Goal: Information Seeking & Learning: Find specific fact

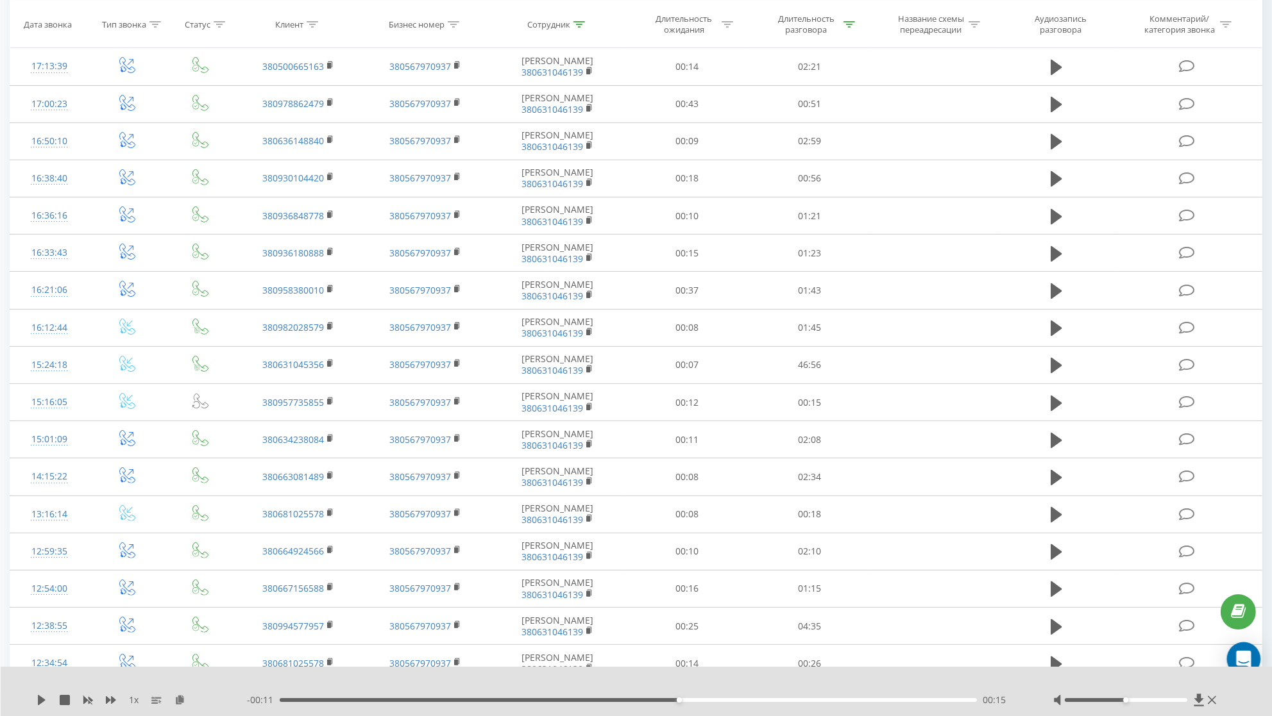
scroll to position [330, 0]
click at [1249, 654] on icon "Open Intercom Messenger" at bounding box center [1243, 659] width 15 height 17
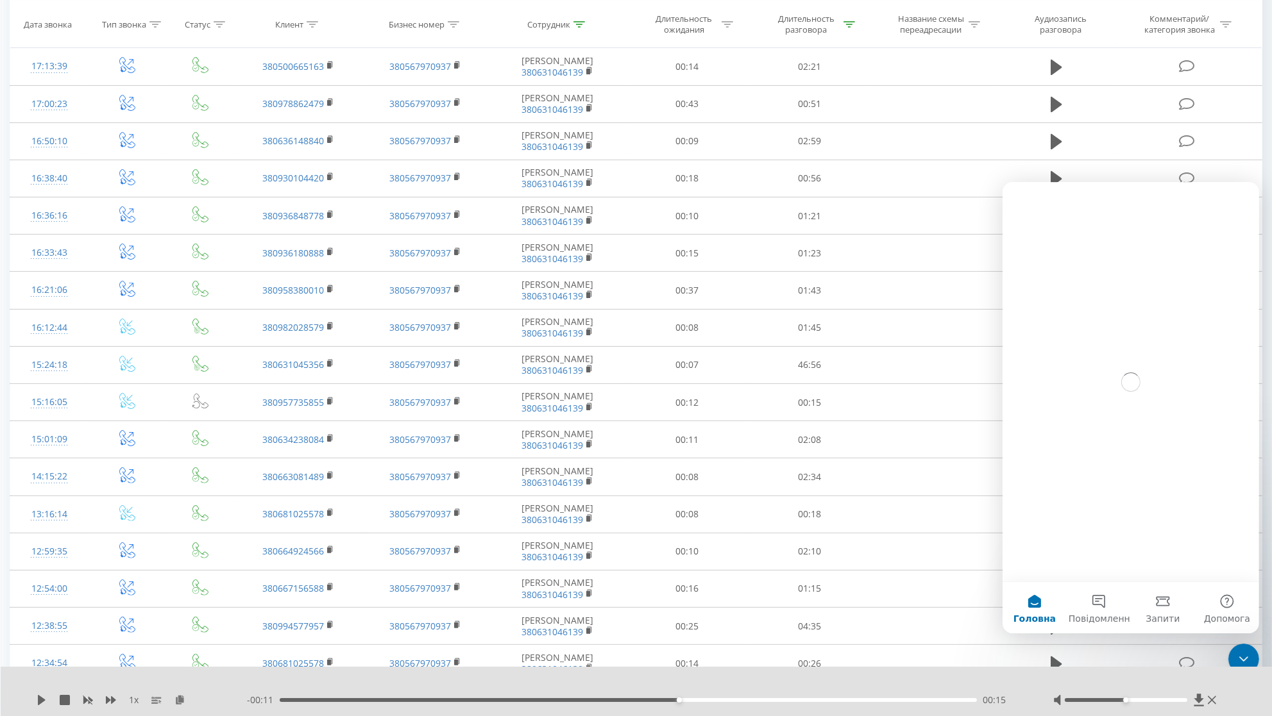
scroll to position [0, 0]
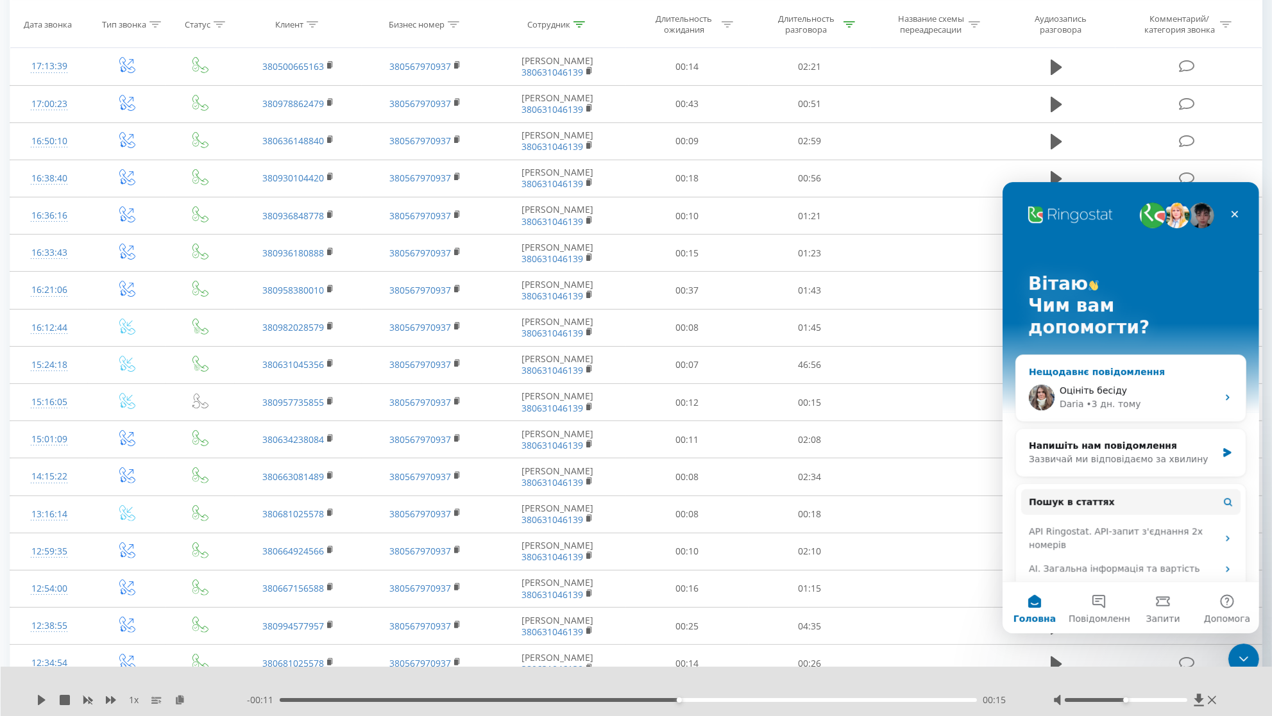
click at [1122, 398] on div "• 3 дн. тому" at bounding box center [1113, 404] width 55 height 13
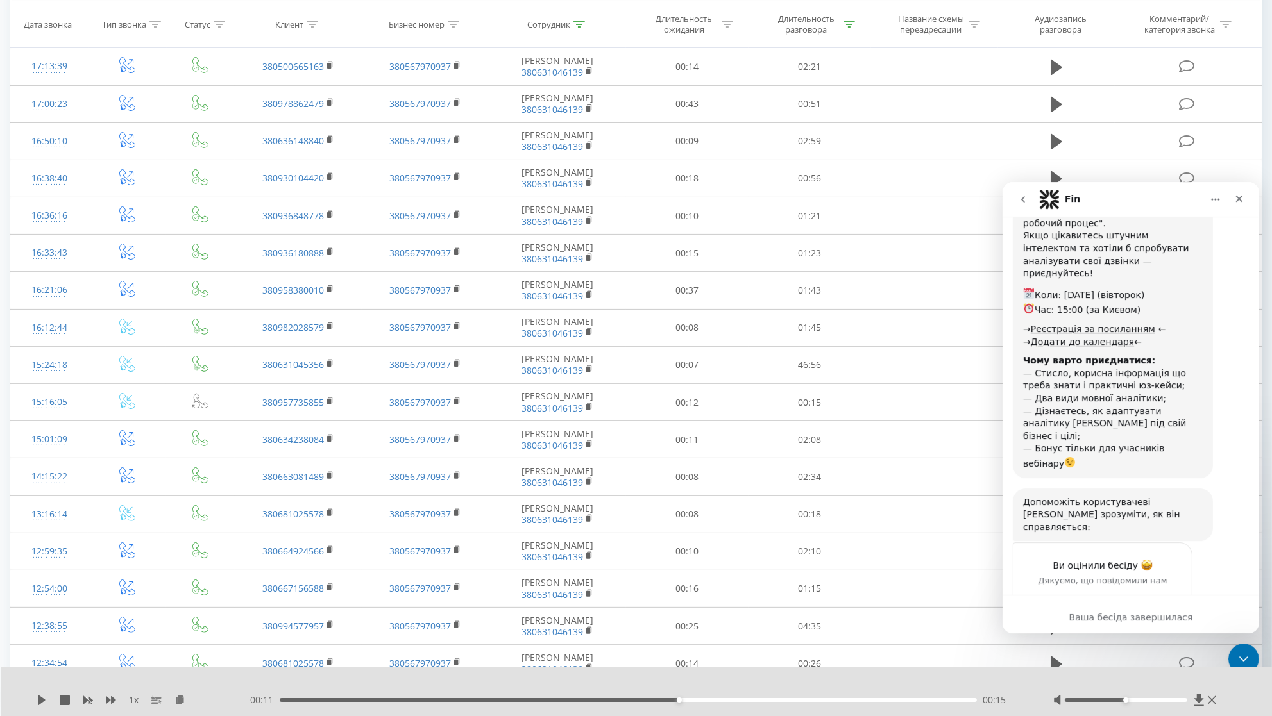
scroll to position [1215, 0]
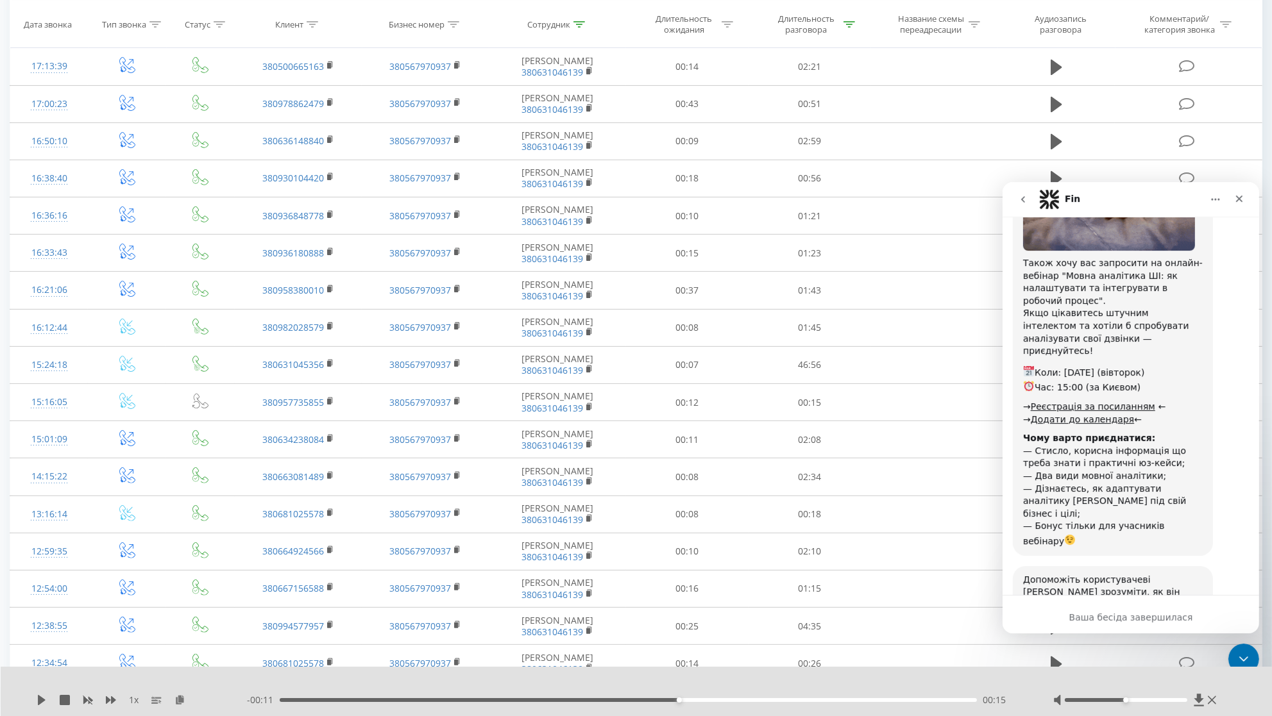
click at [1022, 202] on icon "go back" at bounding box center [1022, 199] width 10 height 10
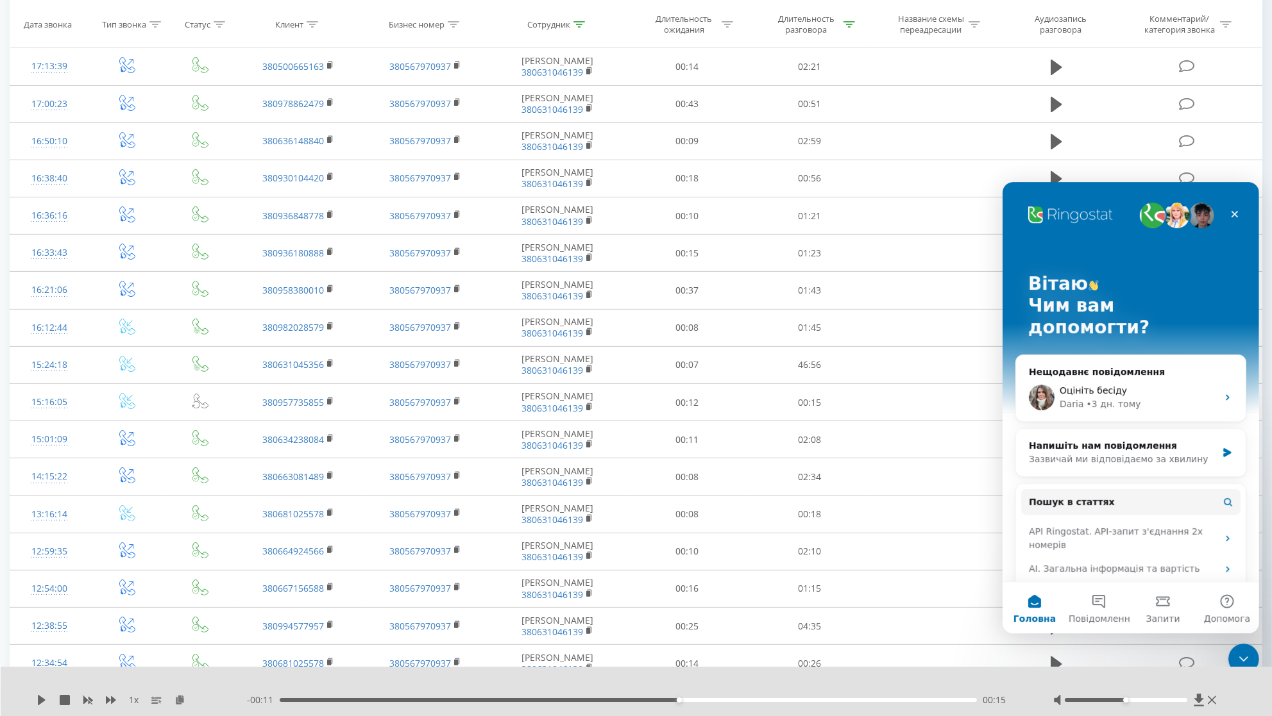
scroll to position [0, 0]
click at [1189, 439] on div "Напишіть нам повідомлення" at bounding box center [1122, 445] width 188 height 13
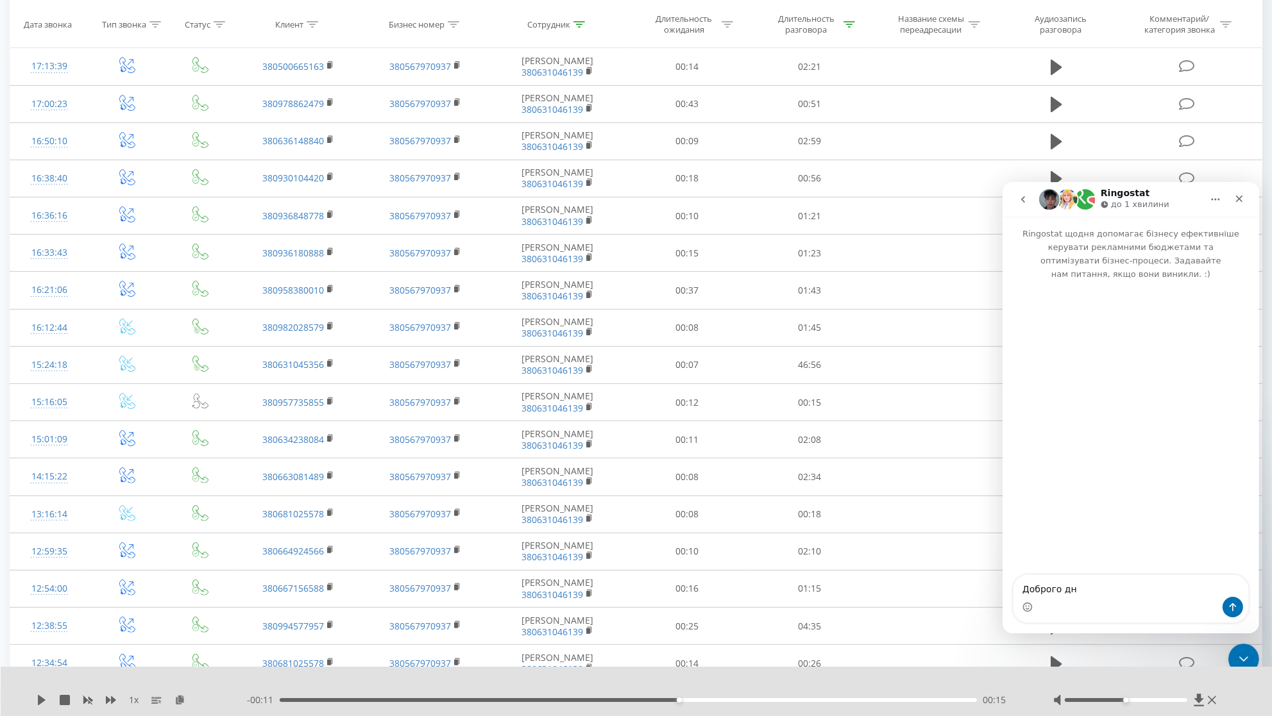
type textarea "Доброго дня"
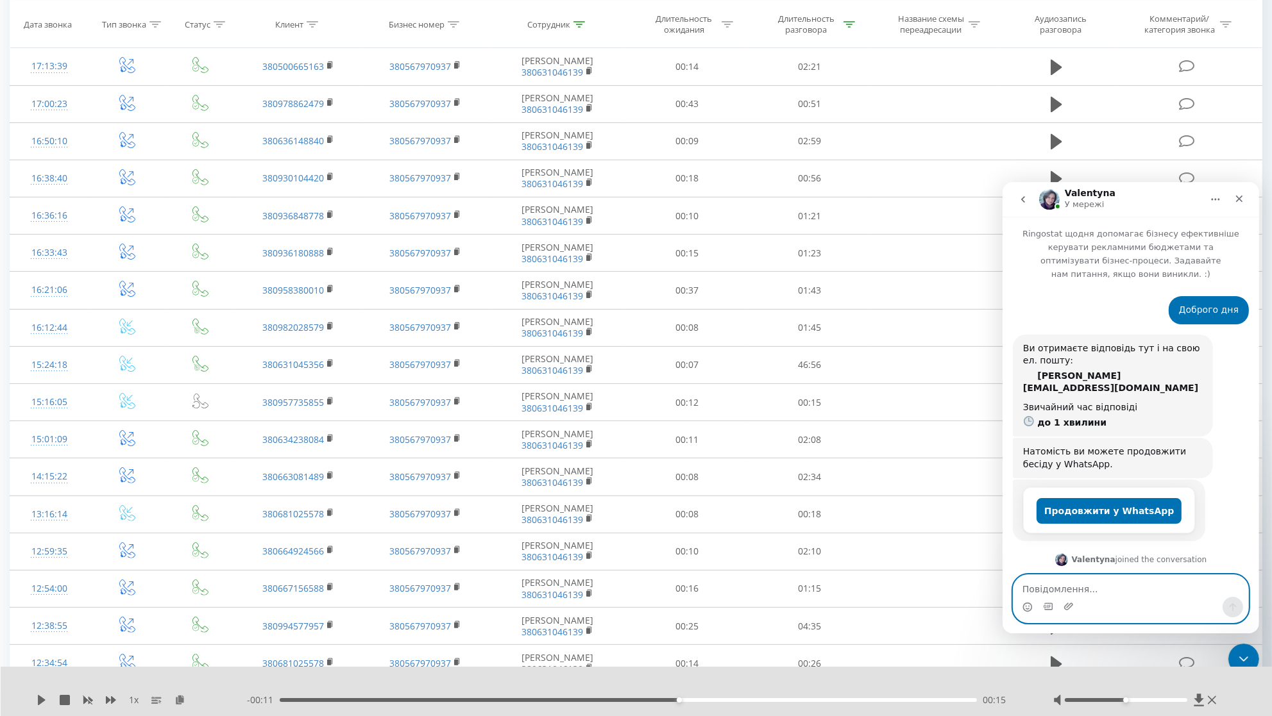
scroll to position [88, 0]
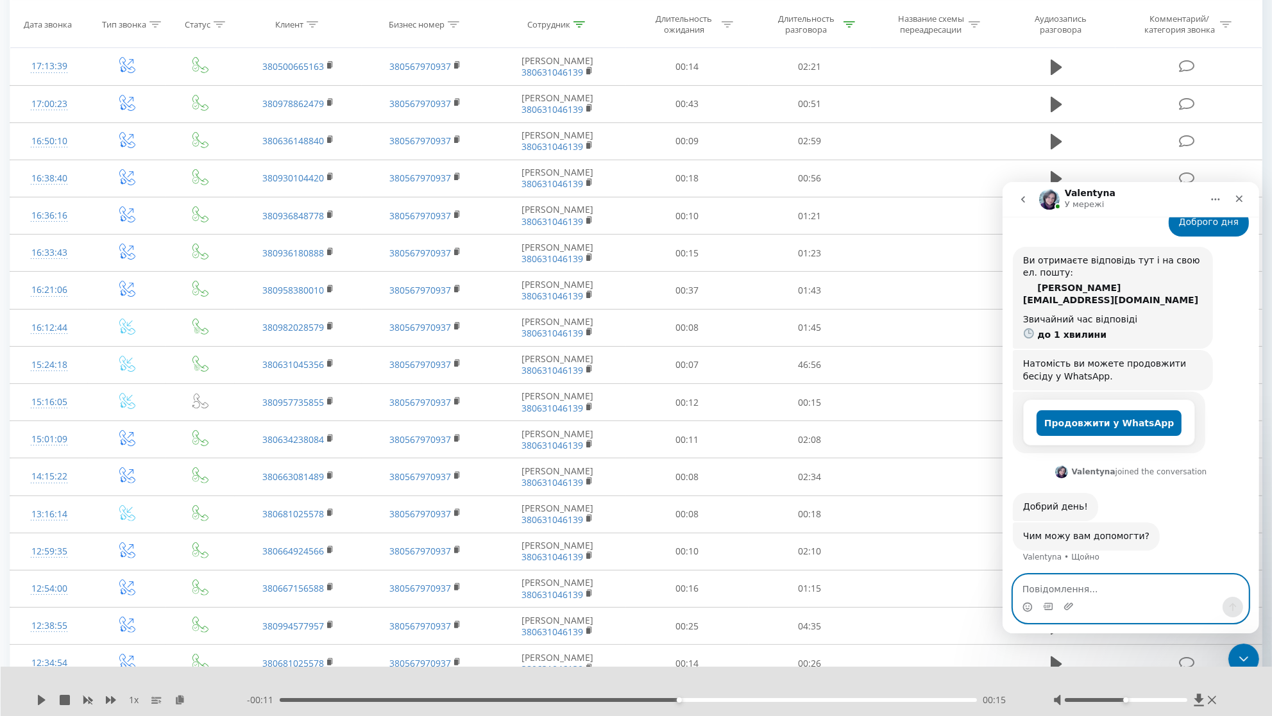
click at [1101, 589] on textarea "Повідомлення..." at bounding box center [1130, 586] width 235 height 22
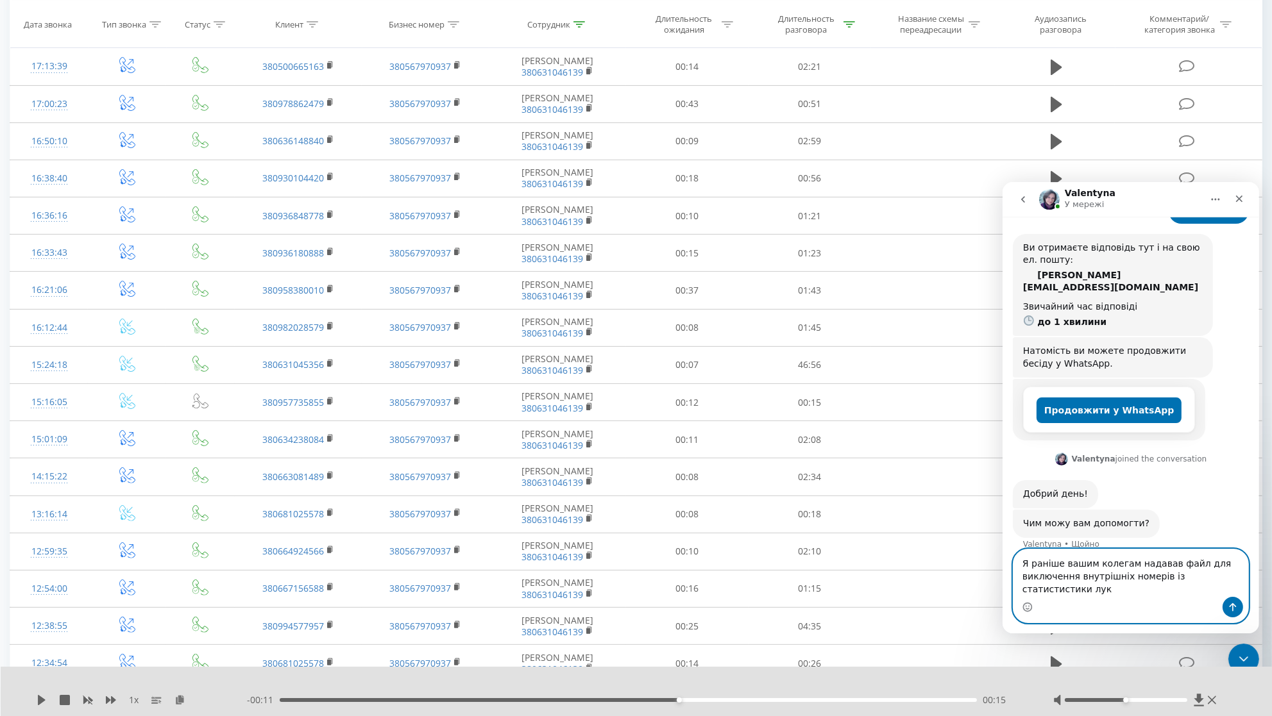
scroll to position [113, 0]
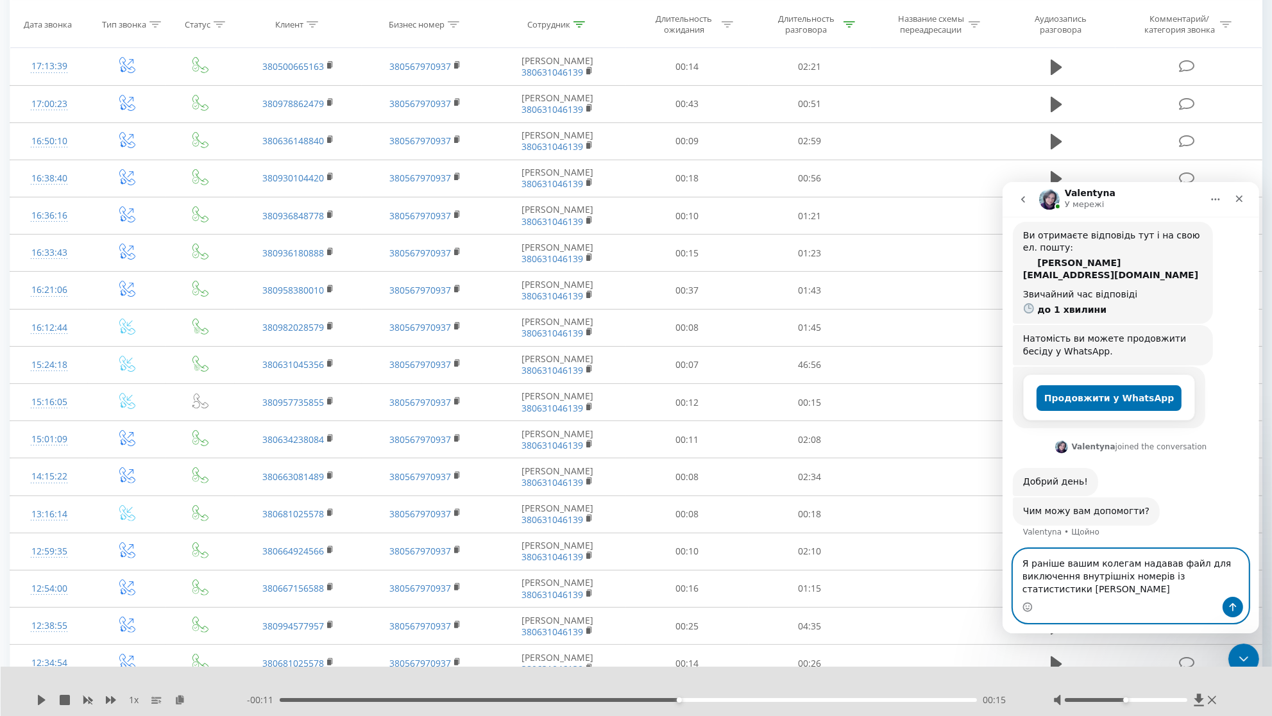
type textarea "Я раніше вашим колегам надавав файл для виключення внутрішніх номерів із статис…"
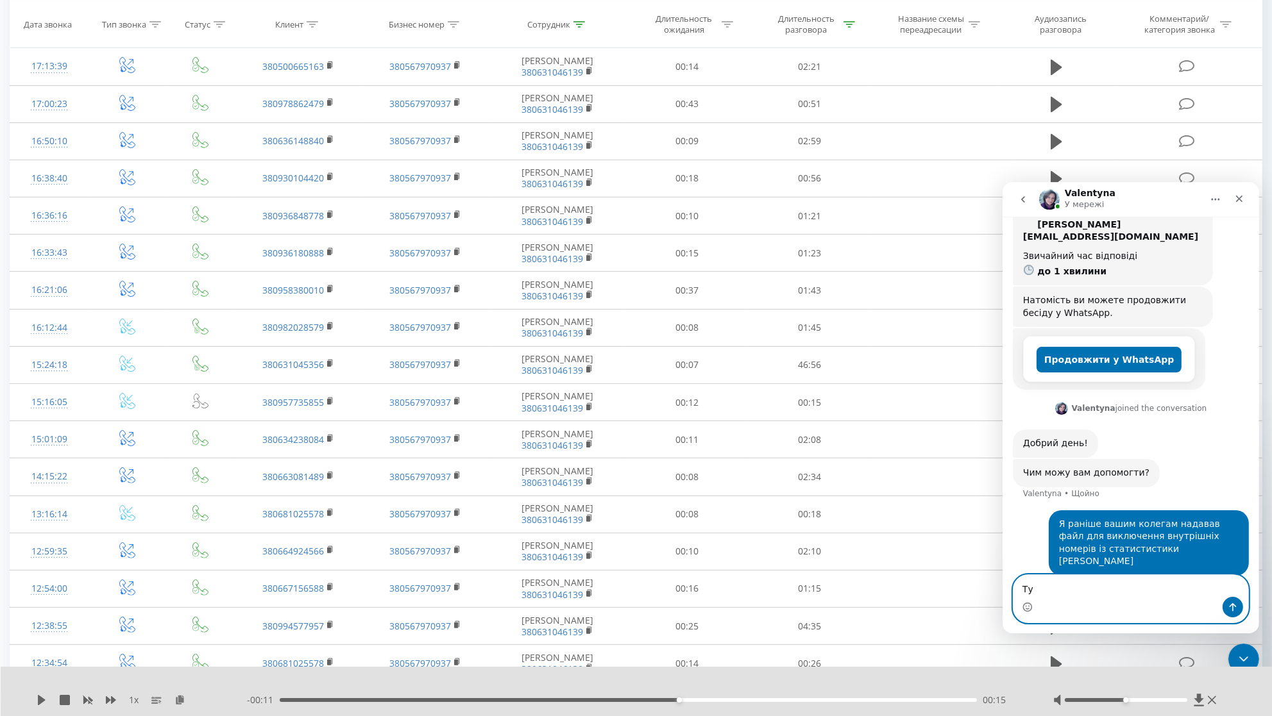
type textarea "Т"
click at [1252, 657] on div "Закрити програму для спілкування Intercom" at bounding box center [1241, 657] width 31 height 31
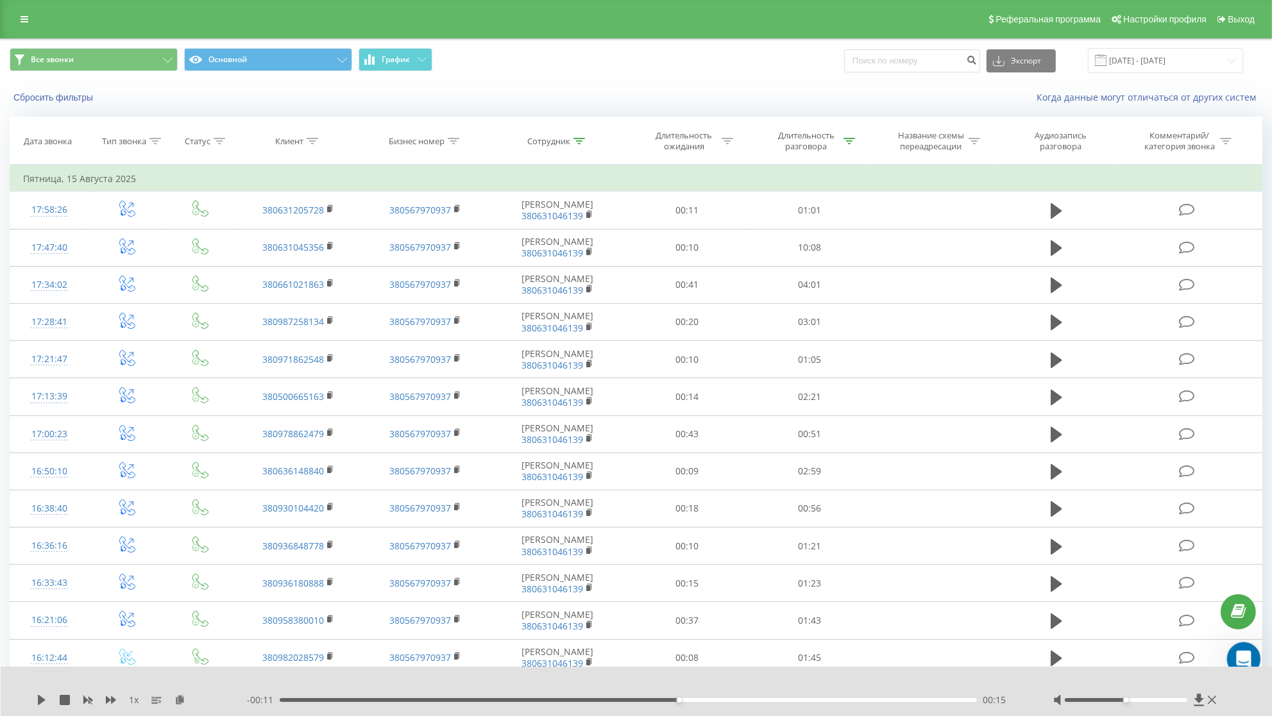
click at [1243, 657] on icon "Відкрити програму для спілкування Intercom" at bounding box center [1241, 657] width 9 height 10
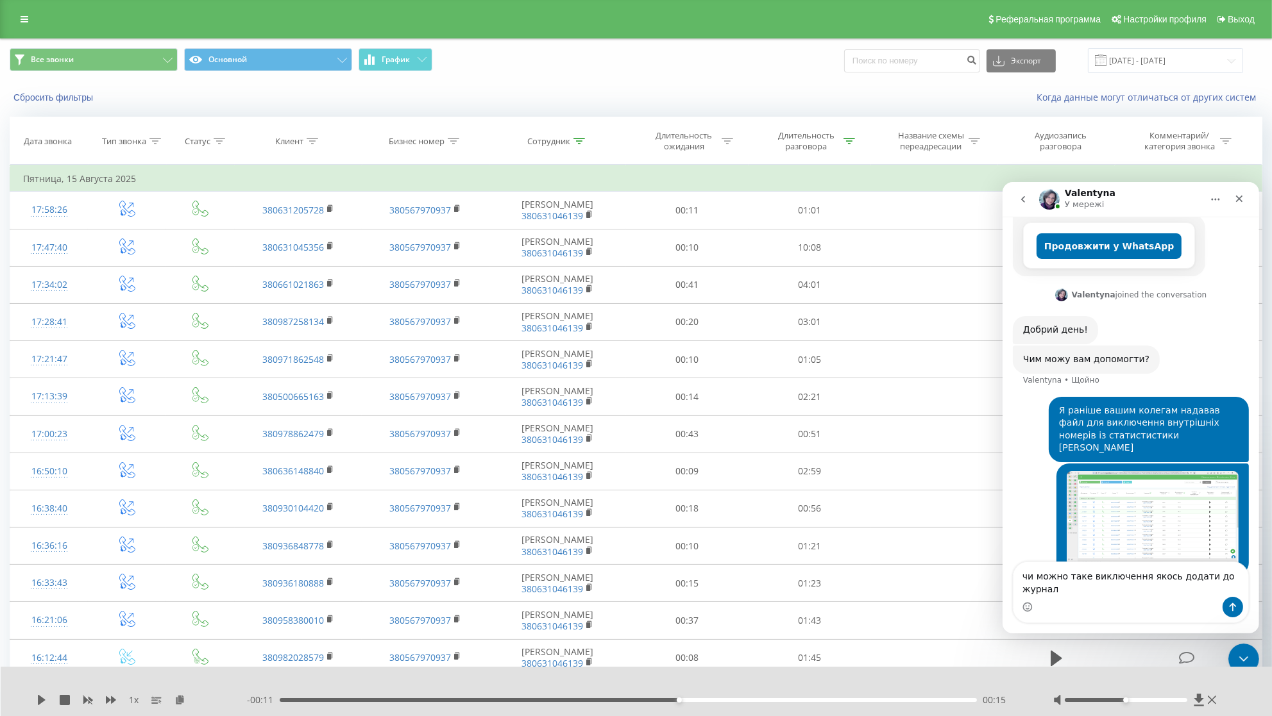
scroll to position [278, 0]
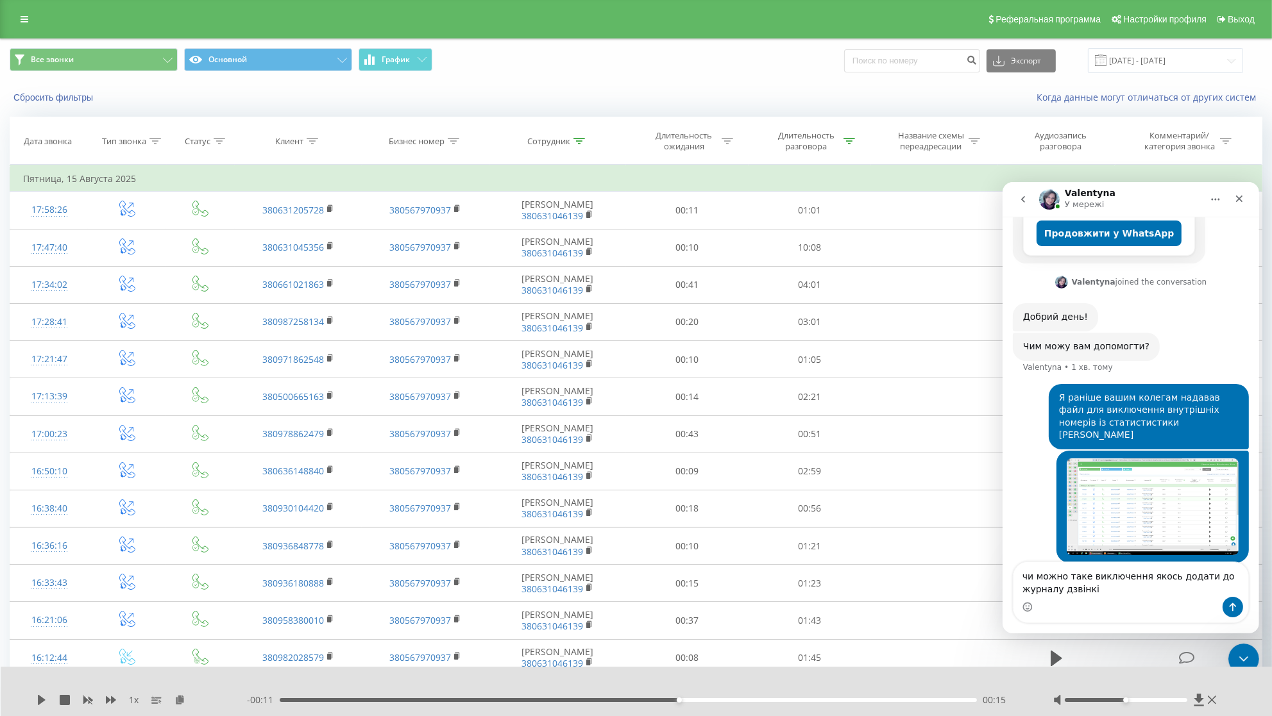
type textarea "чи можно таке виключення якось додати до журналу дзвінків"
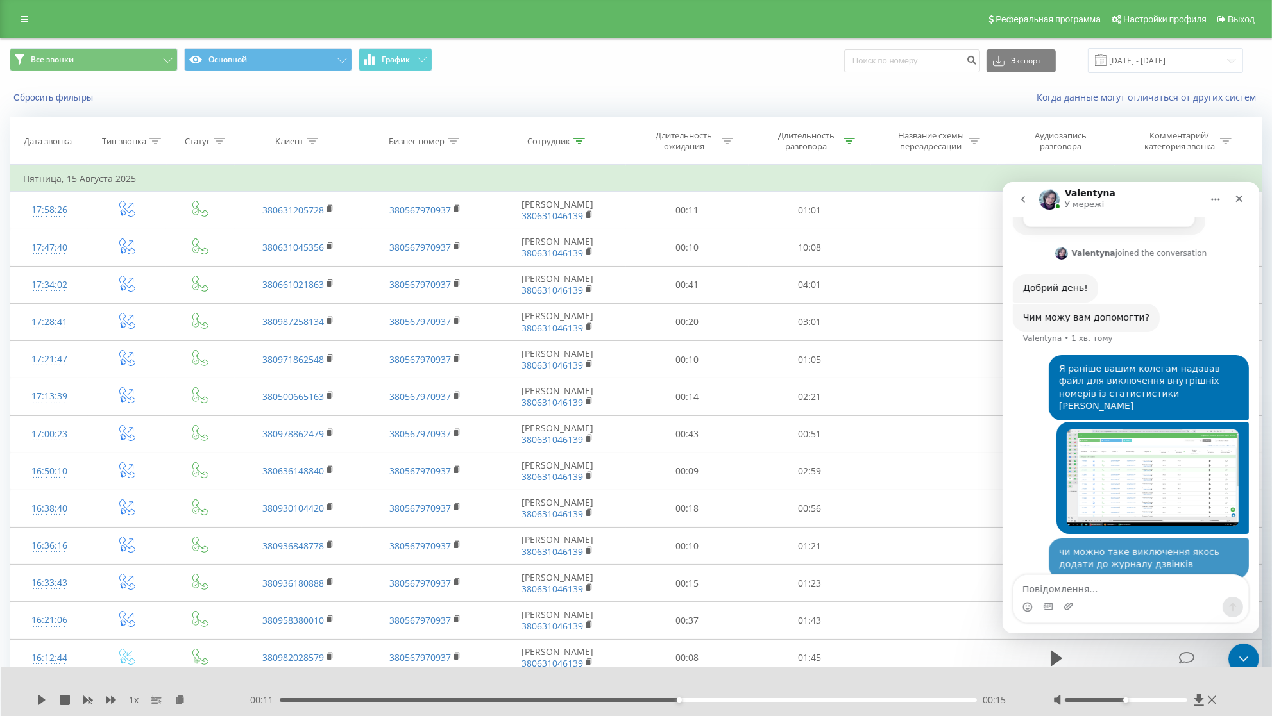
scroll to position [307, 0]
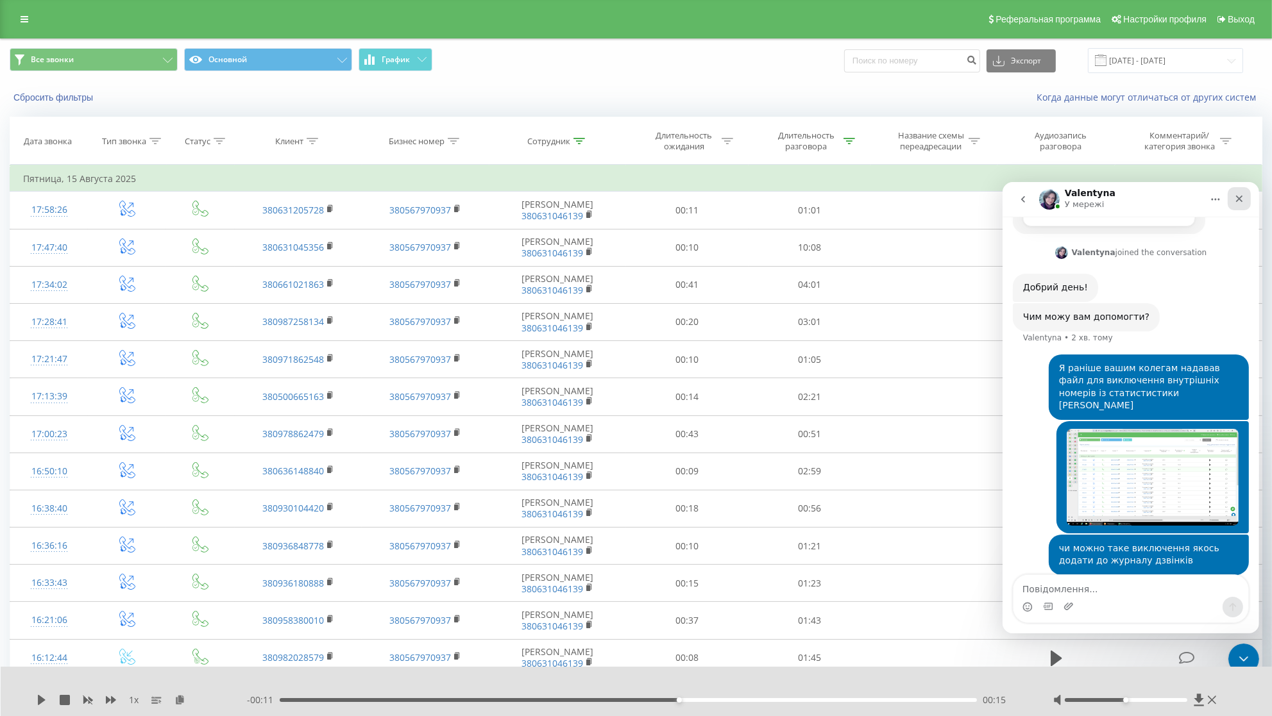
click at [1238, 201] on icon "Закрити" at bounding box center [1238, 198] width 10 height 10
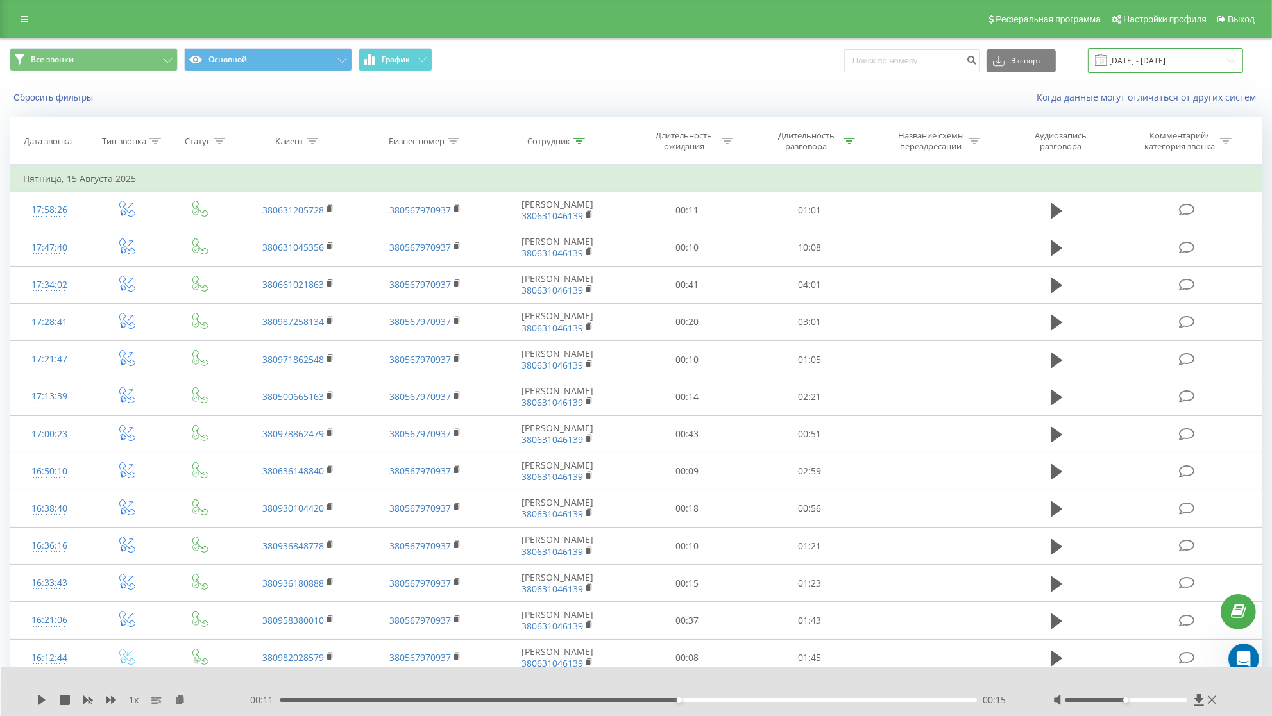
click at [1140, 58] on input "[DATE] - [DATE]" at bounding box center [1165, 60] width 155 height 25
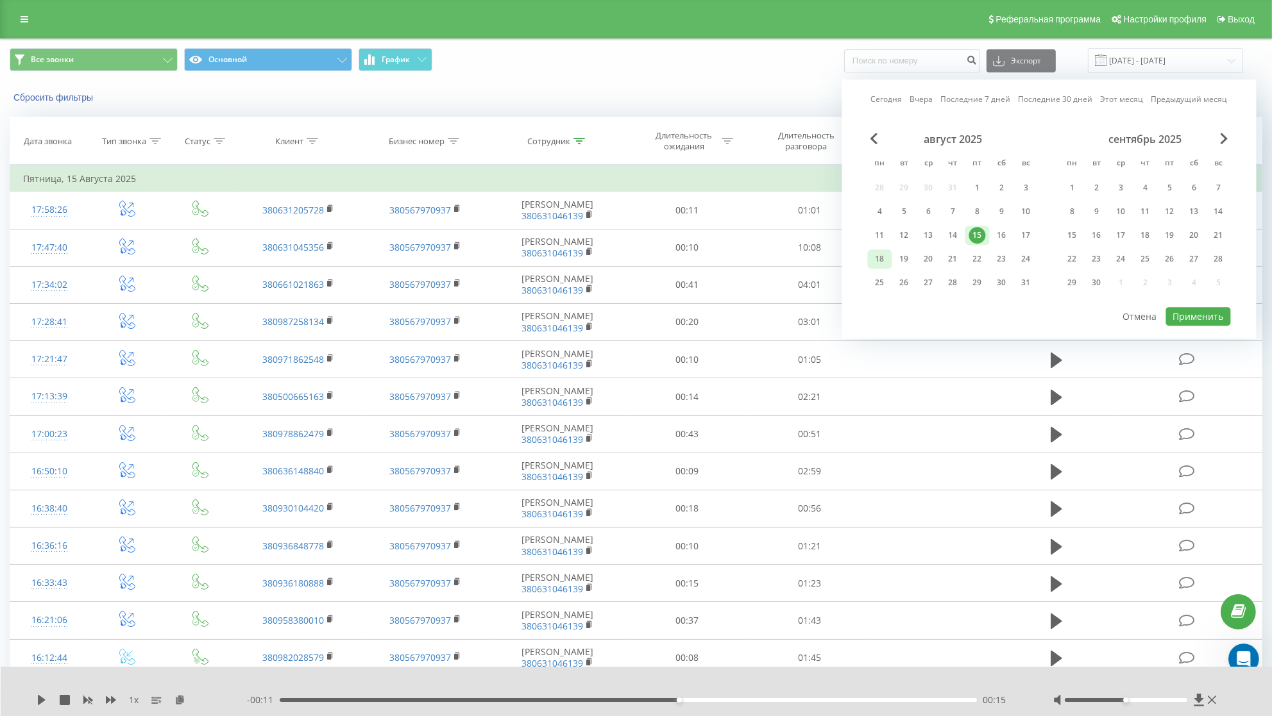
click at [882, 263] on div "18" at bounding box center [880, 259] width 17 height 17
click at [1202, 323] on button "Применить" at bounding box center [1198, 316] width 65 height 19
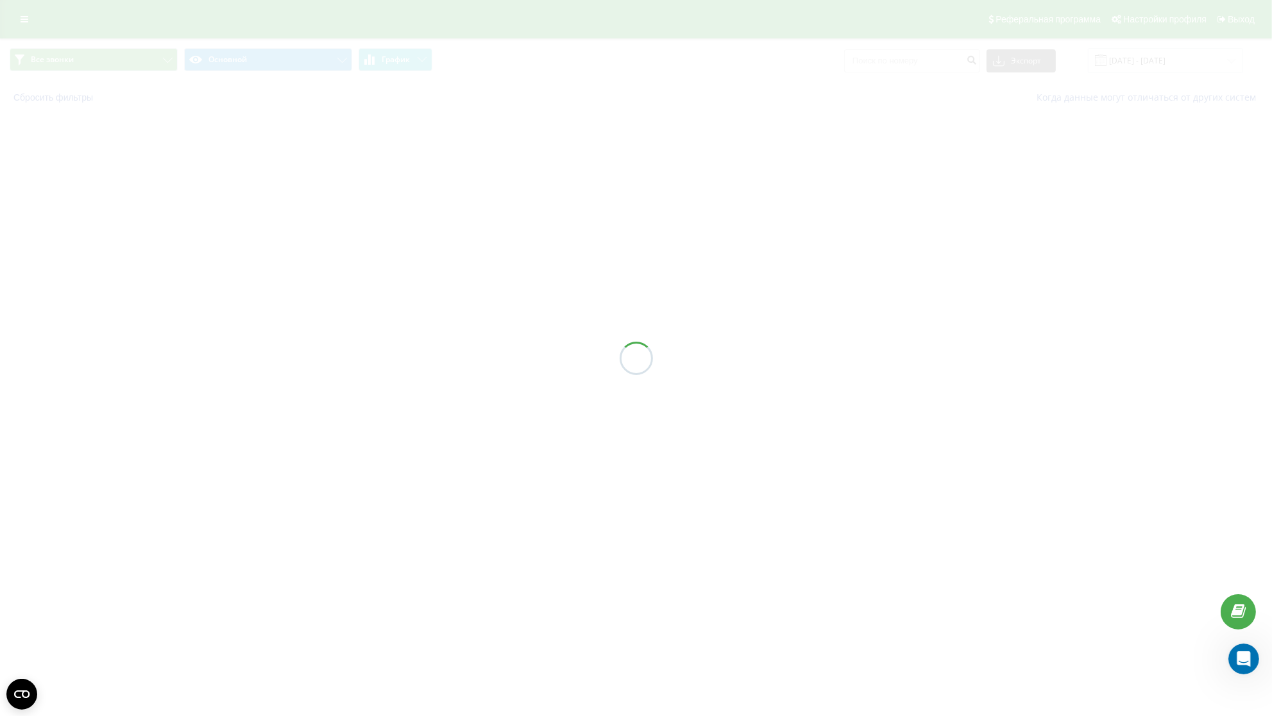
type input "[DATE] - [DATE]"
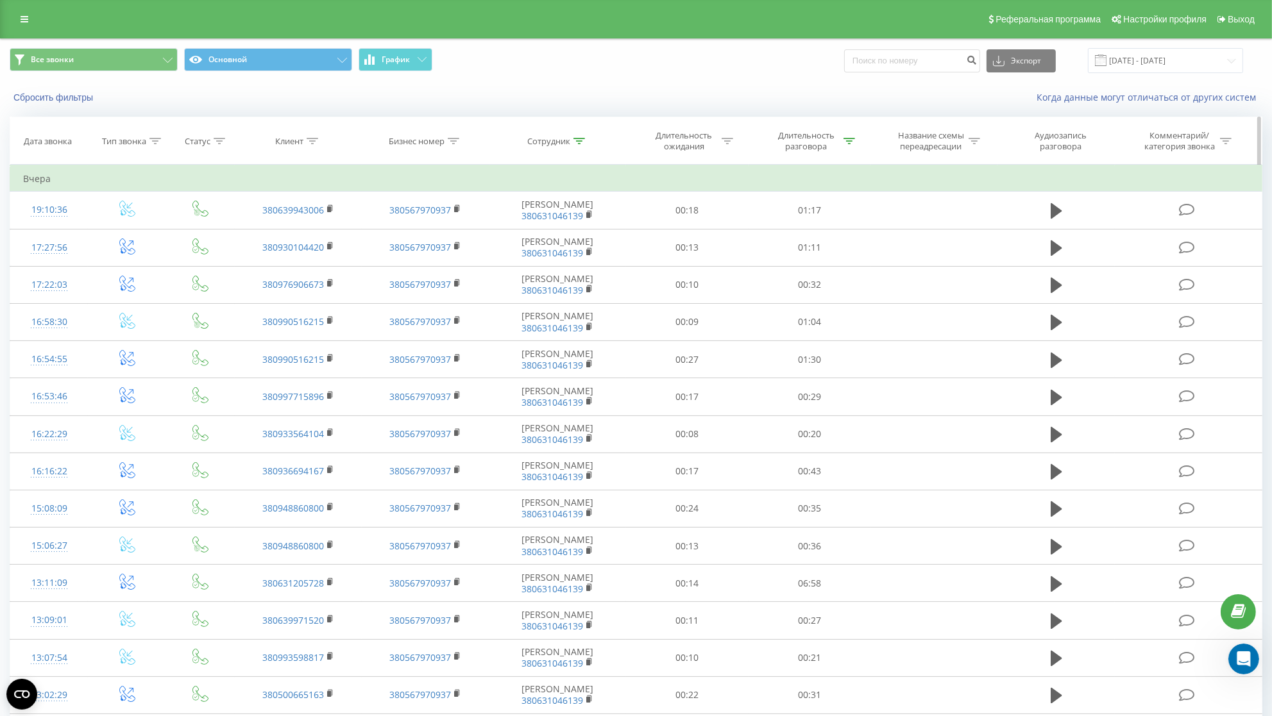
click at [584, 144] on icon at bounding box center [579, 141] width 12 height 6
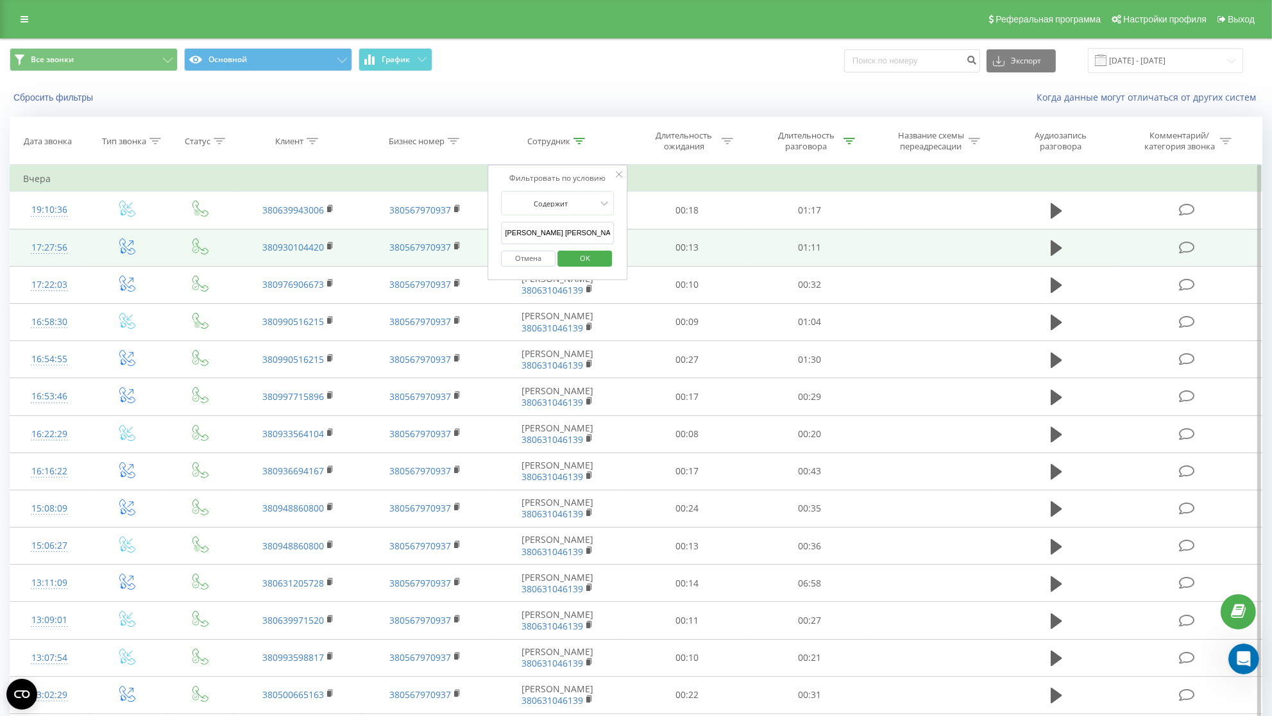
drag, startPoint x: 511, startPoint y: 239, endPoint x: 410, endPoint y: 242, distance: 100.7
click at [502, 232] on input "[PERSON_NAME] [PERSON_NAME]" at bounding box center [558, 233] width 113 height 22
type input "[PERSON_NAME]"
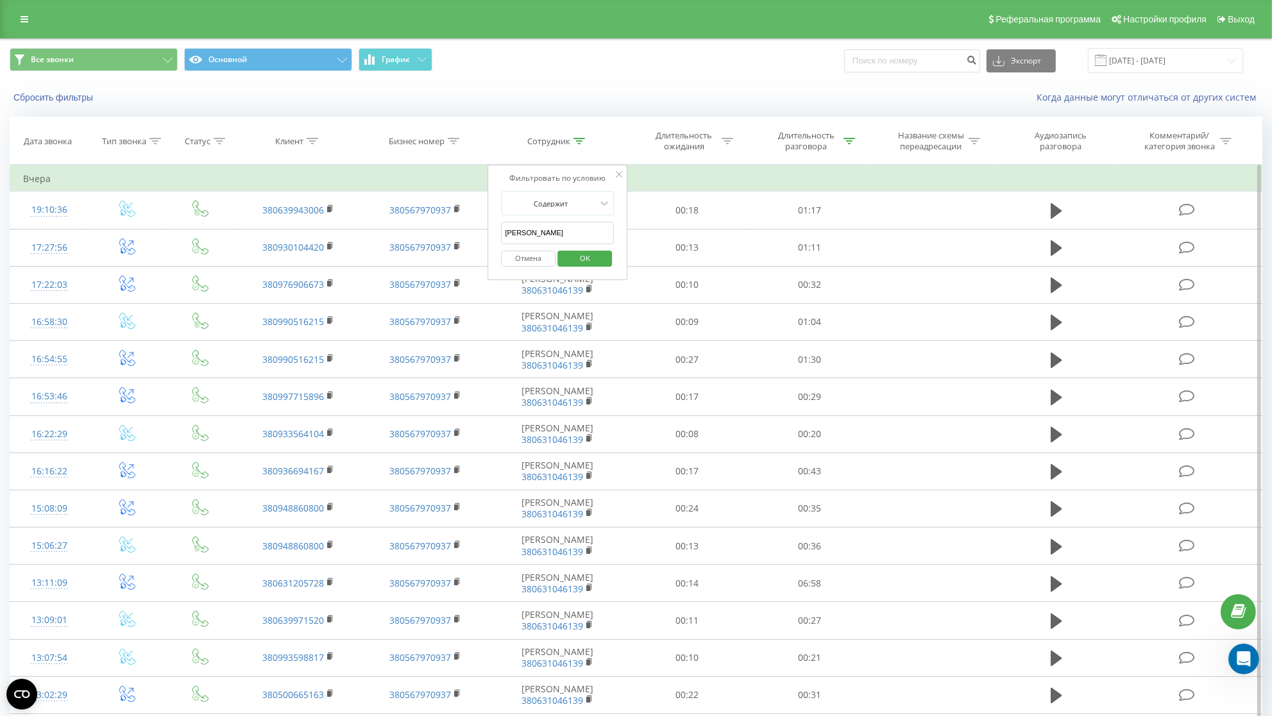
click button "OK" at bounding box center [584, 259] width 55 height 16
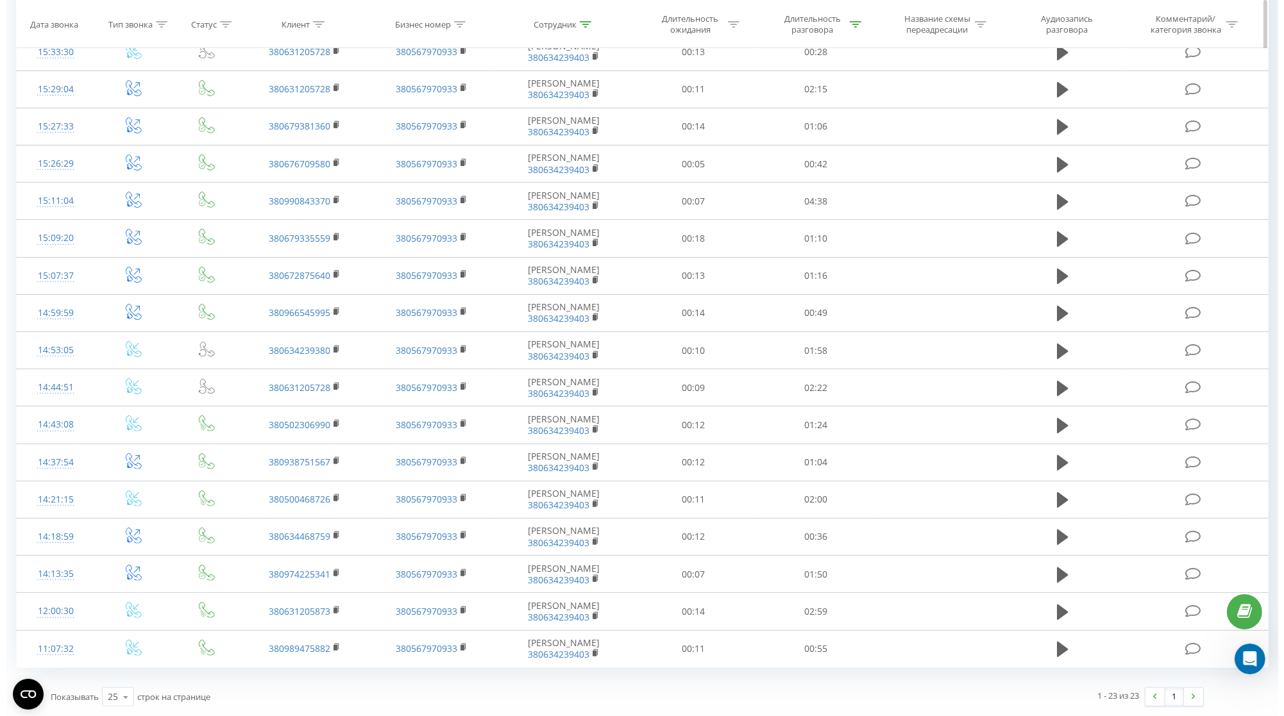
scroll to position [357, 0]
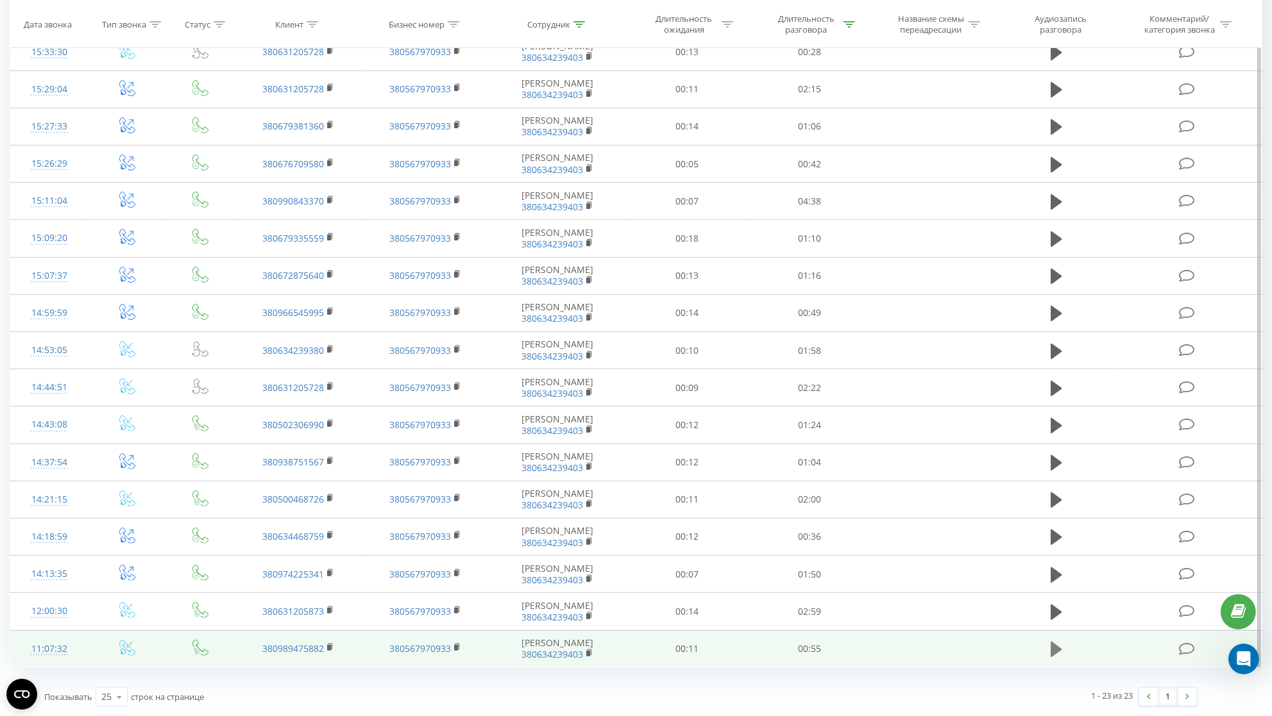
click at [1062, 645] on icon at bounding box center [1057, 650] width 12 height 18
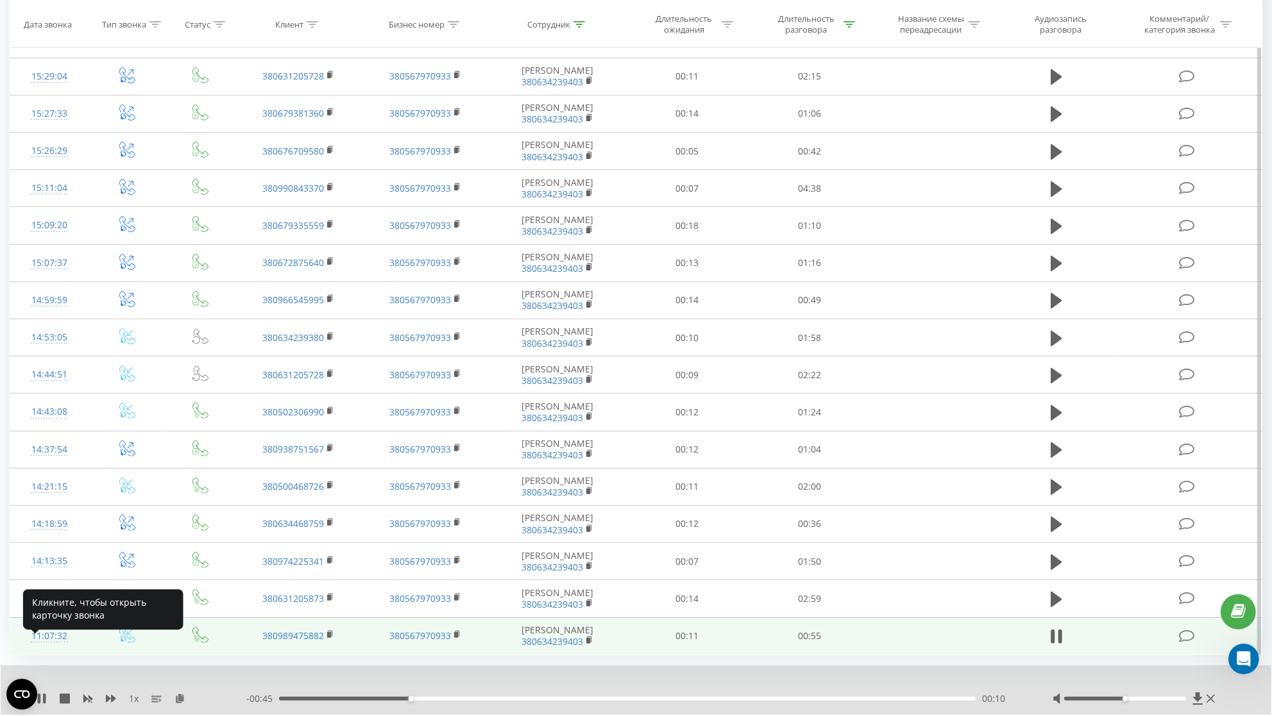
drag, startPoint x: 76, startPoint y: 652, endPoint x: 29, endPoint y: 652, distance: 46.8
click at [29, 652] on td "11:07:32" at bounding box center [49, 636] width 78 height 37
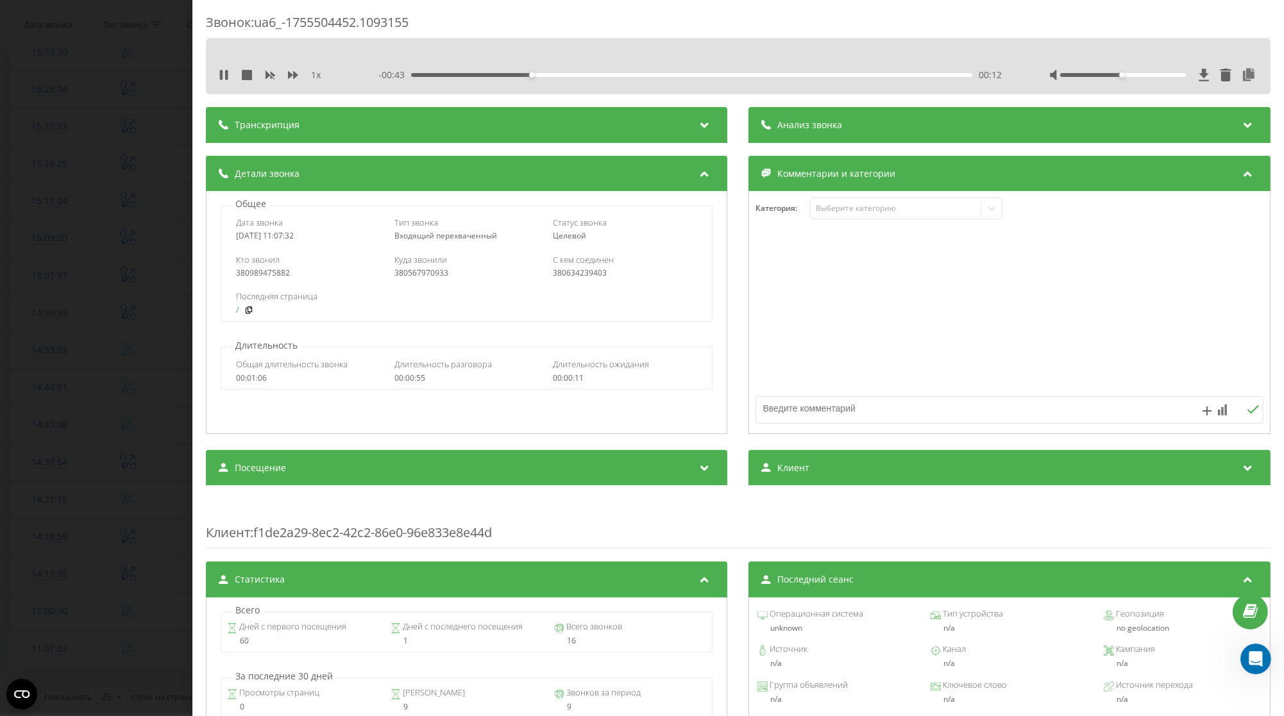
drag, startPoint x: 303, startPoint y: 238, endPoint x: 233, endPoint y: 238, distance: 69.3
click at [233, 238] on div "Дата звонка [DATE] 11:07:32 Тип звонка Входящий перехваченный Статус звонка [PE…" at bounding box center [466, 228] width 491 height 37
copy div "[DATE] 11:07:32"
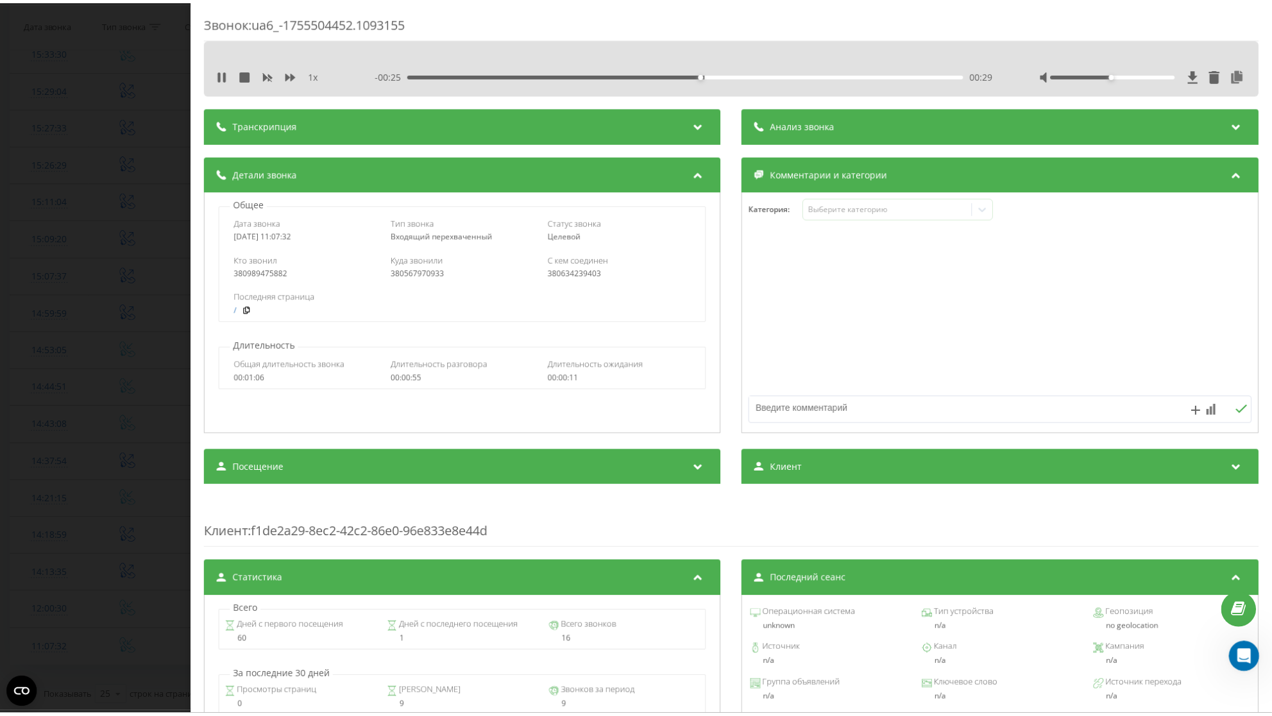
scroll to position [307, 0]
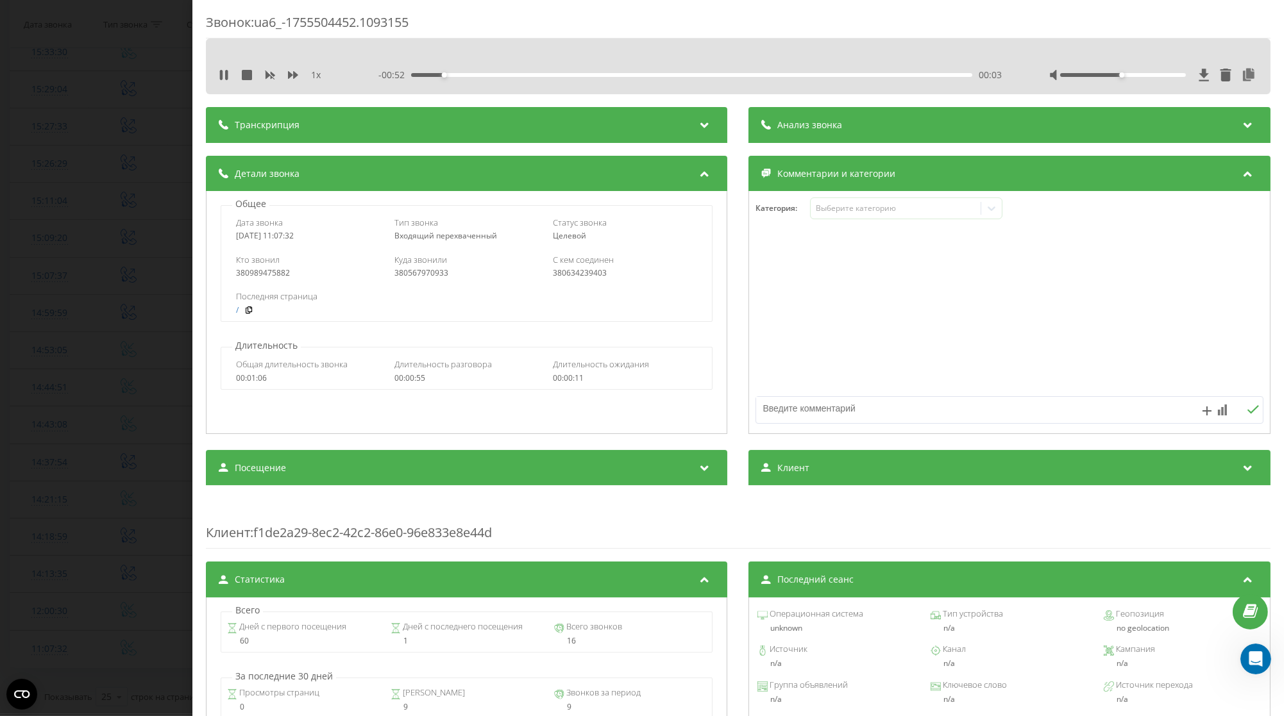
click at [89, 350] on div "Звонок : ua6_-1755504452.1093155 1 x - 00:52 00:03 00:03 Транскрипция Для анали…" at bounding box center [642, 358] width 1284 height 716
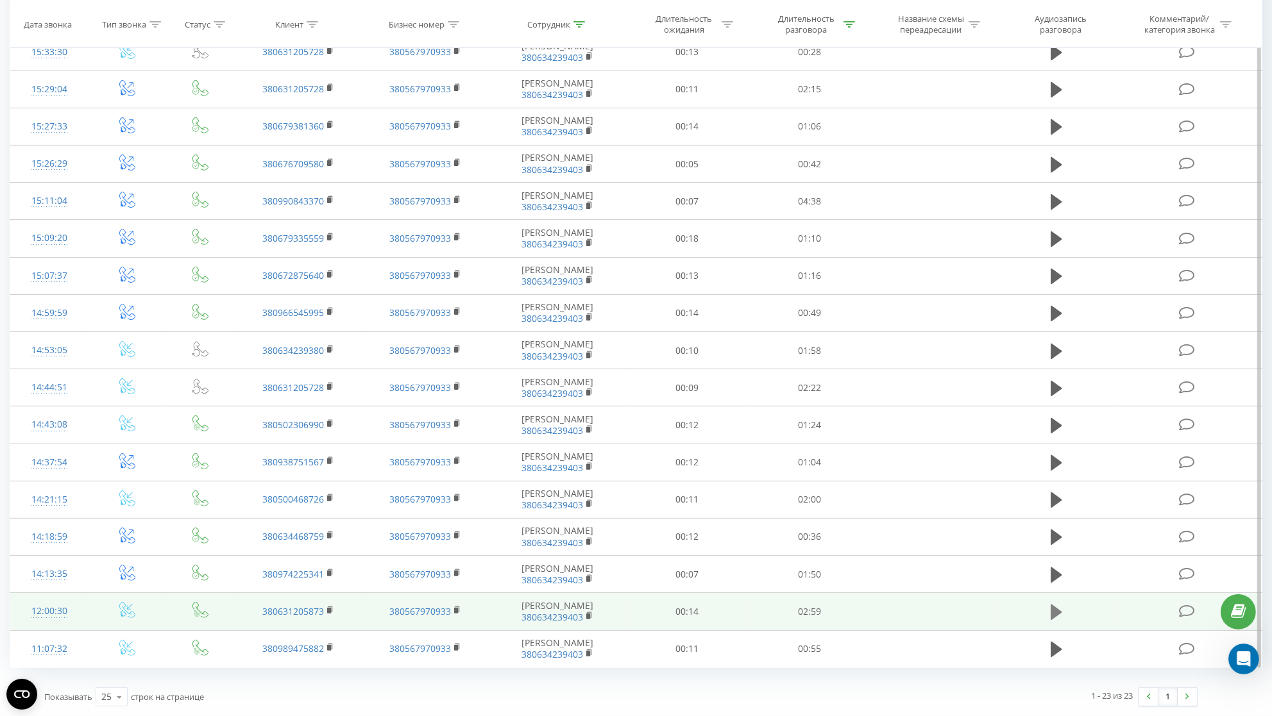
click at [1060, 614] on icon at bounding box center [1057, 612] width 12 height 15
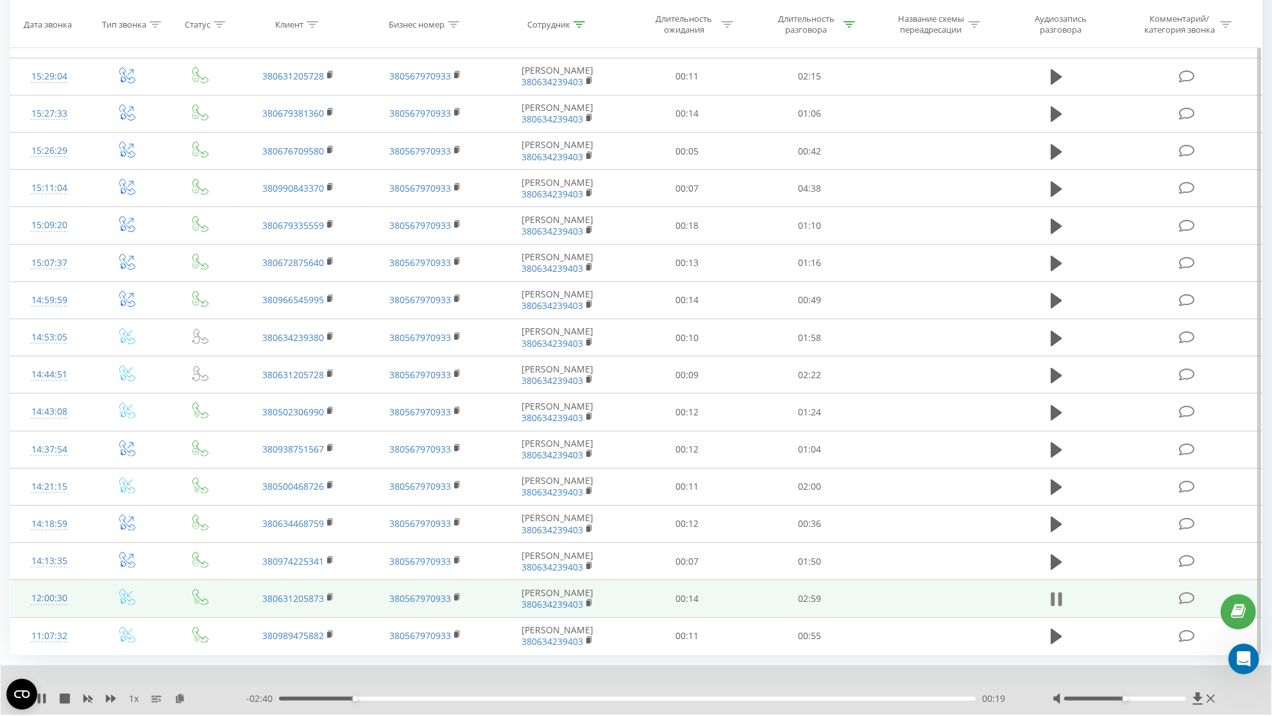
scroll to position [357, 0]
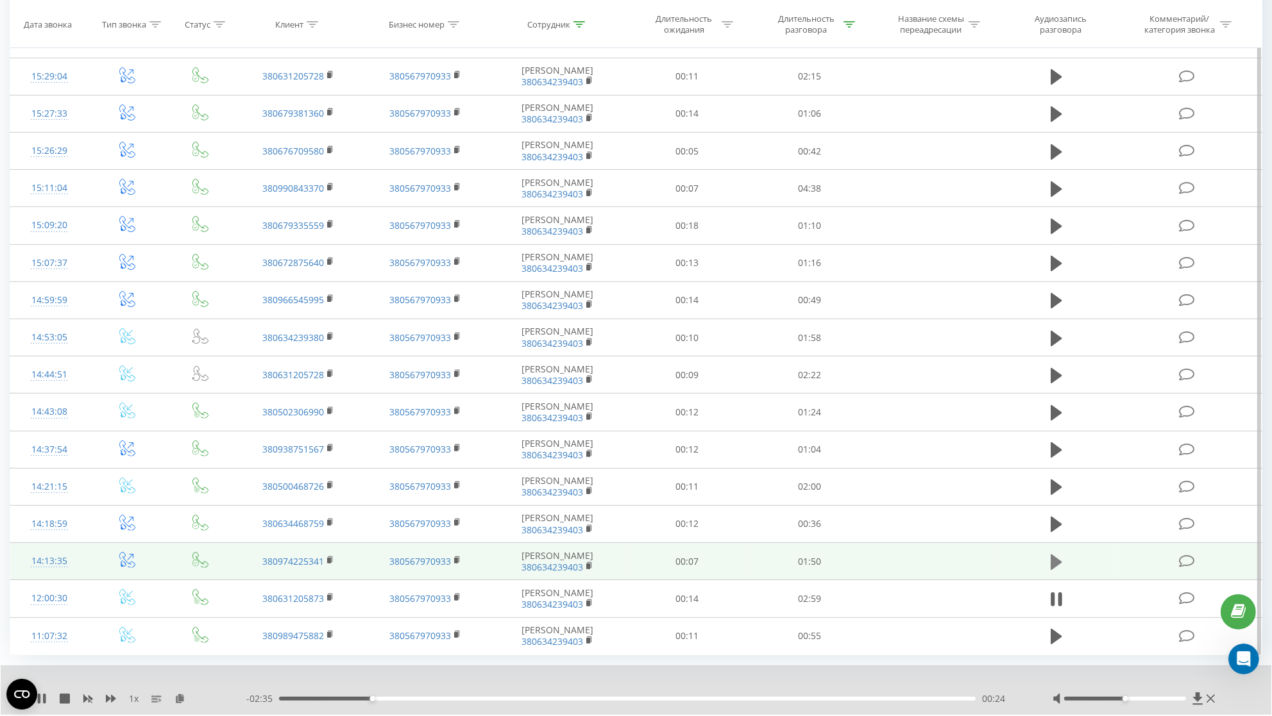
click at [1051, 570] on icon at bounding box center [1057, 561] width 12 height 15
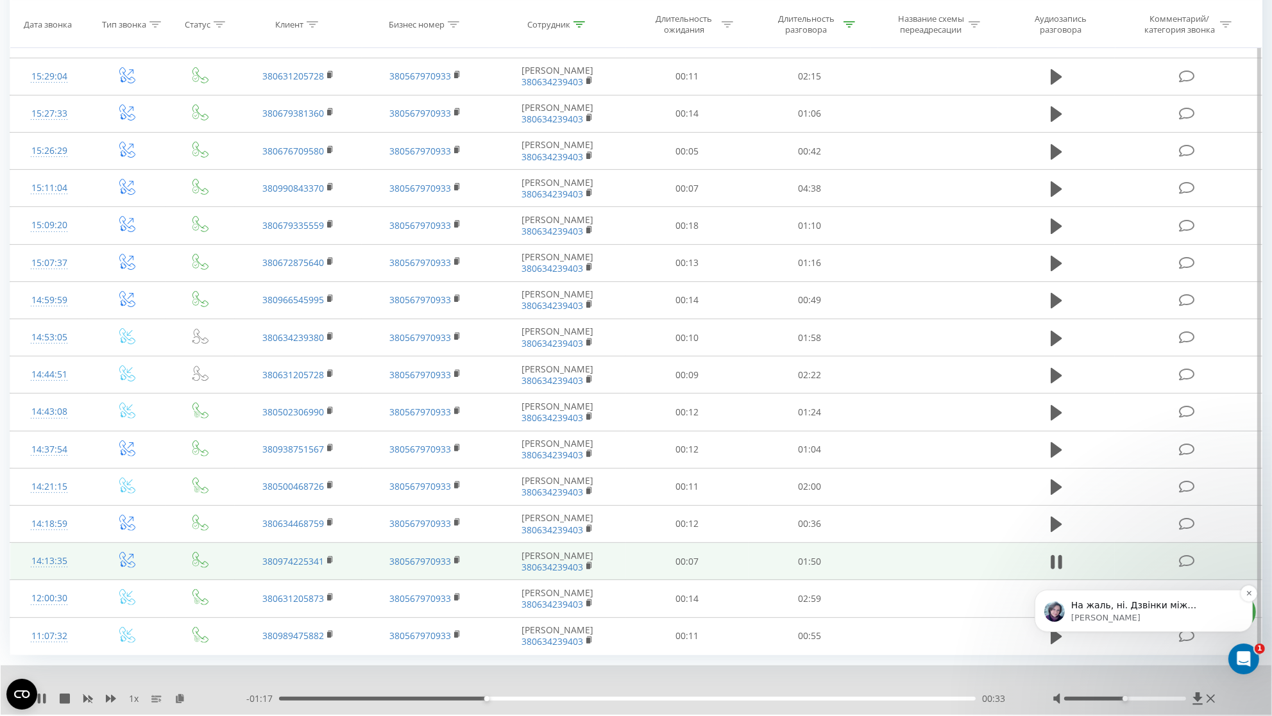
scroll to position [395, 0]
click at [1149, 603] on p "На жаль, ні. Дзвінки між номерами ФМС вважаються як зовнішні дзвінки, а у Журна…" at bounding box center [1152, 605] width 165 height 13
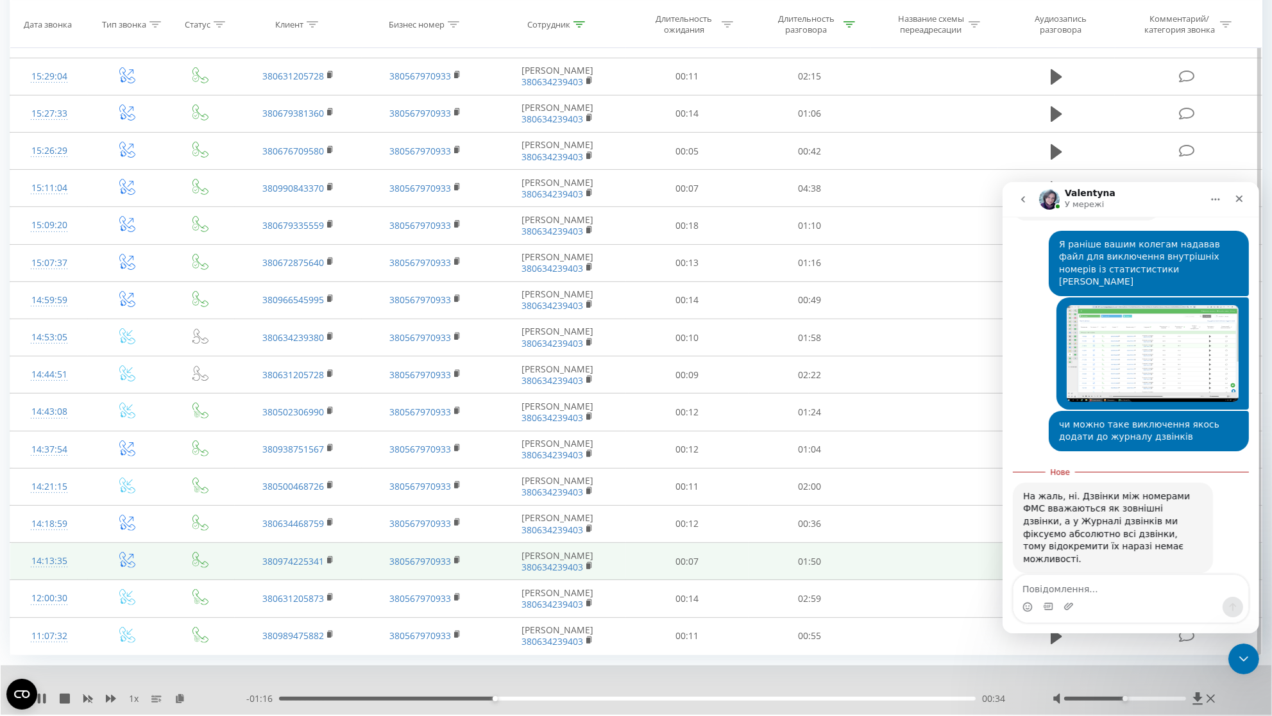
scroll to position [1, 0]
click at [1083, 584] on textarea "Повідомлення..." at bounding box center [1130, 586] width 235 height 22
click at [1235, 660] on icon "Закрити програму для спілкування Intercom" at bounding box center [1241, 657] width 15 height 15
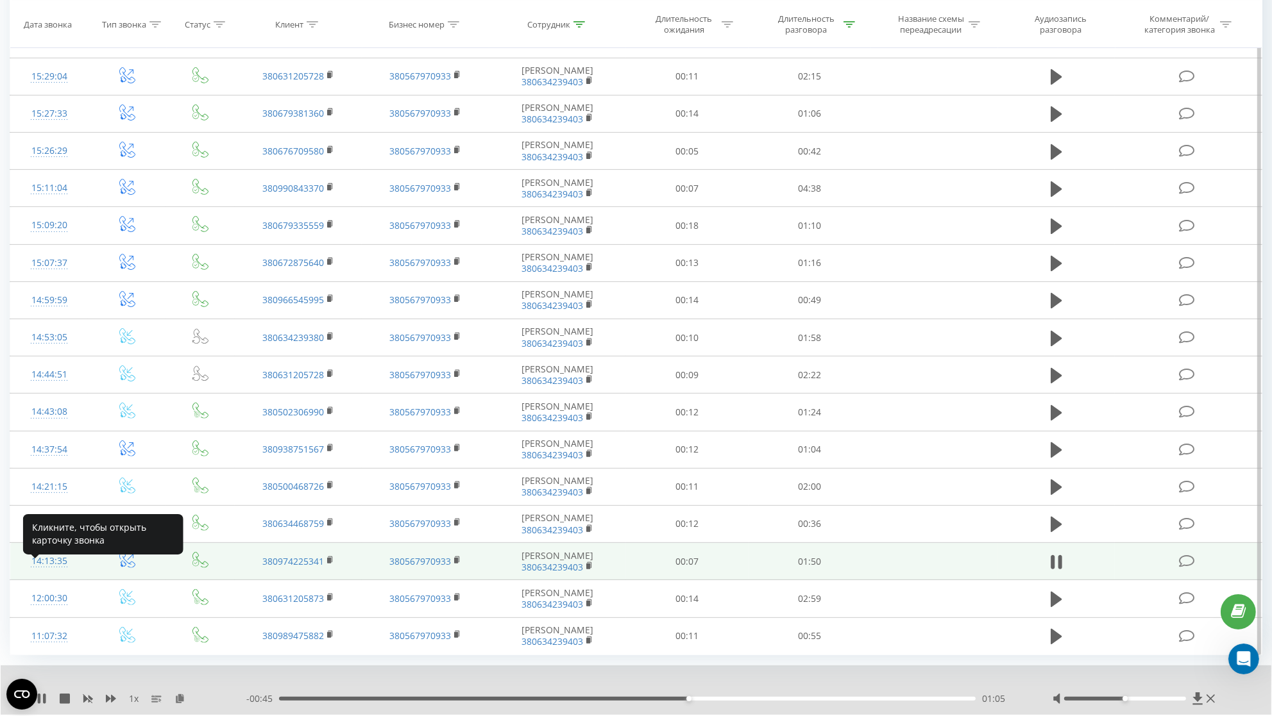
click at [72, 568] on div "14:13:35" at bounding box center [49, 561] width 52 height 25
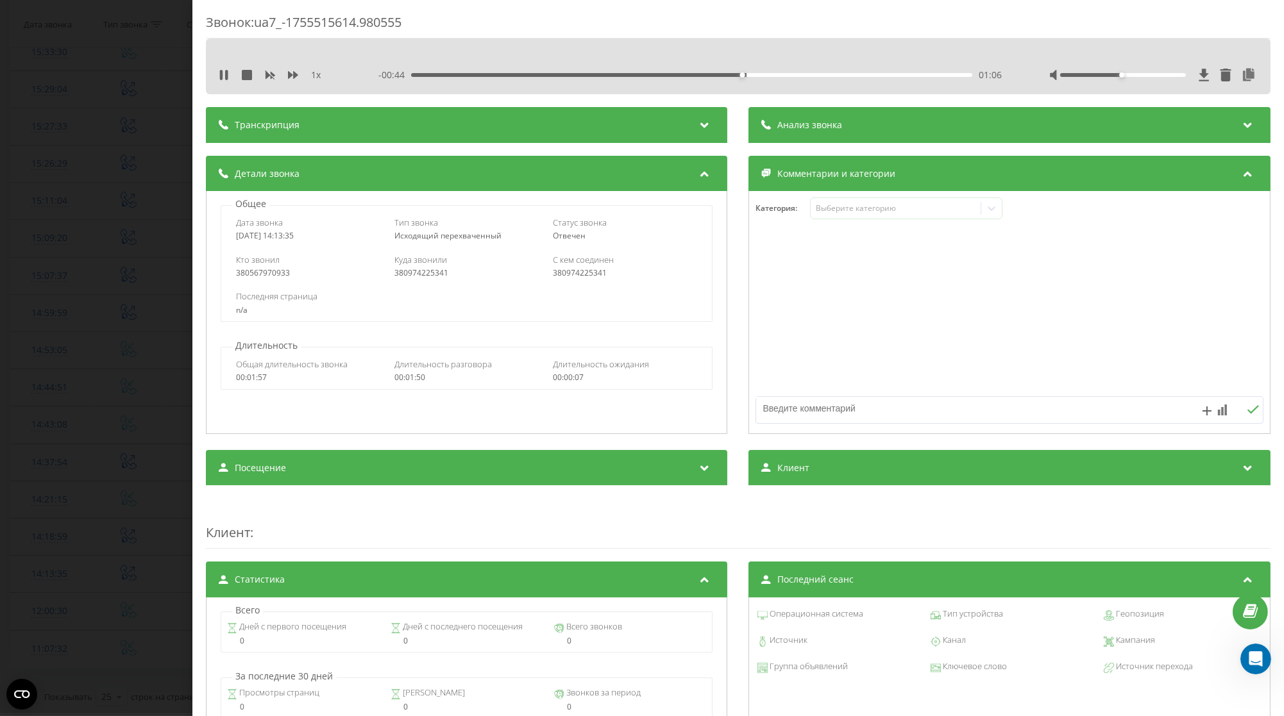
drag, startPoint x: 321, startPoint y: 244, endPoint x: 229, endPoint y: 242, distance: 91.7
click at [229, 242] on div "Дата звонка [DATE] 14:13:35 Тип звонка Исходящий перехваченный Статус звонка [P…" at bounding box center [466, 228] width 491 height 37
copy div "[DATE] 14:13:35"
click at [75, 359] on div "Звонок : ua7_-1755515614.980555 1 x - 00:05 01:45 01:45 Транскрипция Для анализ…" at bounding box center [642, 358] width 1284 height 716
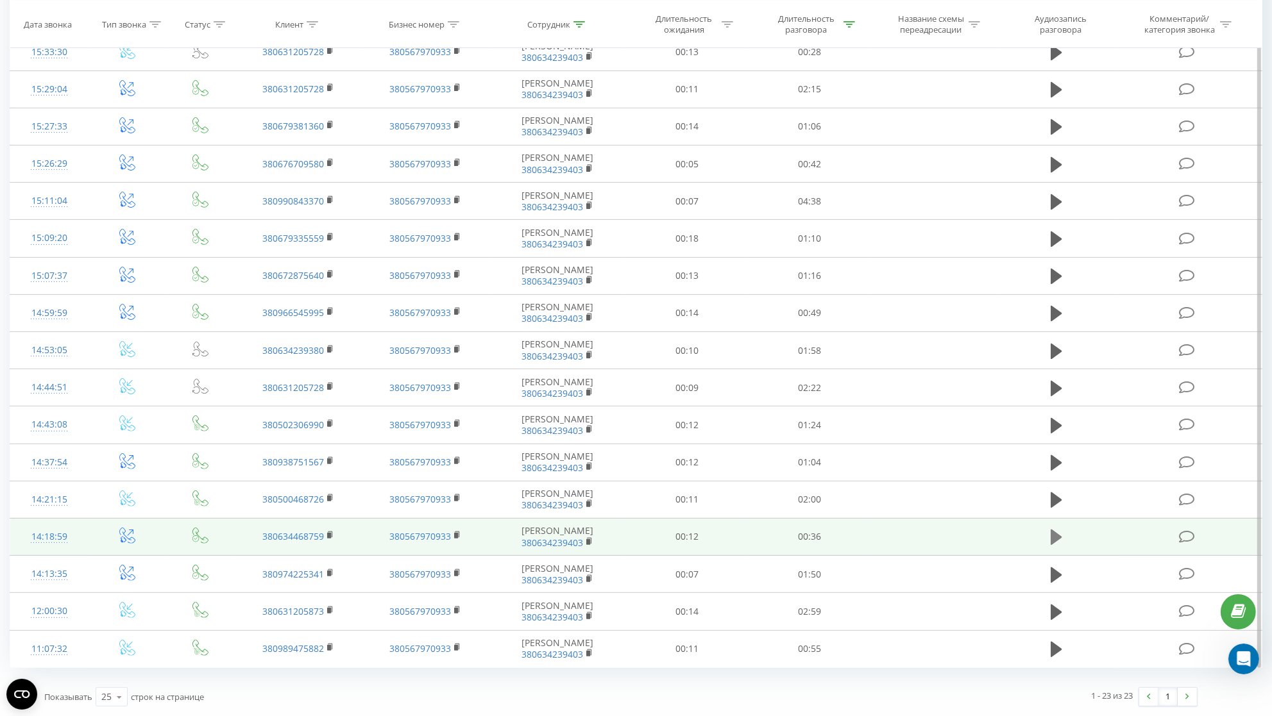
click at [1054, 532] on icon at bounding box center [1057, 537] width 12 height 15
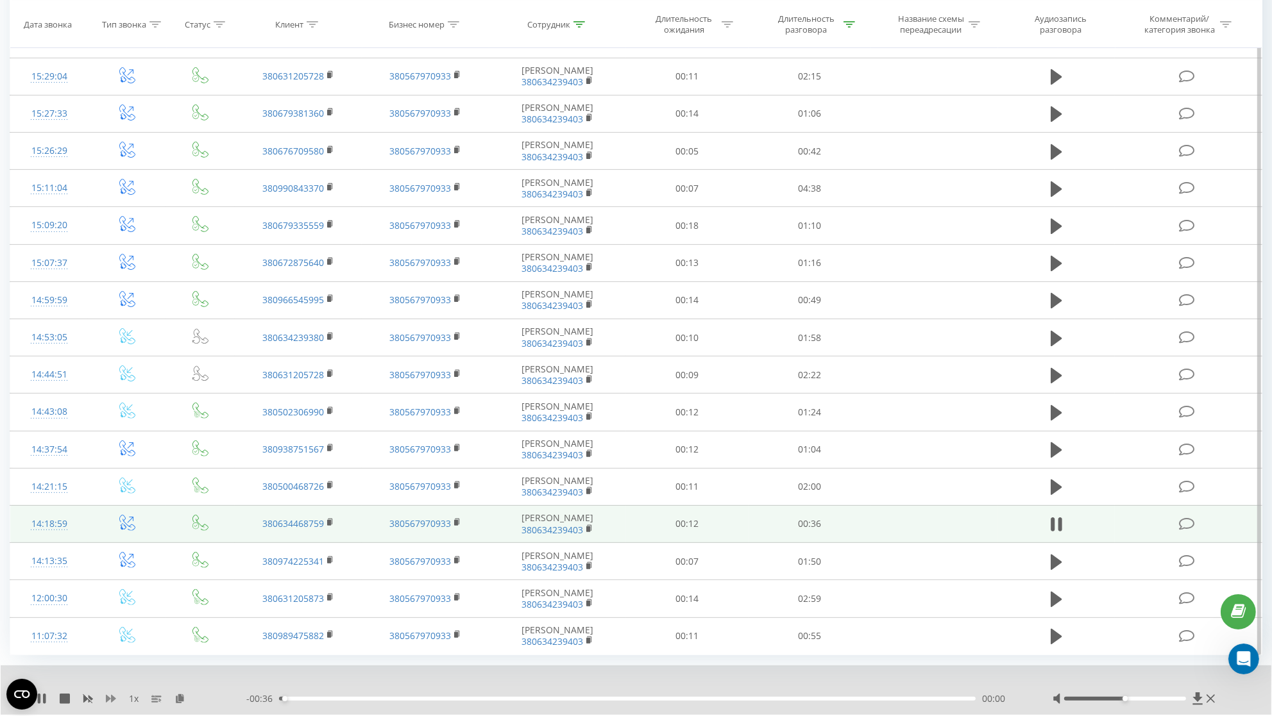
click at [108, 703] on icon at bounding box center [111, 699] width 10 height 8
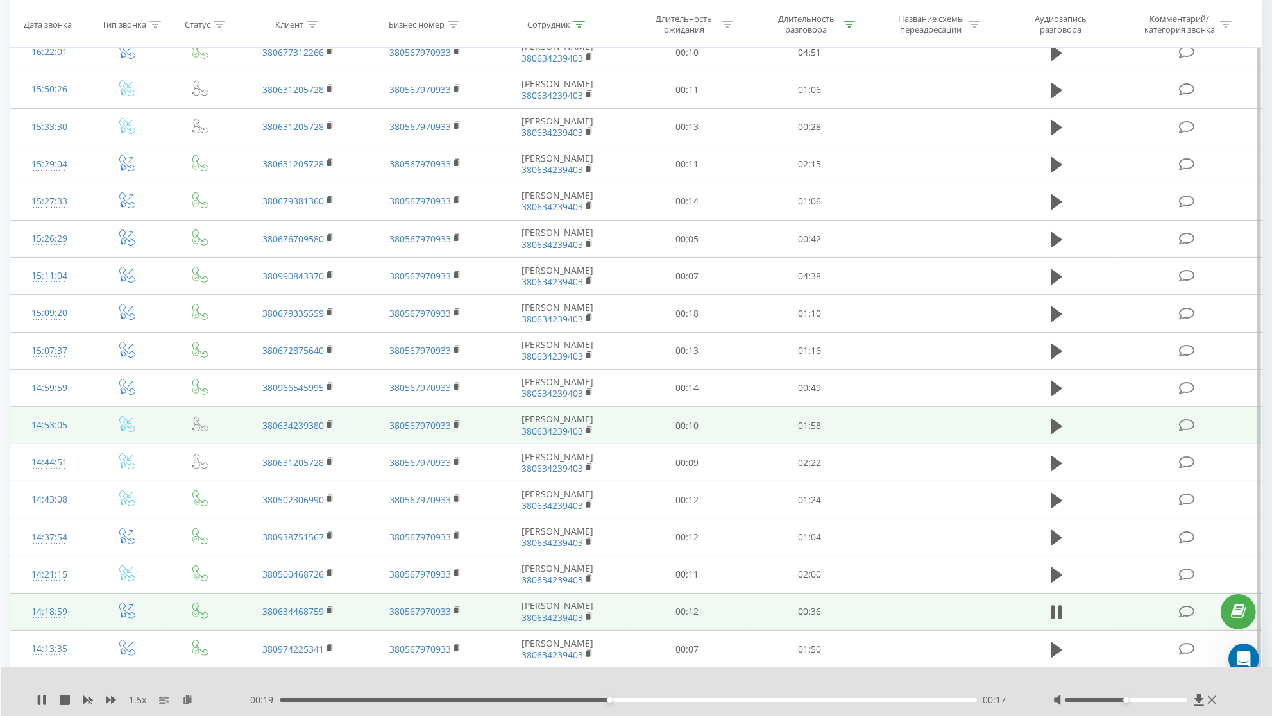
scroll to position [444, 0]
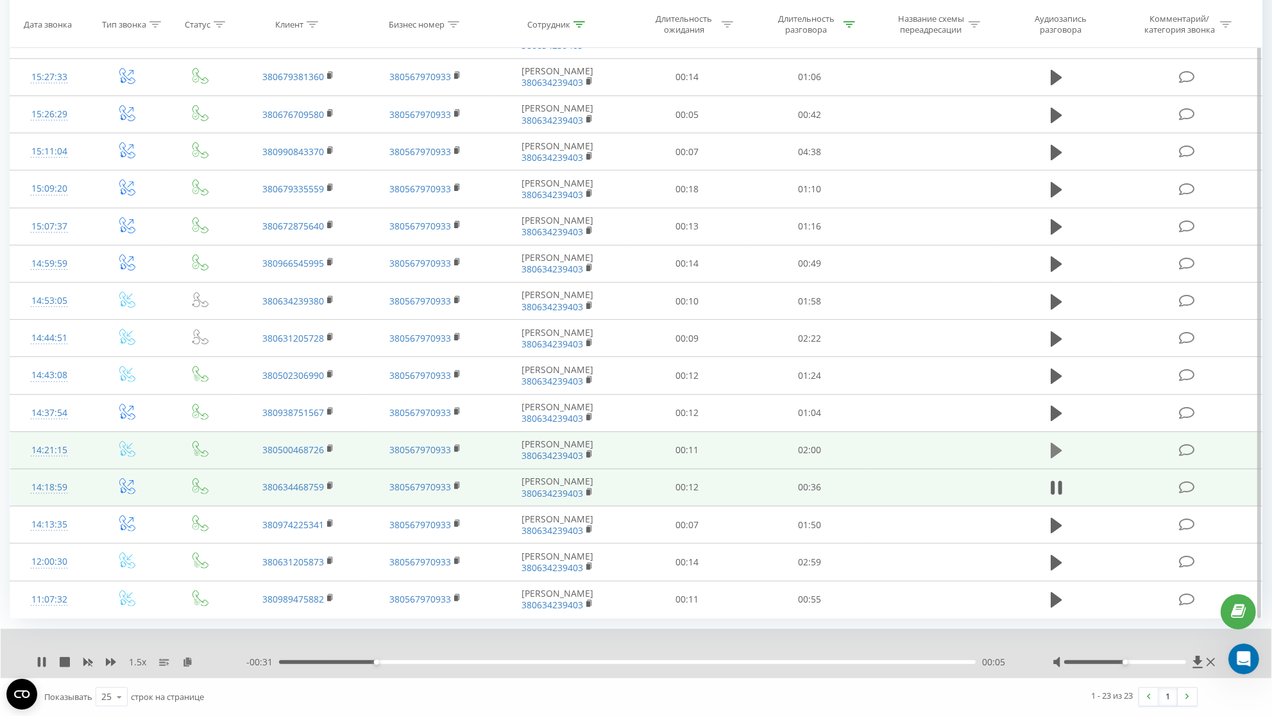
click at [1055, 448] on icon at bounding box center [1057, 450] width 12 height 15
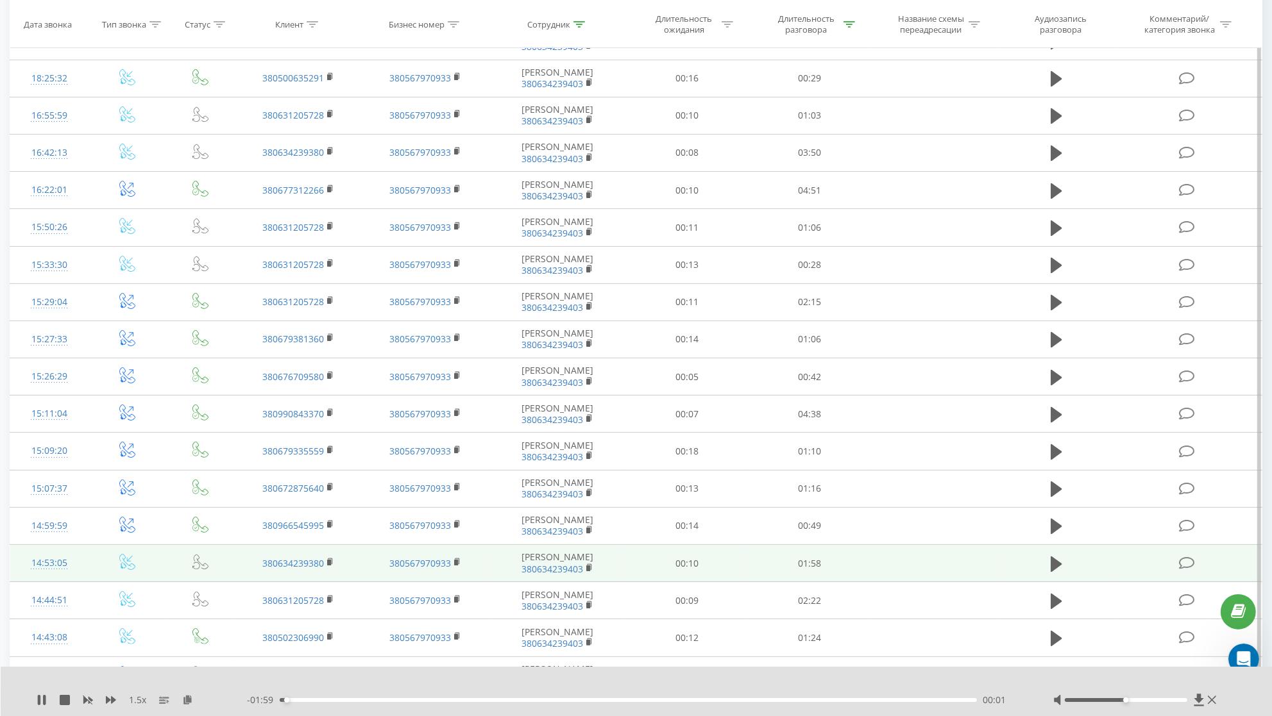
scroll to position [238, 0]
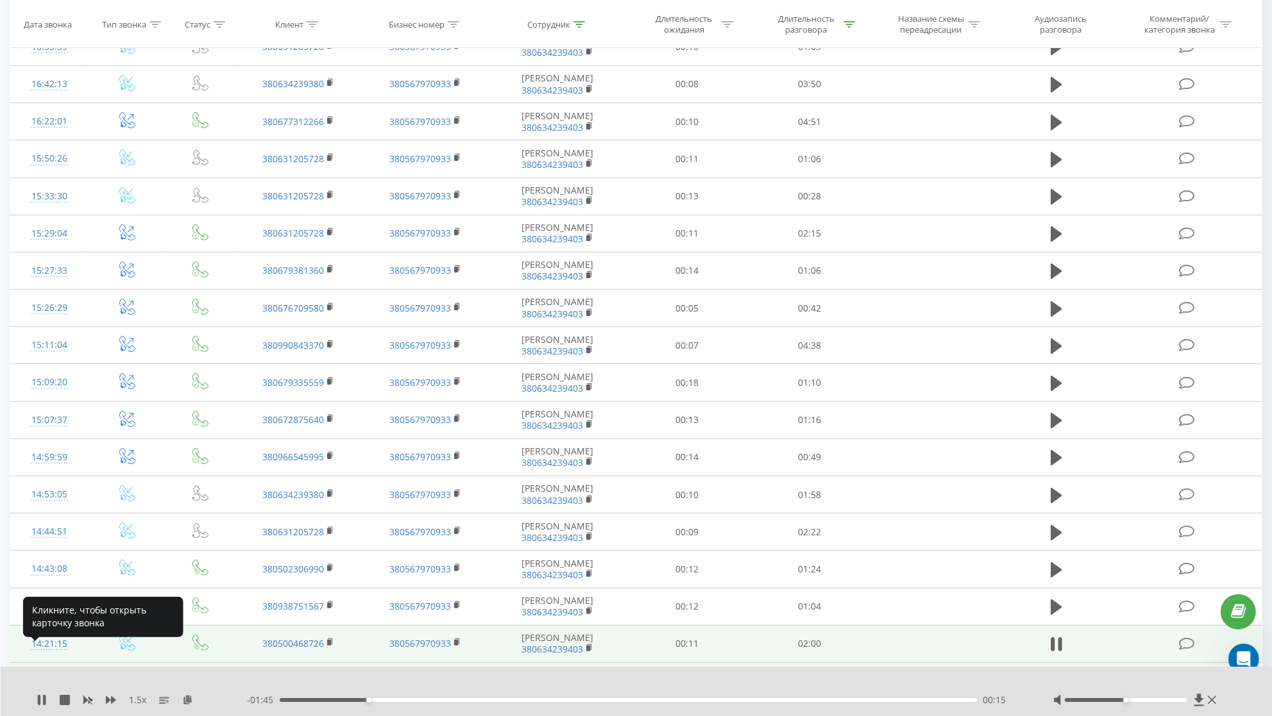
click at [51, 657] on div "14:21:15" at bounding box center [49, 644] width 52 height 25
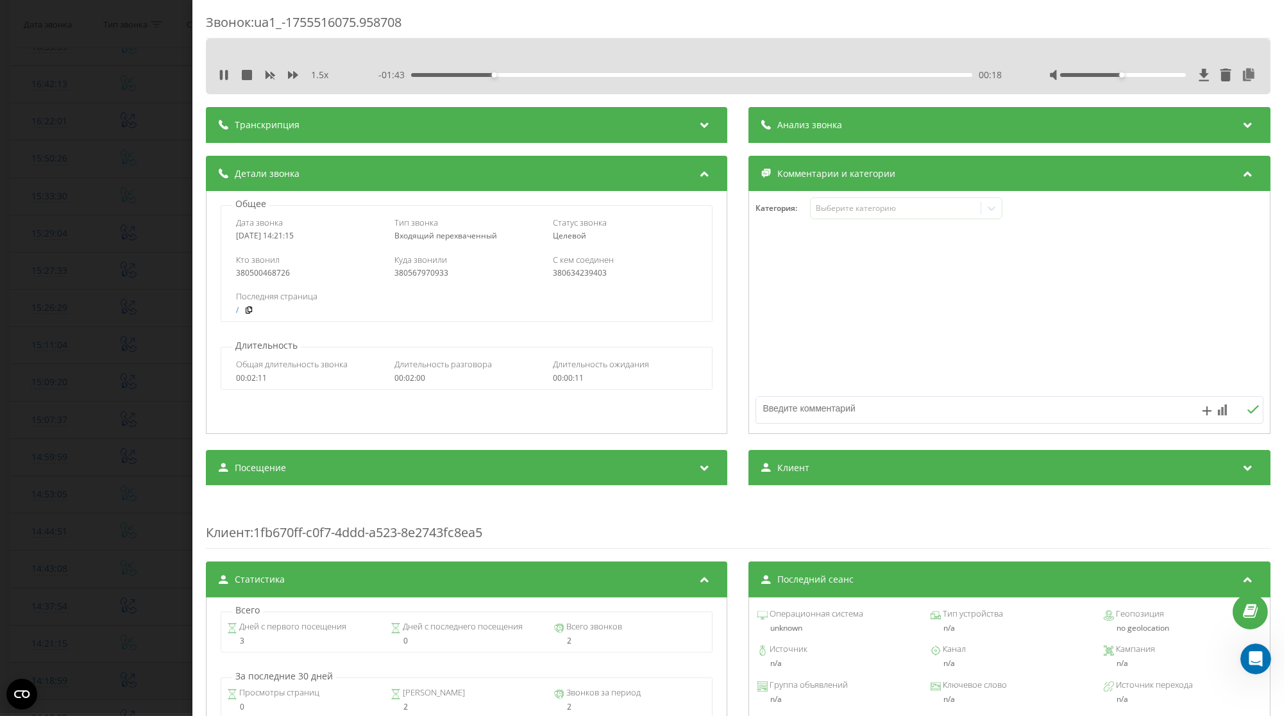
drag, startPoint x: 320, startPoint y: 235, endPoint x: 230, endPoint y: 240, distance: 90.6
click at [230, 240] on div "Дата звонка [DATE] 14:21:15 Тип звонка Входящий перехваченный Статус звонка [PE…" at bounding box center [466, 228] width 491 height 37
copy div "[DATE] 14:21:15"
click at [1242, 72] on icon at bounding box center [1249, 75] width 15 height 13
click at [112, 296] on div "Звонок : ua1_-1755516075.958708 1.5 x - 01:57 00:04 00:04 Транскрипция Для анал…" at bounding box center [642, 358] width 1284 height 716
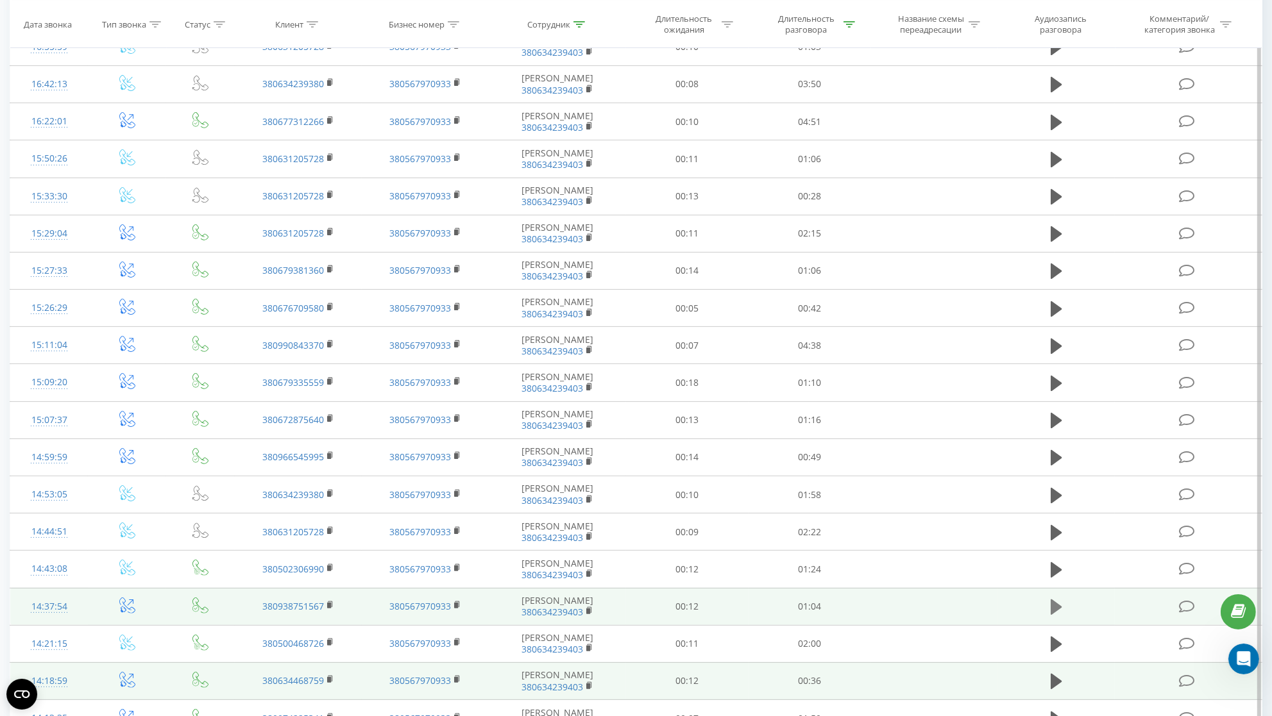
click at [1051, 615] on icon at bounding box center [1057, 607] width 12 height 15
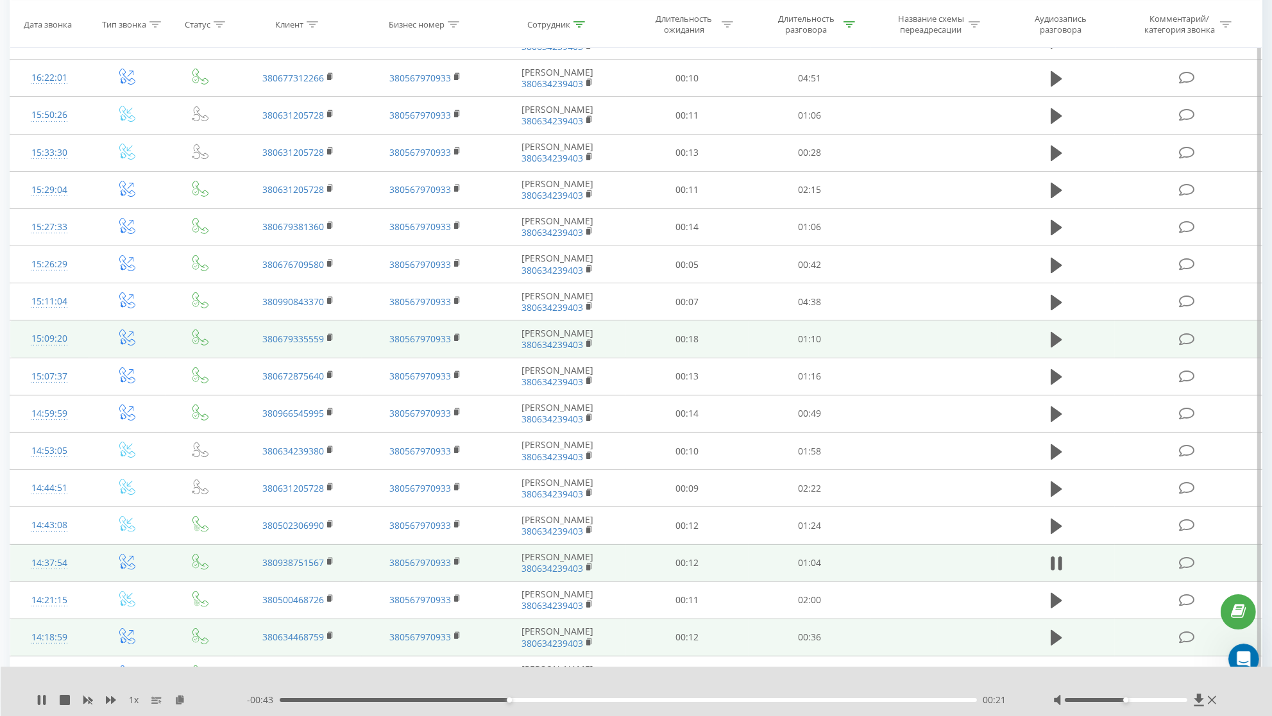
scroll to position [351, 0]
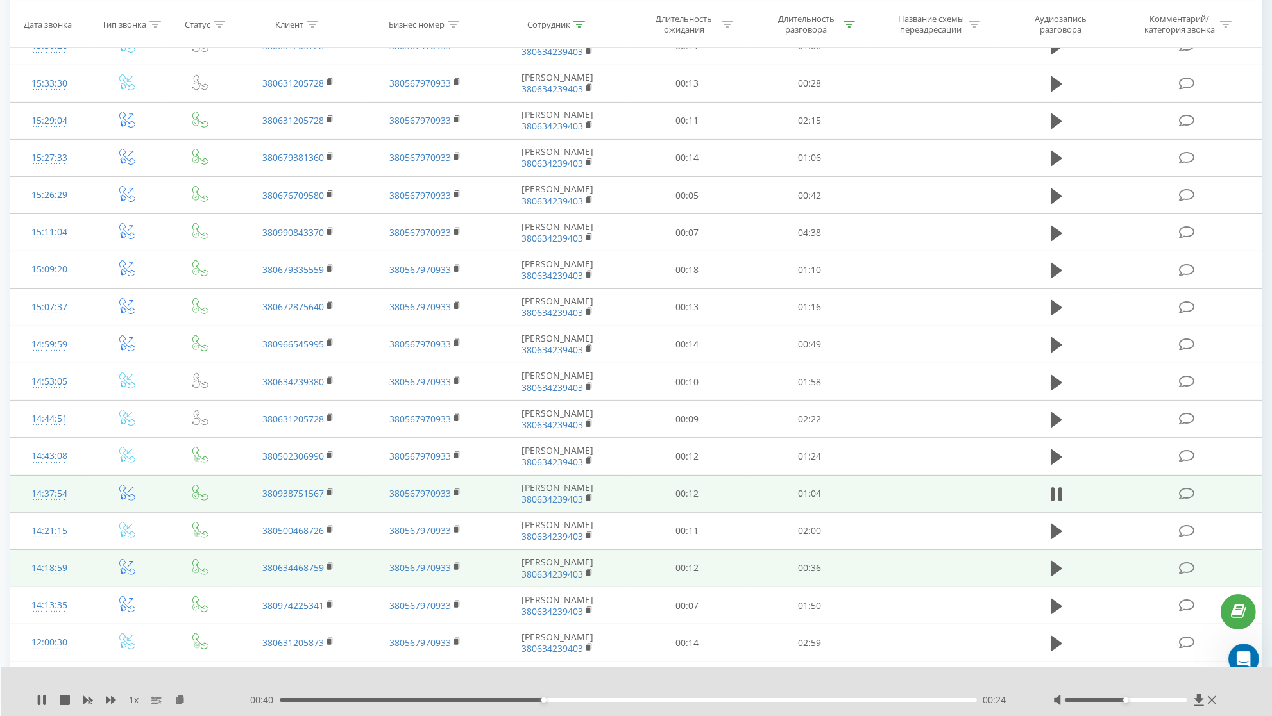
click at [62, 507] on div "14:37:54" at bounding box center [49, 494] width 52 height 25
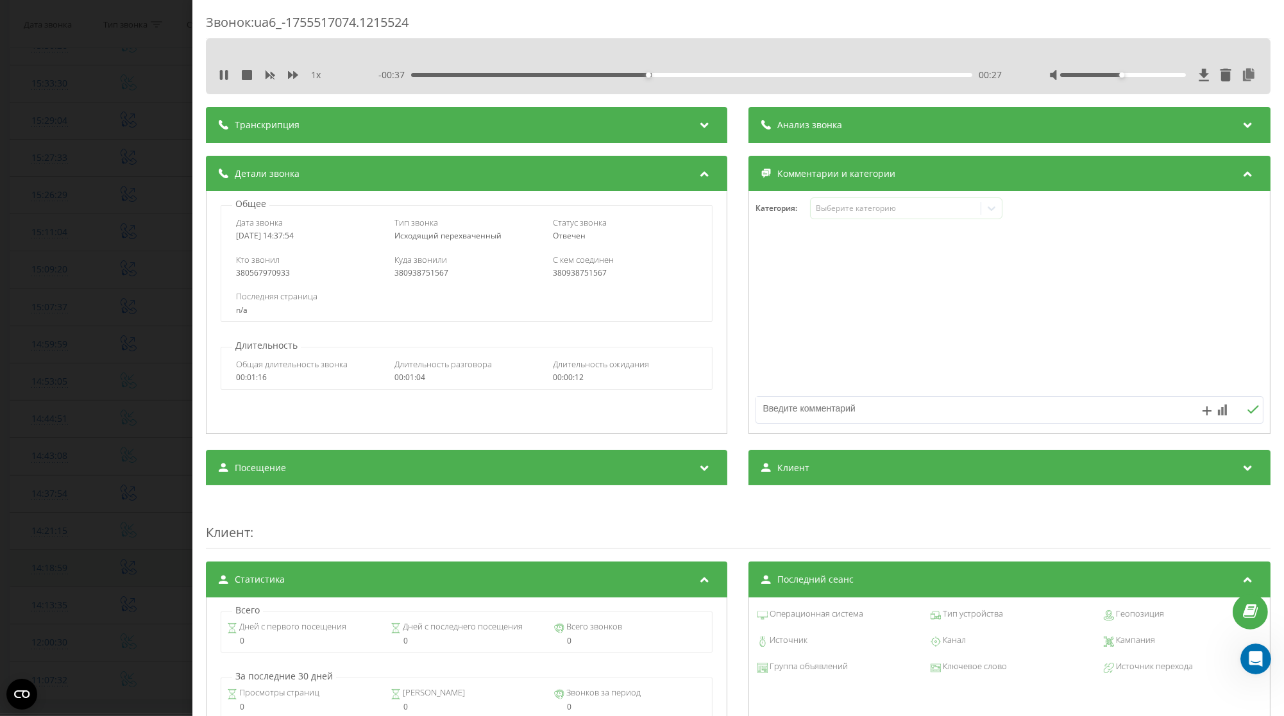
drag, startPoint x: 312, startPoint y: 235, endPoint x: 237, endPoint y: 240, distance: 75.2
click at [237, 240] on div "[DATE] 14:37:54" at bounding box center [308, 236] width 144 height 9
copy div "[DATE] 14:37:54"
click at [69, 368] on div "Звонок : ua6_-1755517074.1215524 1 x - 01:01 00:03 00:03 Транскрипция Для анали…" at bounding box center [642, 358] width 1284 height 716
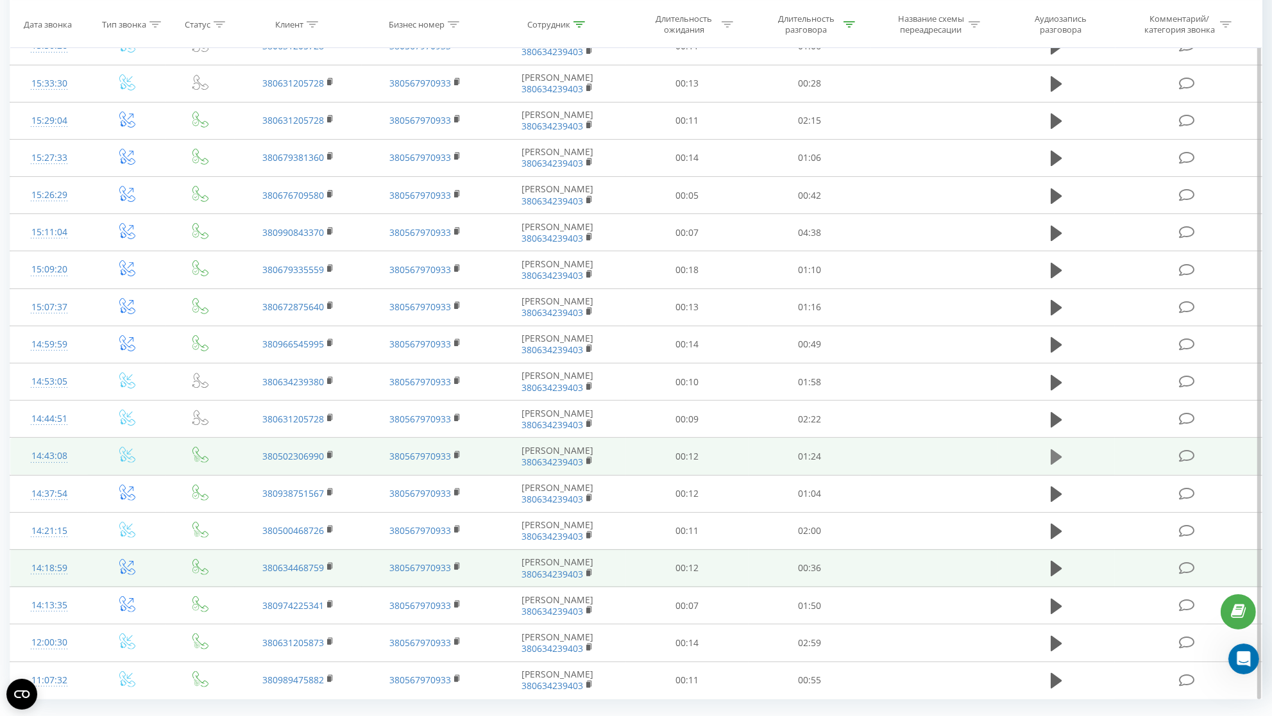
click at [1060, 465] on icon at bounding box center [1057, 457] width 12 height 15
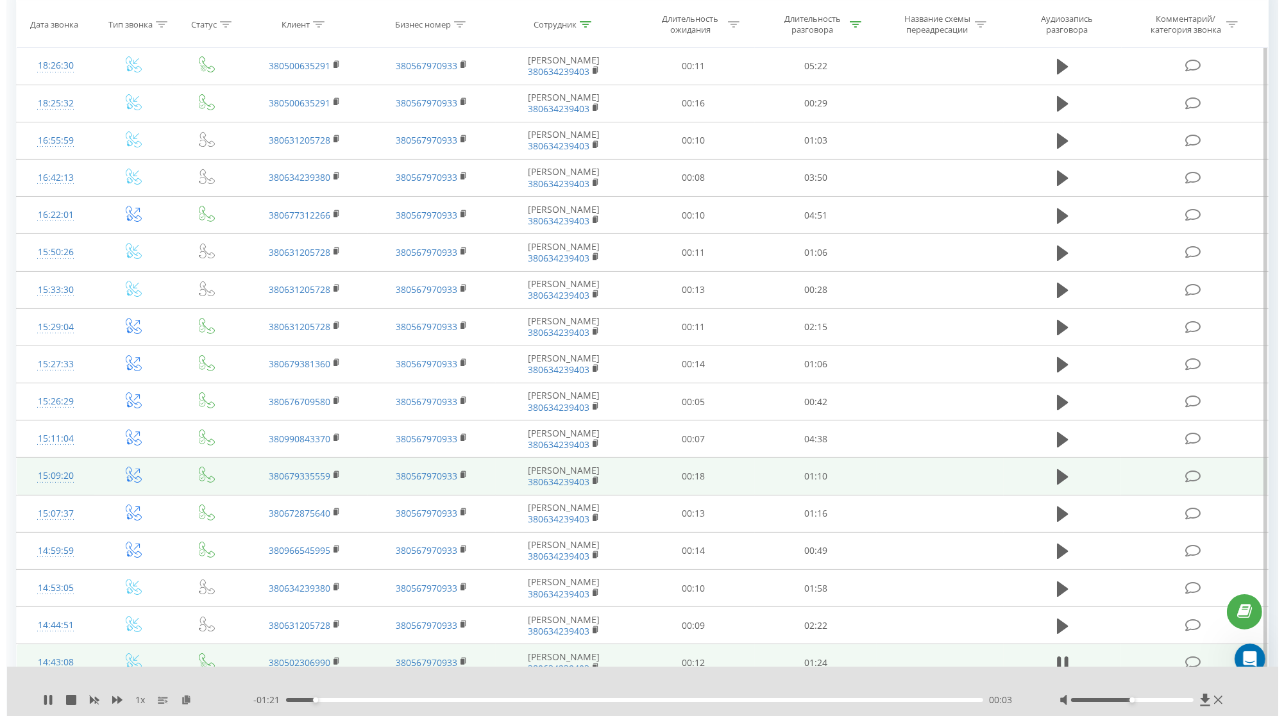
scroll to position [213, 0]
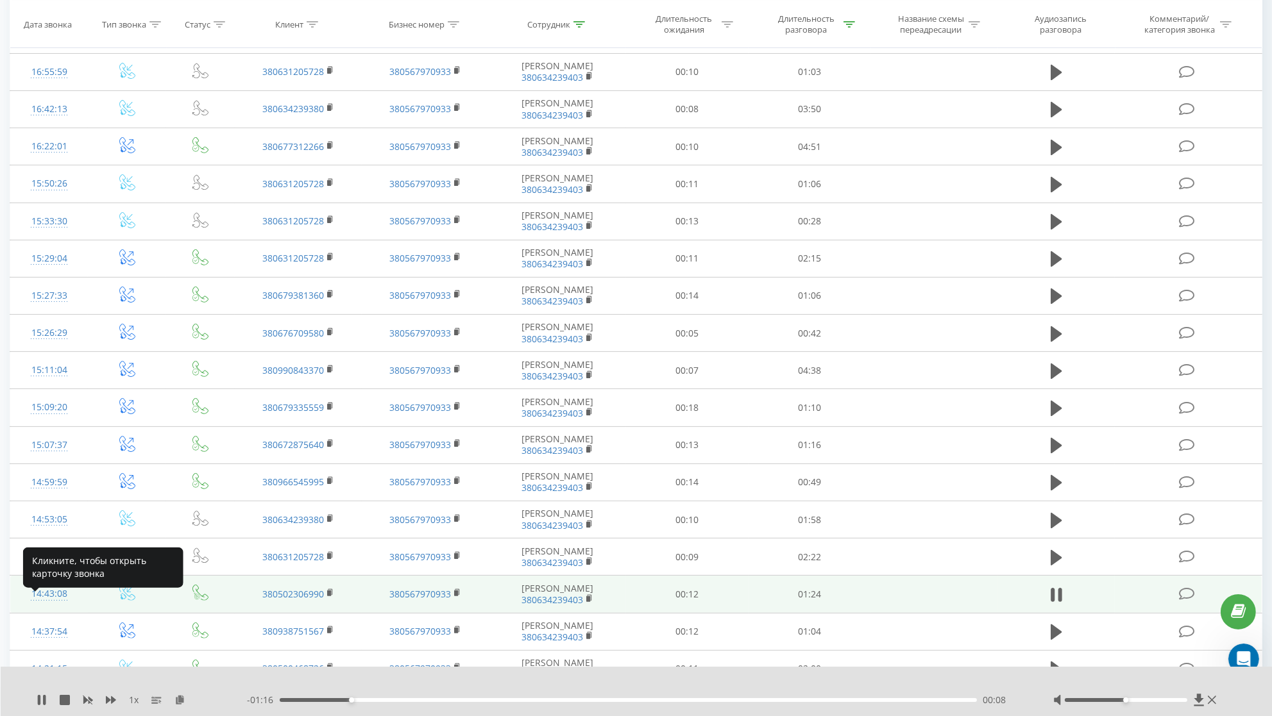
click at [46, 605] on div "14:43:08" at bounding box center [49, 594] width 52 height 25
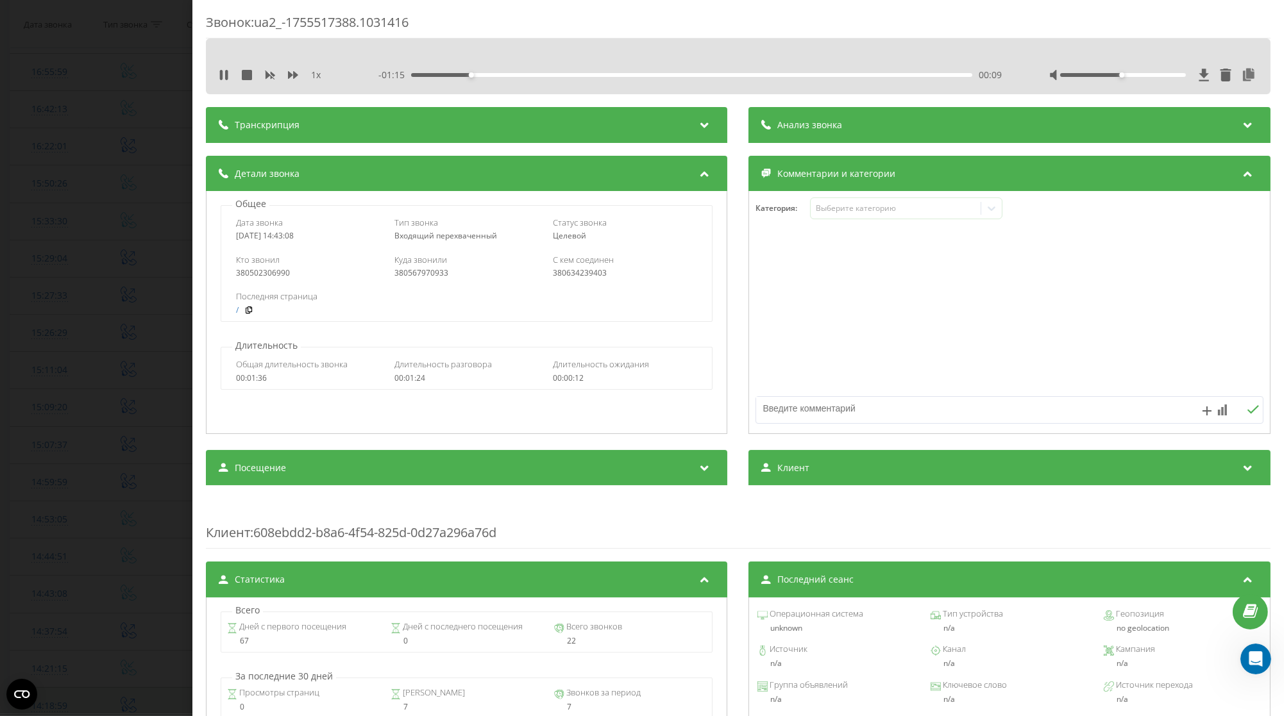
drag, startPoint x: 309, startPoint y: 239, endPoint x: 225, endPoint y: 244, distance: 84.2
click at [212, 246] on div "Общее Дата звонка [DATE] 14:43:08 Тип звонка Входящий перехваченный Статус звон…" at bounding box center [466, 312] width 521 height 243
click at [563, 76] on div "01:08" at bounding box center [691, 75] width 561 height 4
drag, startPoint x: 317, startPoint y: 241, endPoint x: 221, endPoint y: 244, distance: 96.3
click at [221, 244] on div "Общее Дата звонка [DATE] 14:43:08 Тип звонка Входящий перехваченный Статус звон…" at bounding box center [466, 260] width 507 height 124
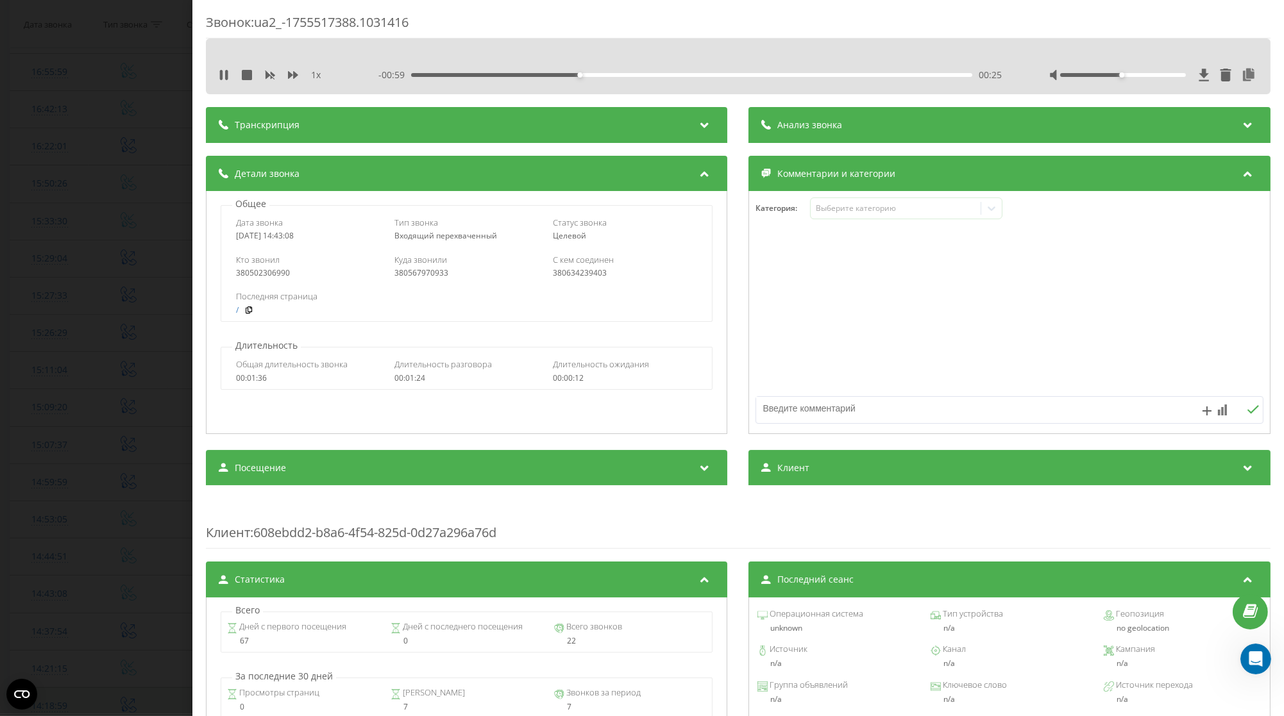
copy div "[DATE] 14:43:08"
drag, startPoint x: 455, startPoint y: 75, endPoint x: 407, endPoint y: 81, distance: 49.1
click at [407, 81] on div "- 01:19 00:05 00:05" at bounding box center [689, 75] width 623 height 13
click at [1242, 74] on icon at bounding box center [1249, 75] width 15 height 13
click at [223, 74] on icon at bounding box center [221, 75] width 3 height 10
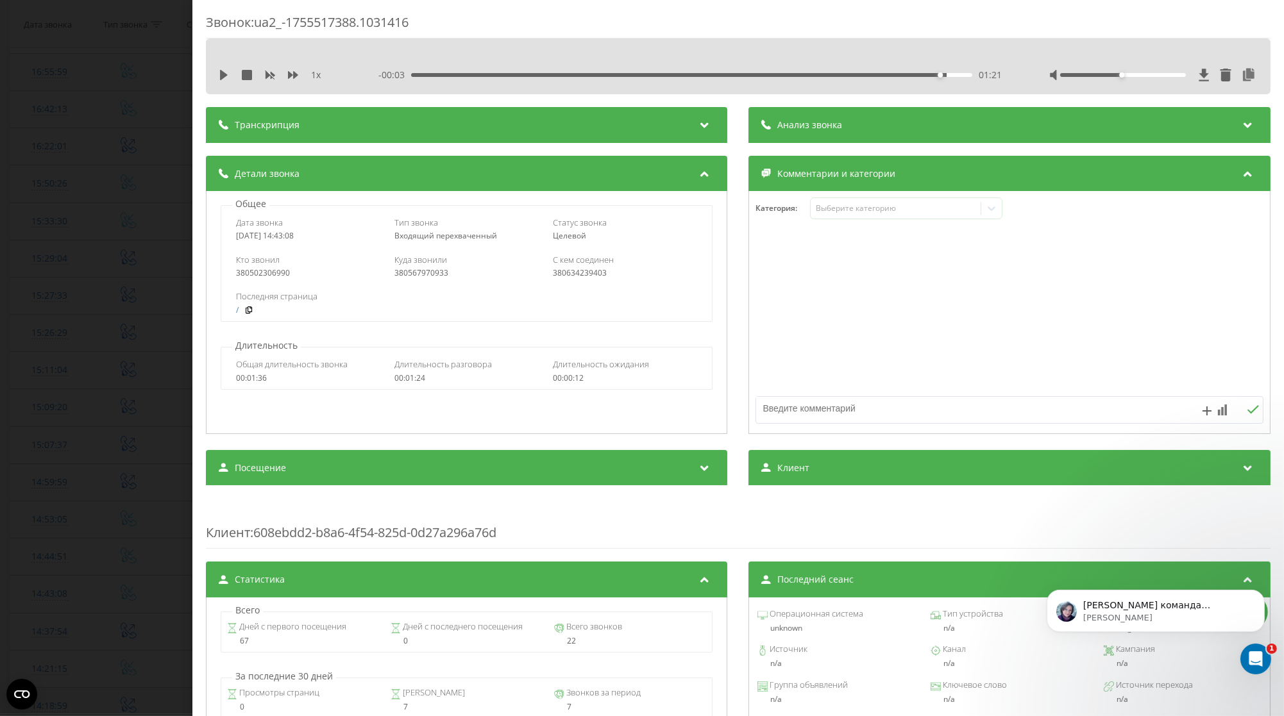
scroll to position [632, 0]
click at [1154, 613] on p "[PERSON_NAME] • 10 хв. тому" at bounding box center [1165, 618] width 165 height 12
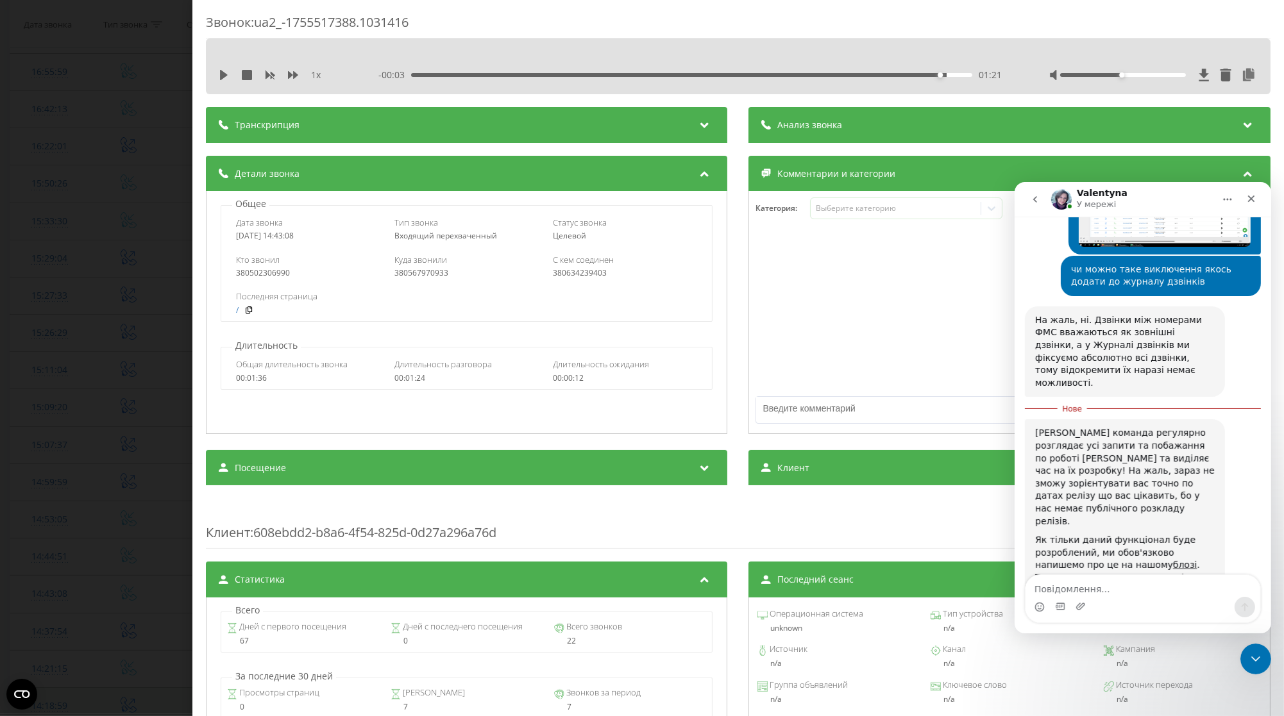
scroll to position [654, 0]
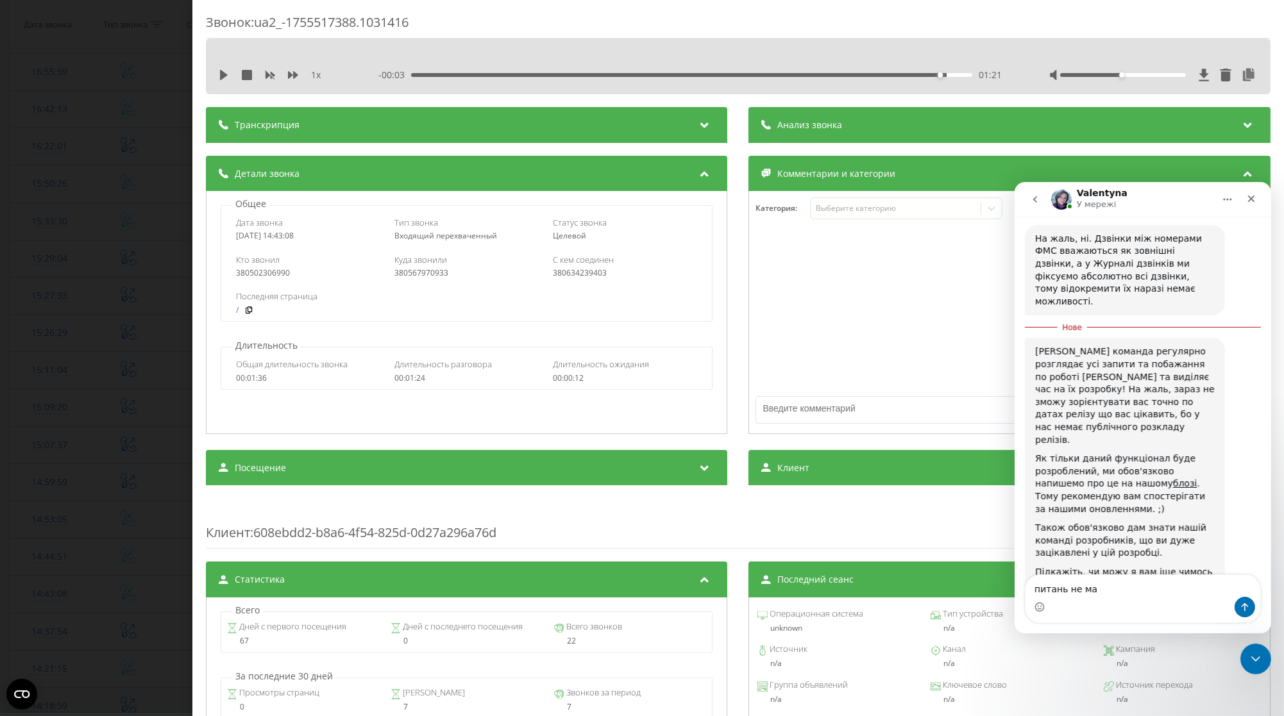
type textarea "питань не має"
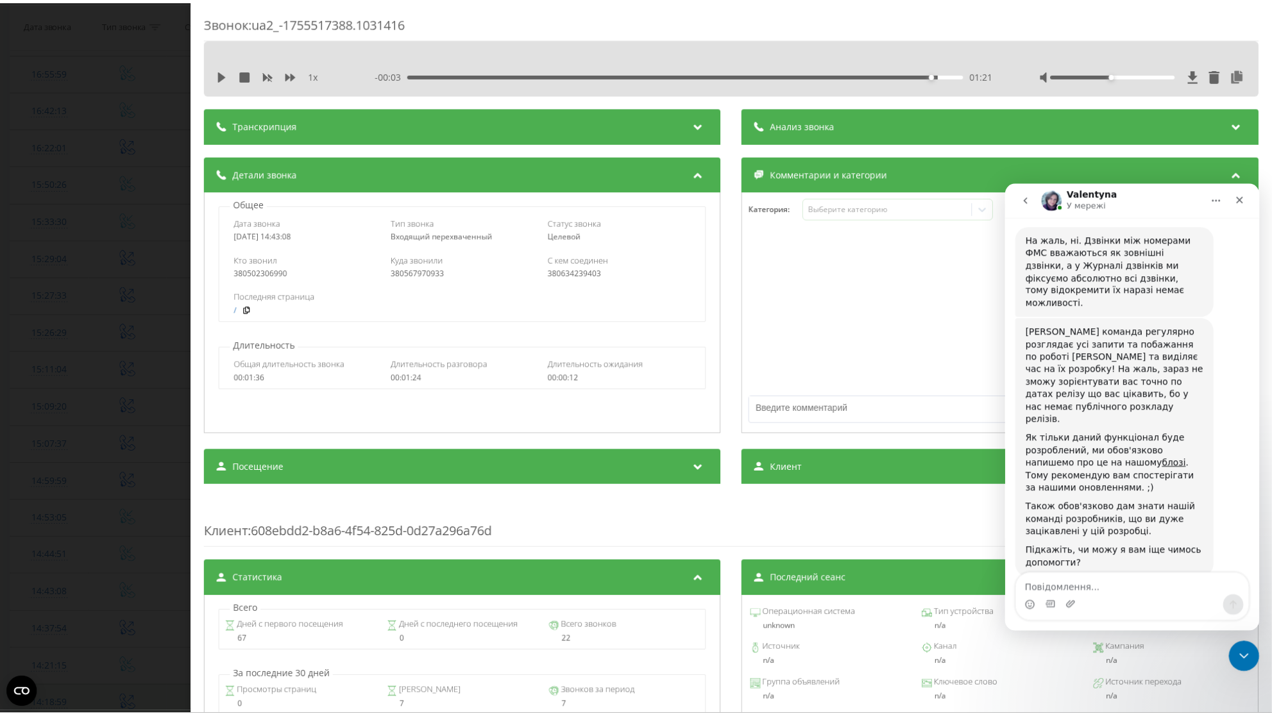
scroll to position [671, 0]
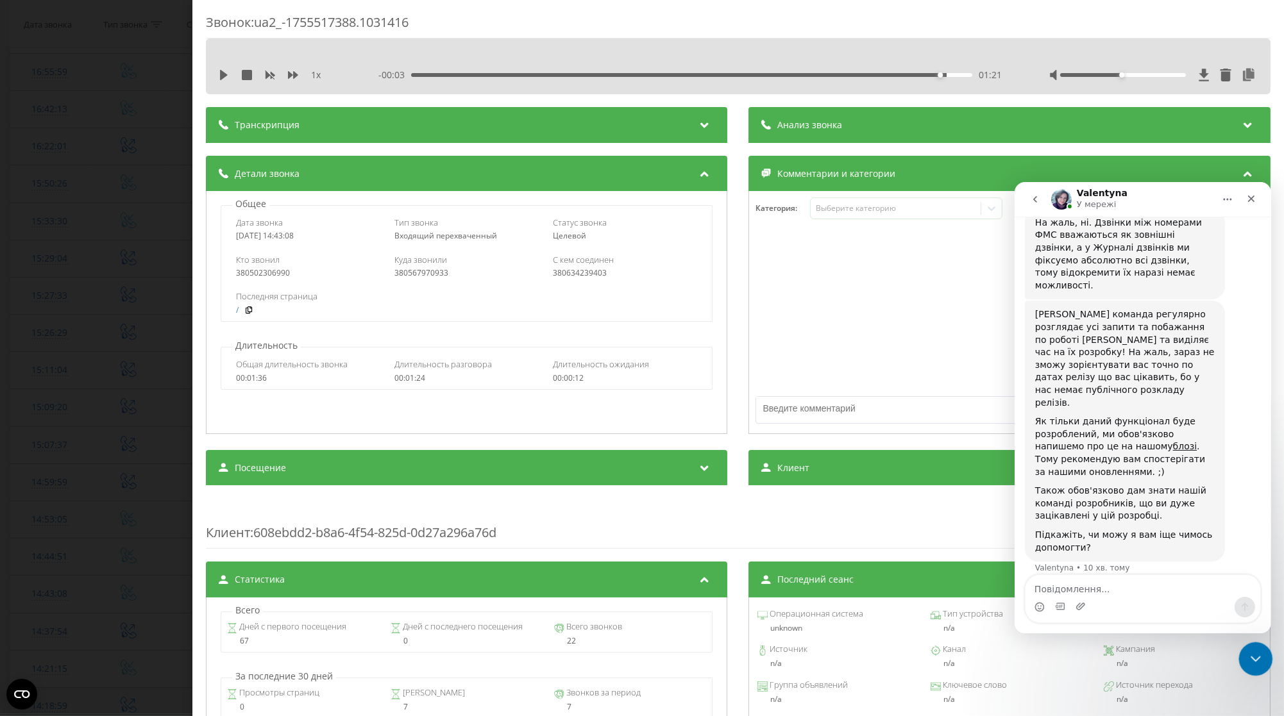
click at [1256, 670] on div "Закрити програму для спілкування Intercom" at bounding box center [1253, 657] width 31 height 31
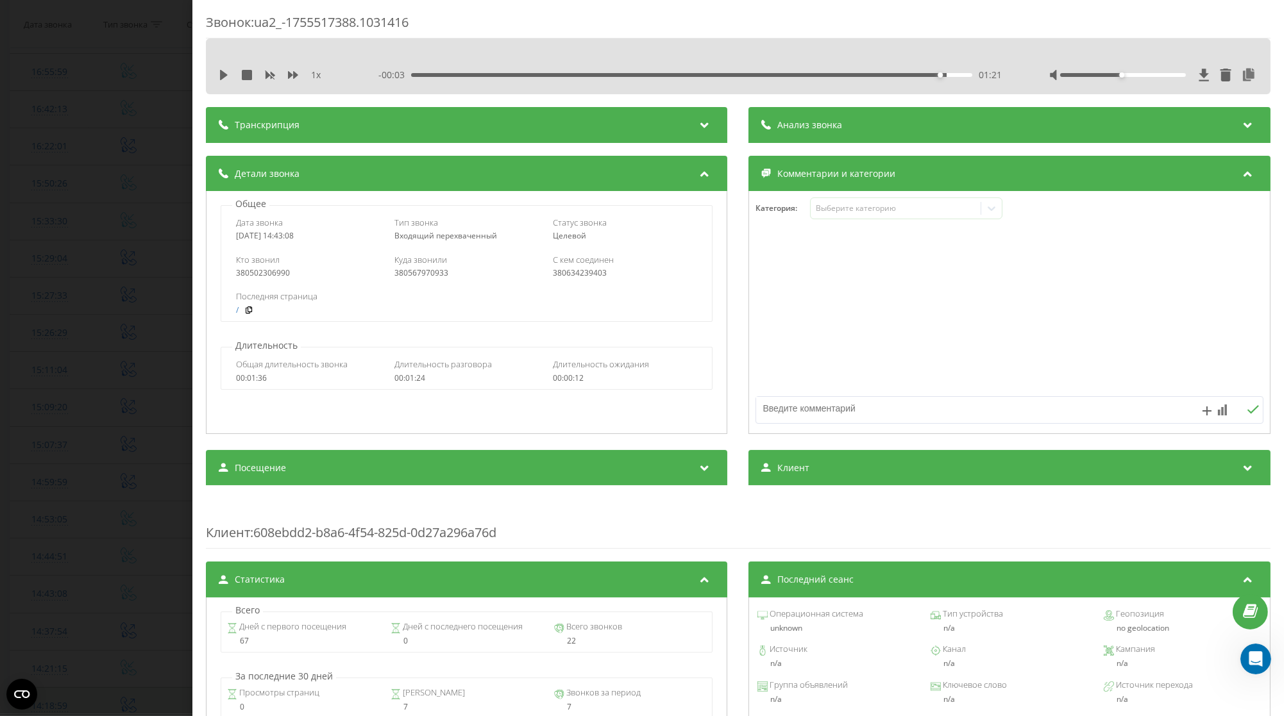
click at [119, 446] on div "Звонок : ua2_-1755517388.1031416 1 x - 00:03 01:21 01:21 Транскрипция Для анали…" at bounding box center [642, 358] width 1284 height 716
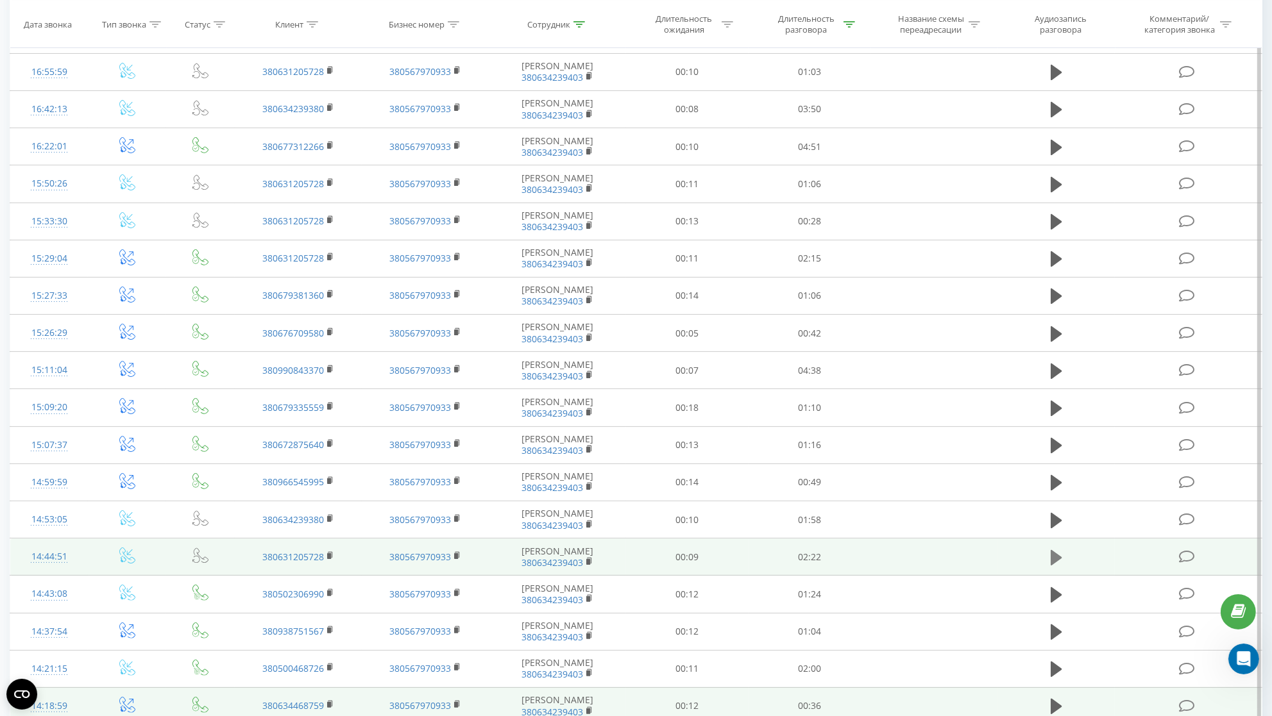
click at [1056, 566] on icon at bounding box center [1057, 557] width 12 height 15
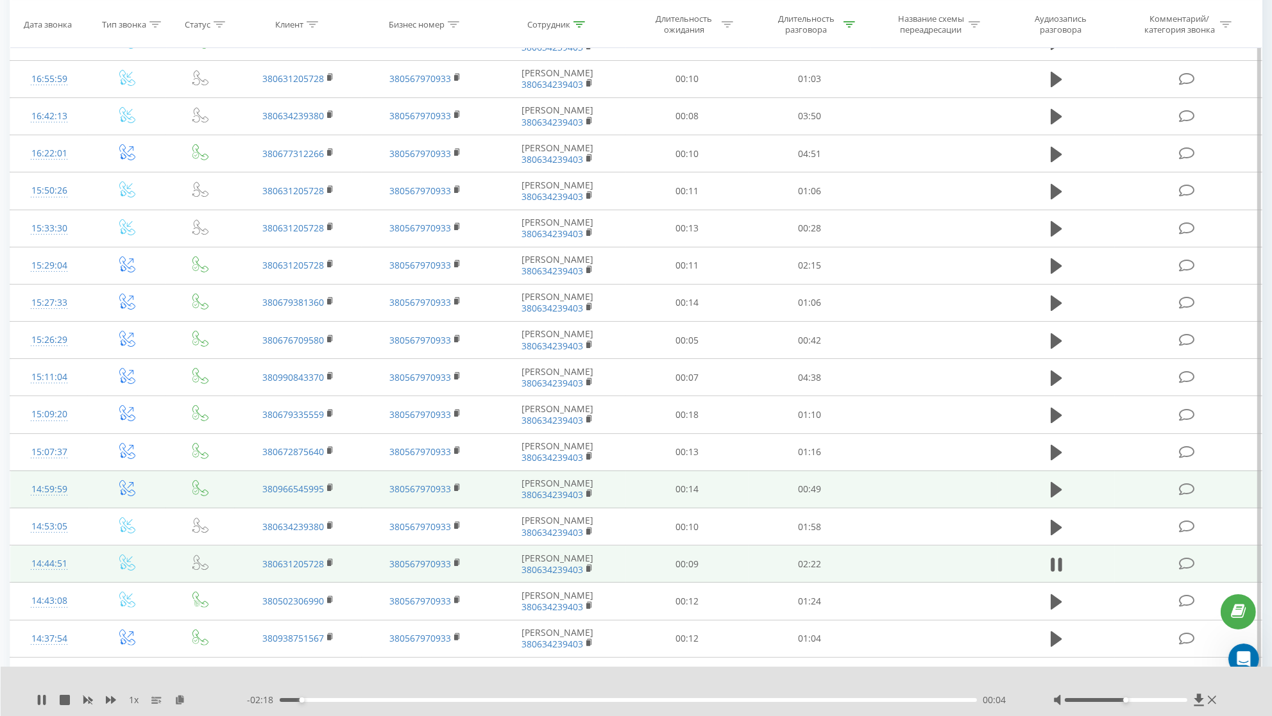
scroll to position [720, 0]
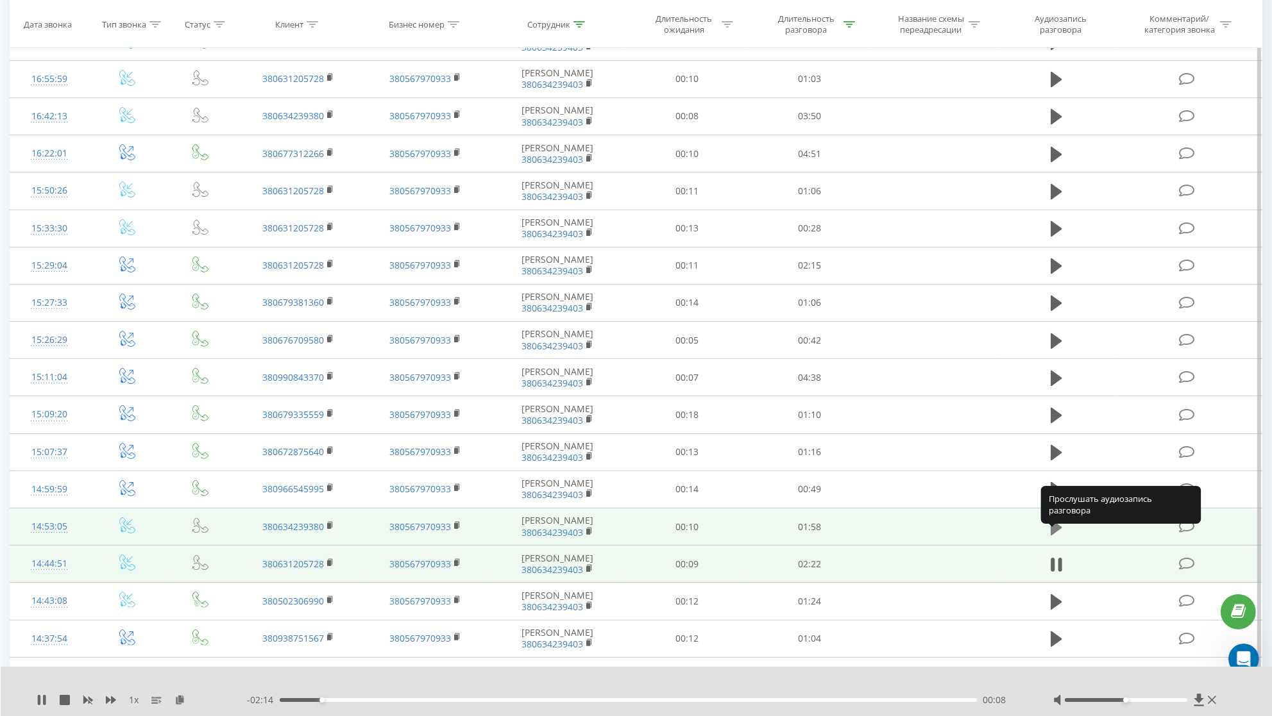
click at [1058, 535] on icon at bounding box center [1057, 527] width 12 height 15
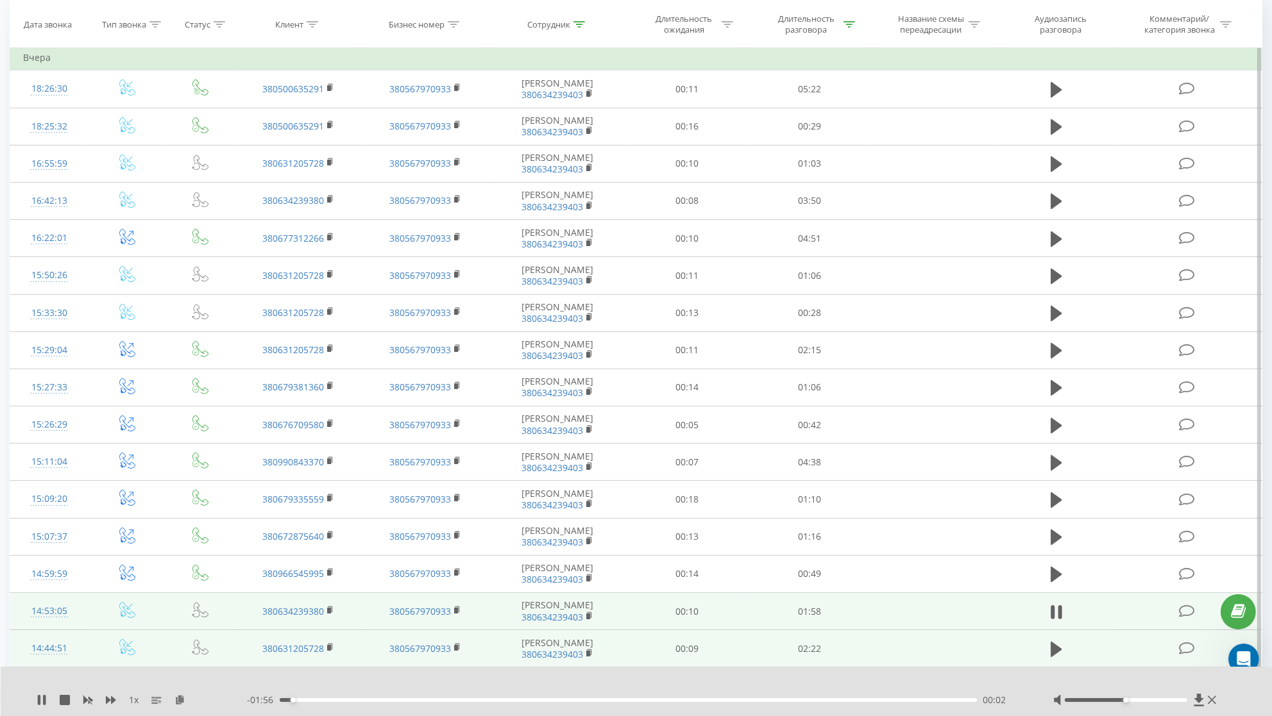
scroll to position [124, 0]
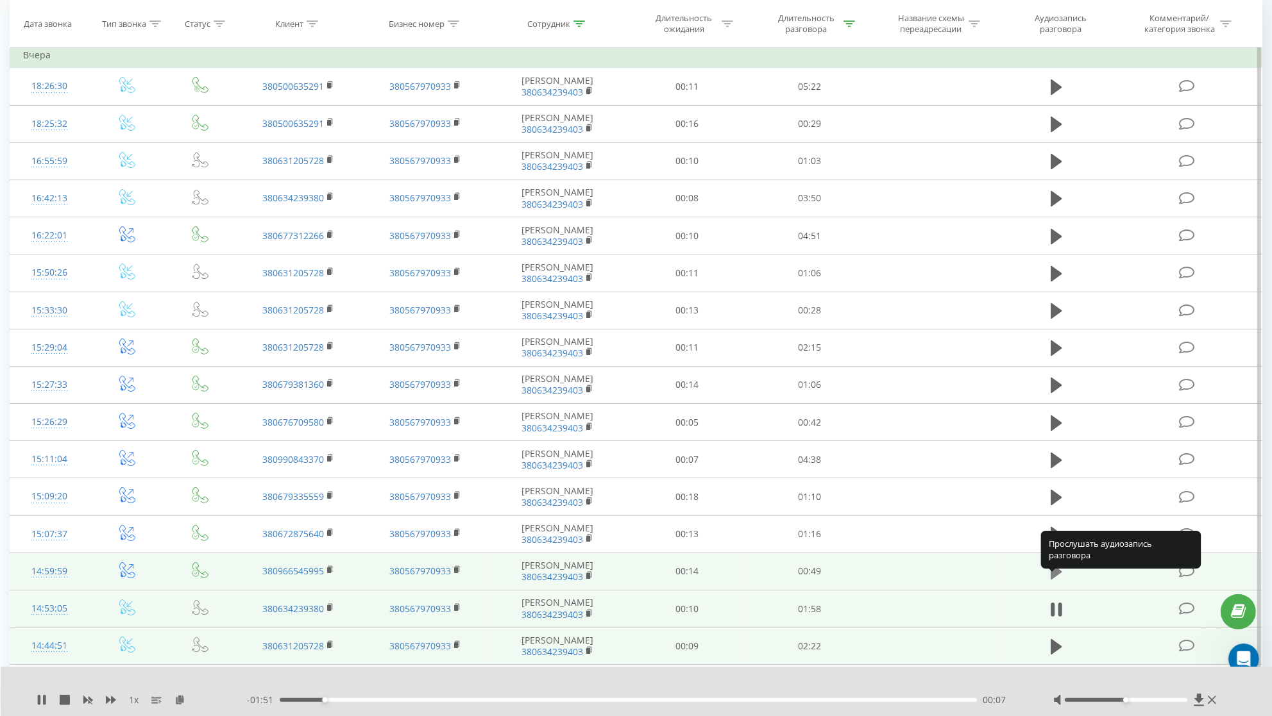
click at [1051, 580] on icon at bounding box center [1057, 571] width 12 height 15
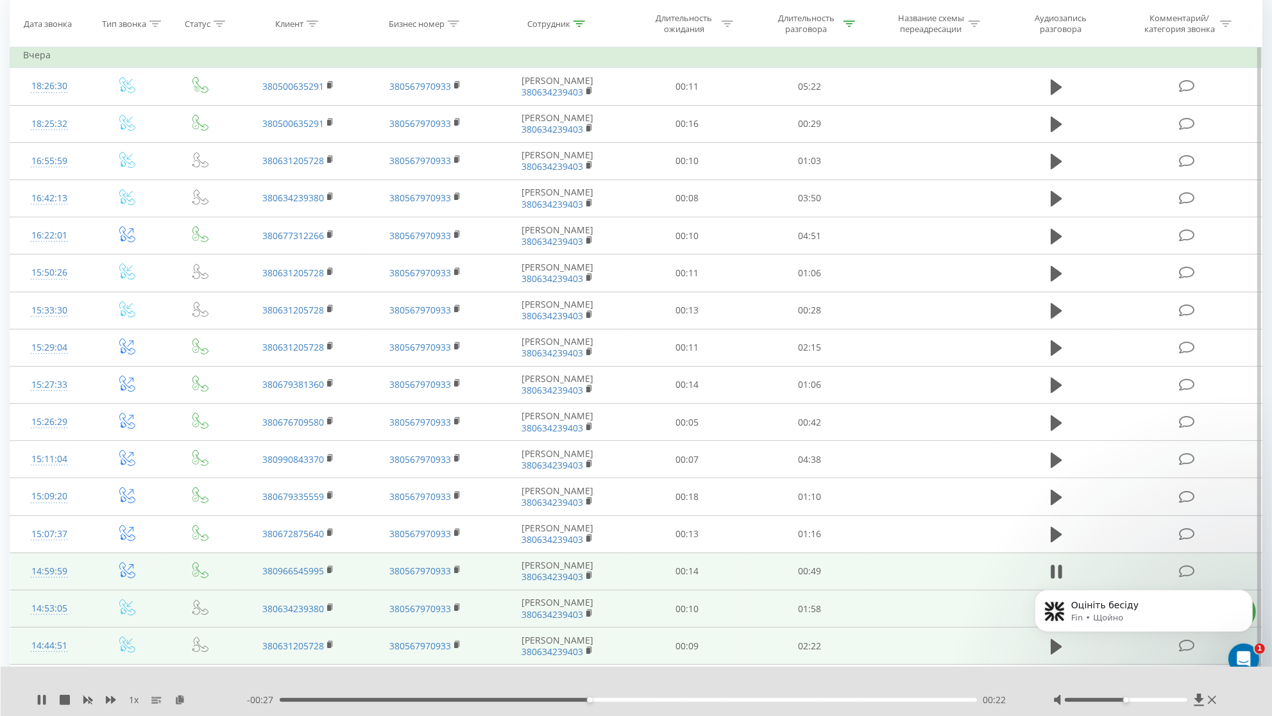
scroll to position [1142, 0]
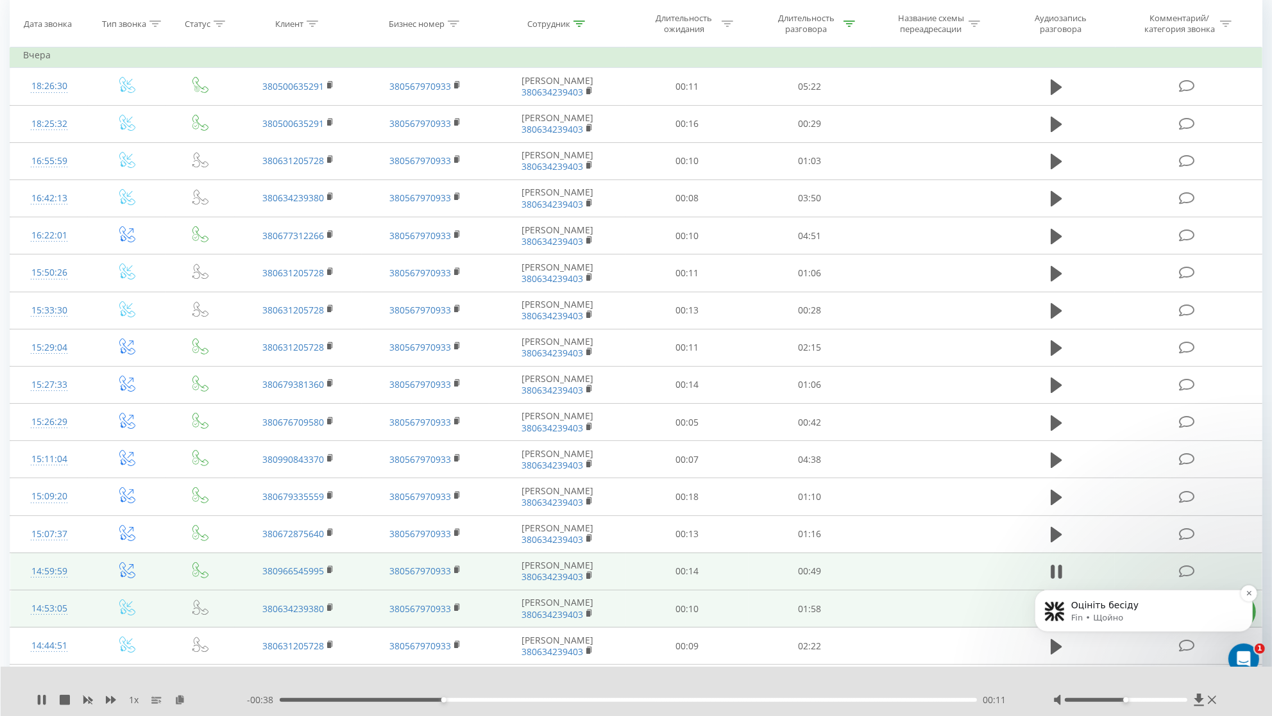
click at [1117, 623] on p "Fin • Щойно" at bounding box center [1152, 618] width 165 height 12
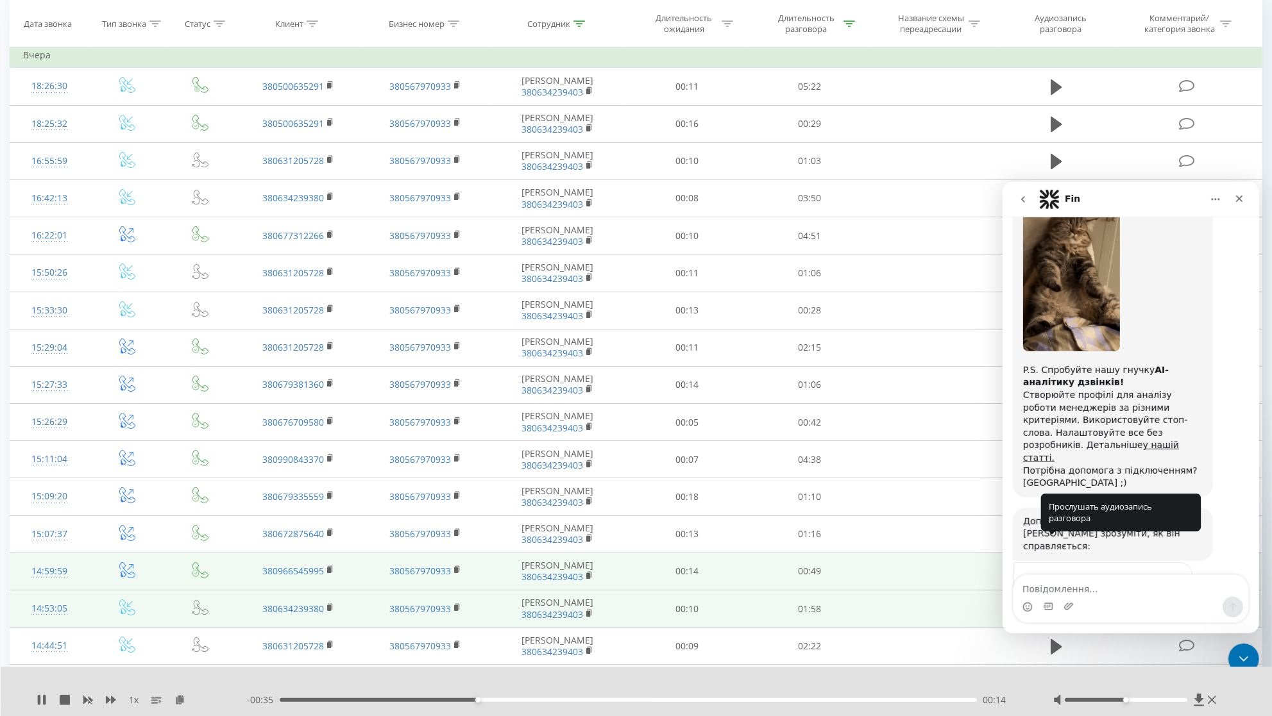
scroll to position [395, 0]
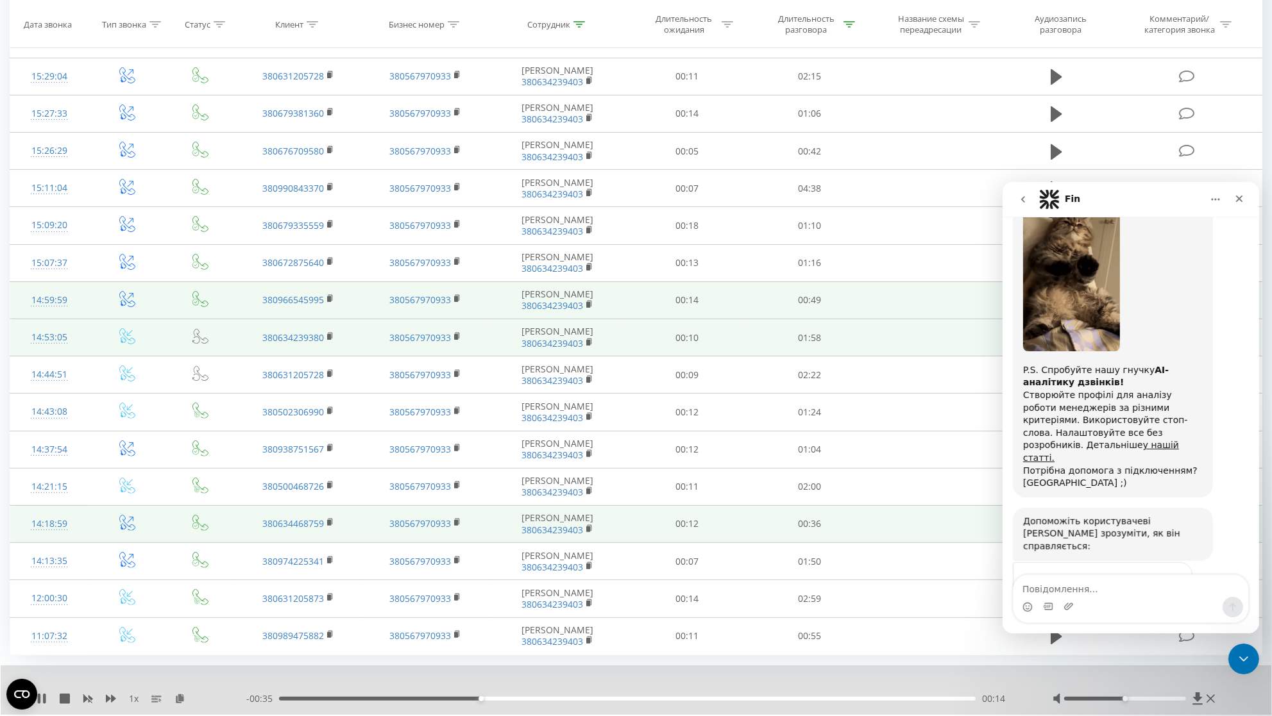
click at [1161, 597] on span "Чудово" at bounding box center [1162, 608] width 23 height 23
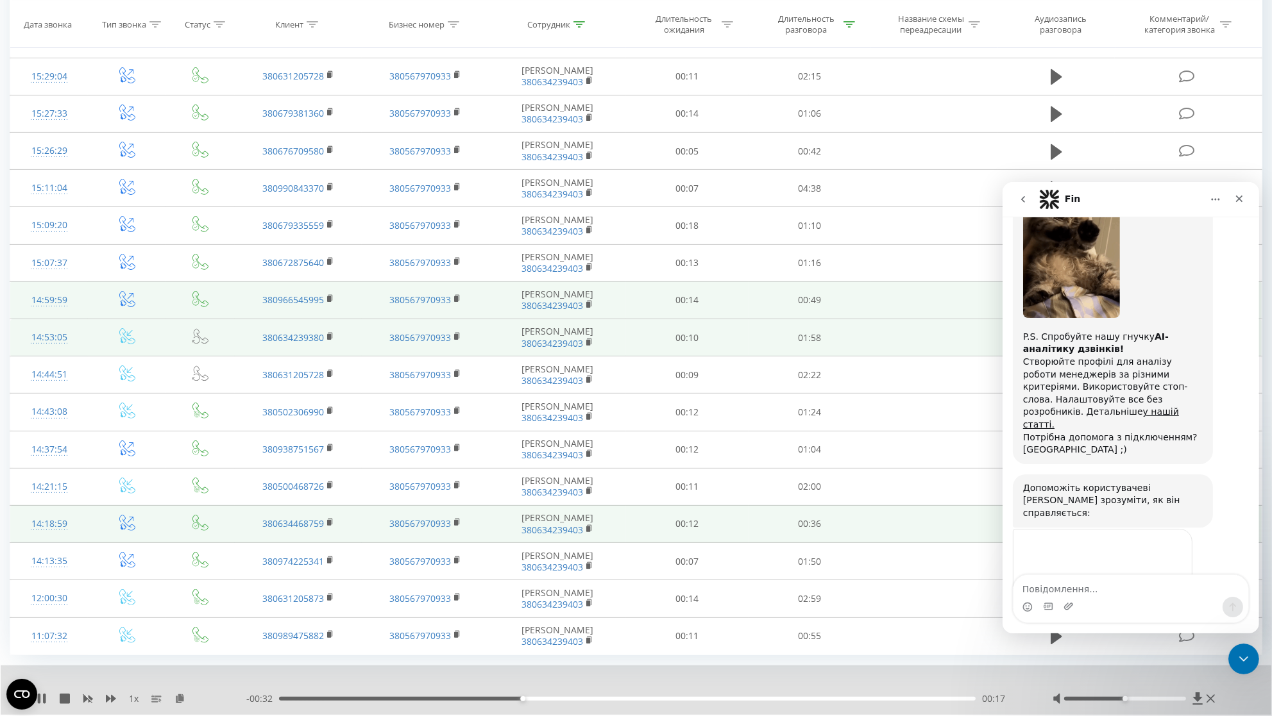
scroll to position [1148, 0]
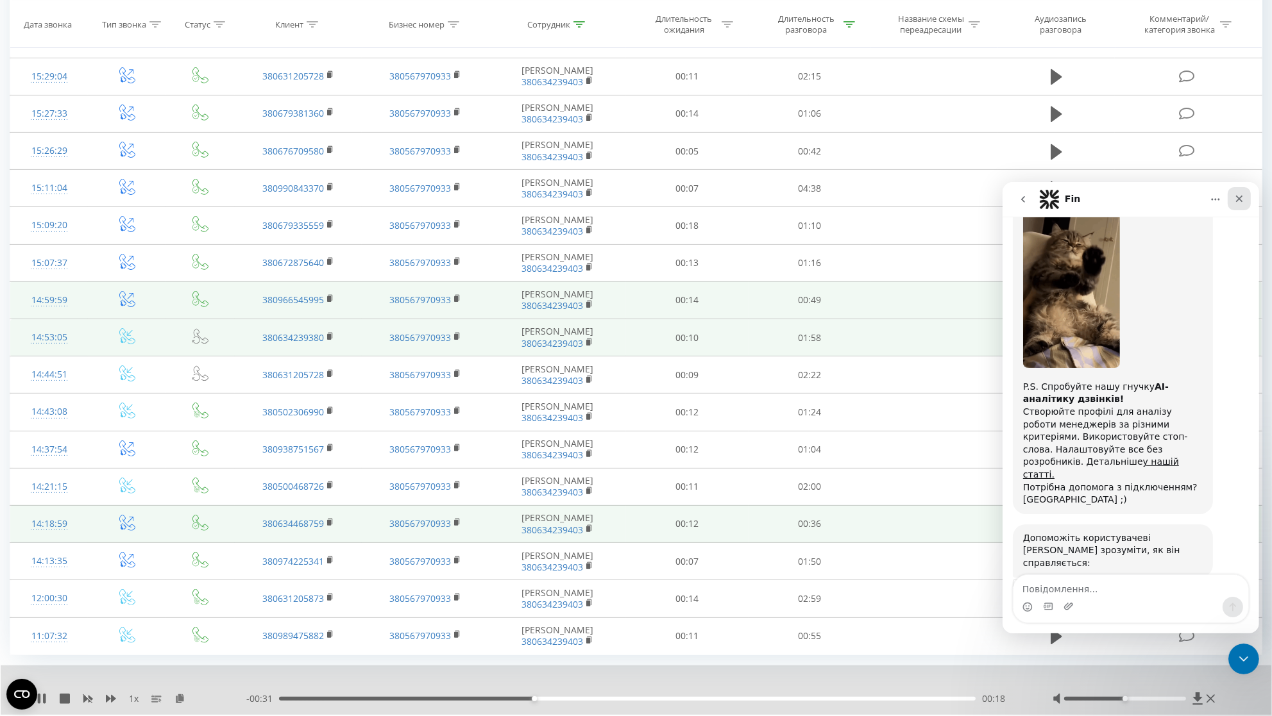
drag, startPoint x: 1242, startPoint y: 201, endPoint x: 2058, endPoint y: 511, distance: 872.4
click at [1242, 201] on icon "Закрити" at bounding box center [1238, 198] width 10 height 10
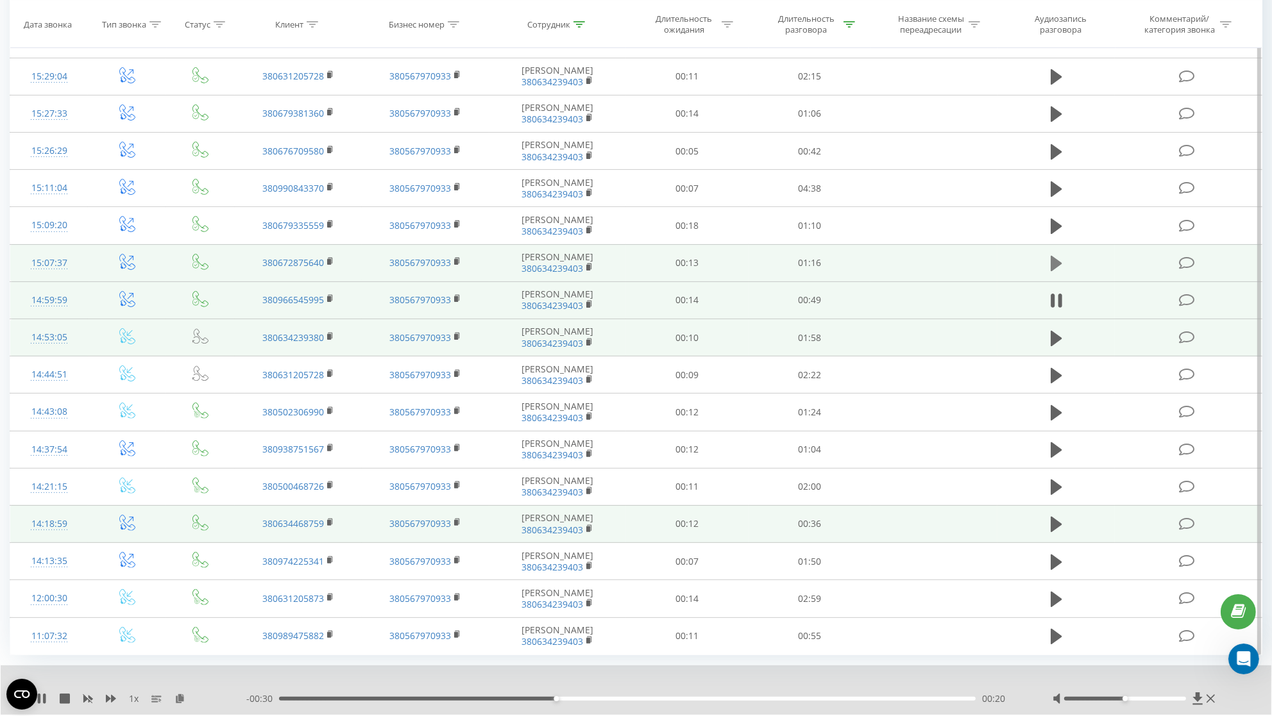
click at [1052, 267] on icon at bounding box center [1057, 264] width 12 height 18
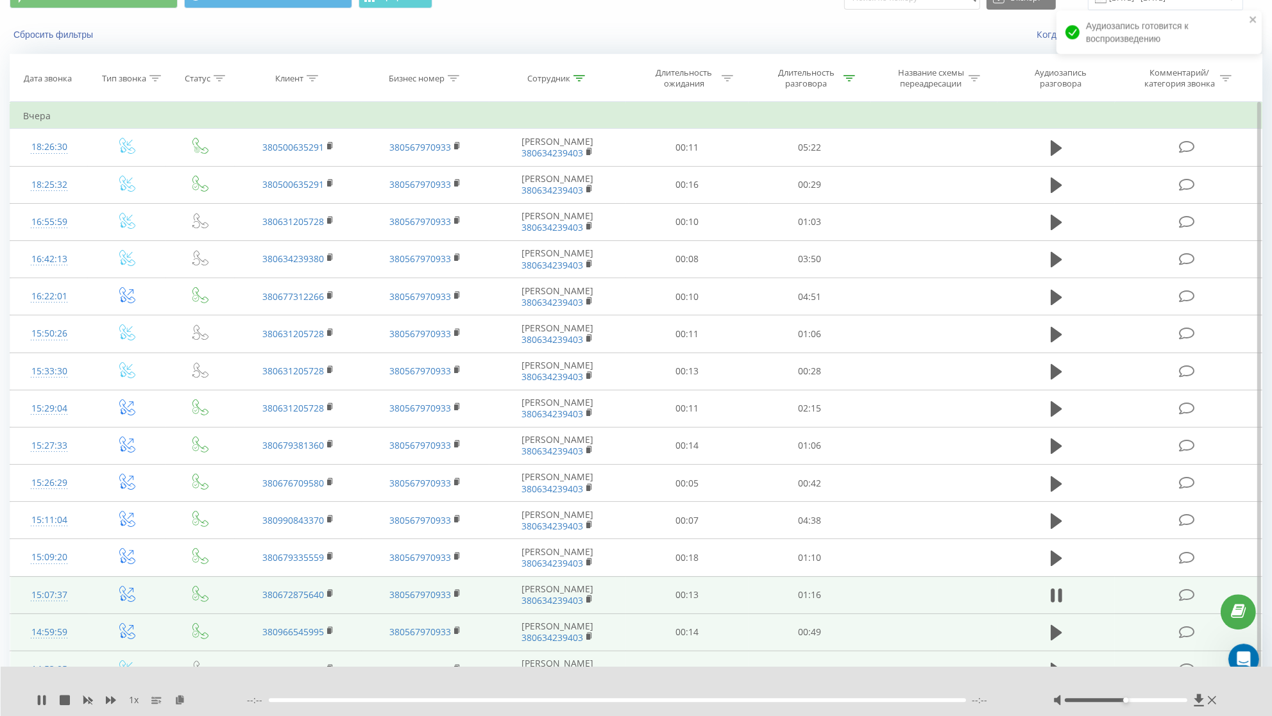
scroll to position [65, 0]
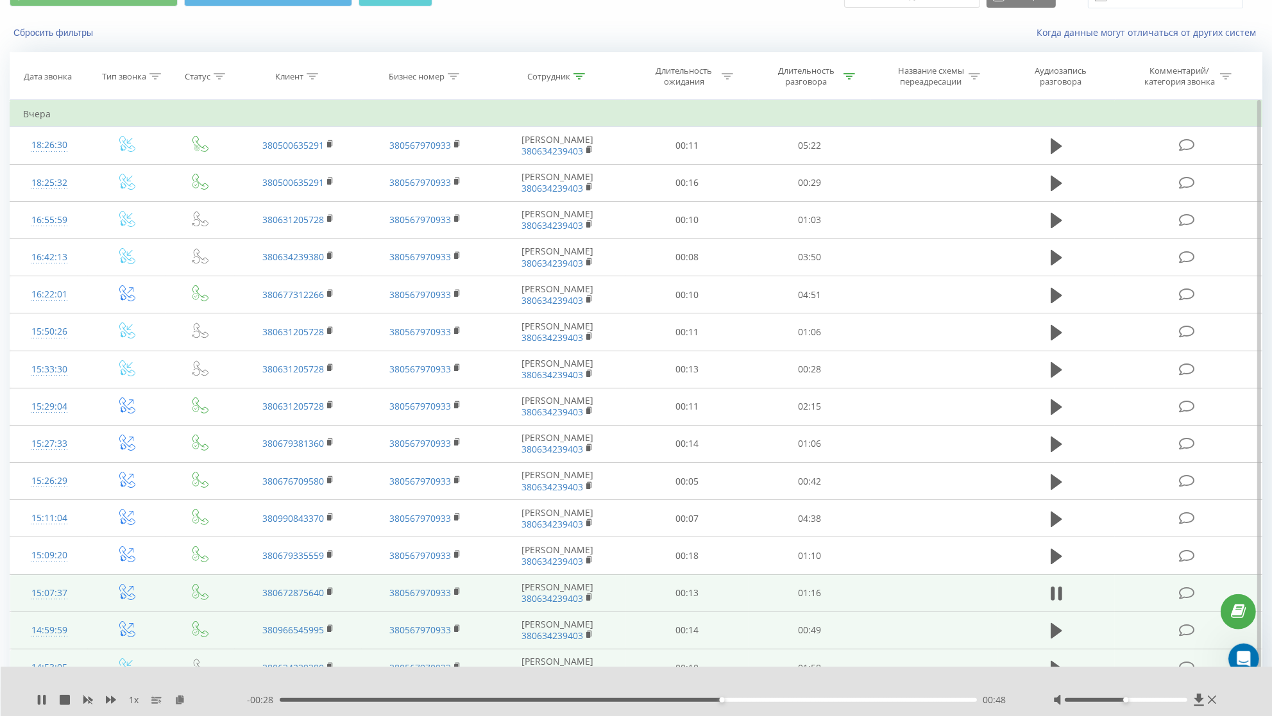
click at [377, 697] on div "- 00:28 00:48 00:48" at bounding box center [634, 700] width 775 height 13
click at [382, 704] on div "- 00:27 00:49 00:49" at bounding box center [634, 700] width 775 height 13
click at [382, 700] on div "00:49" at bounding box center [628, 700] width 697 height 4
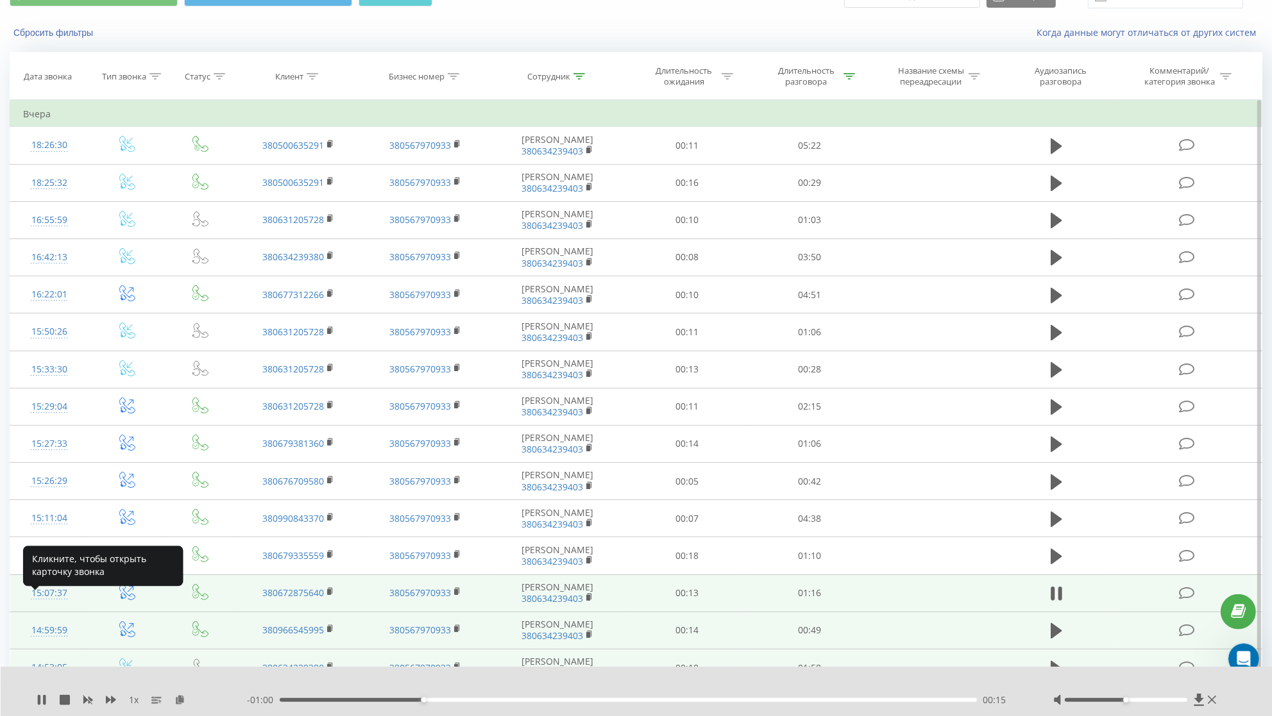
click at [65, 606] on div "15:07:37" at bounding box center [49, 593] width 52 height 25
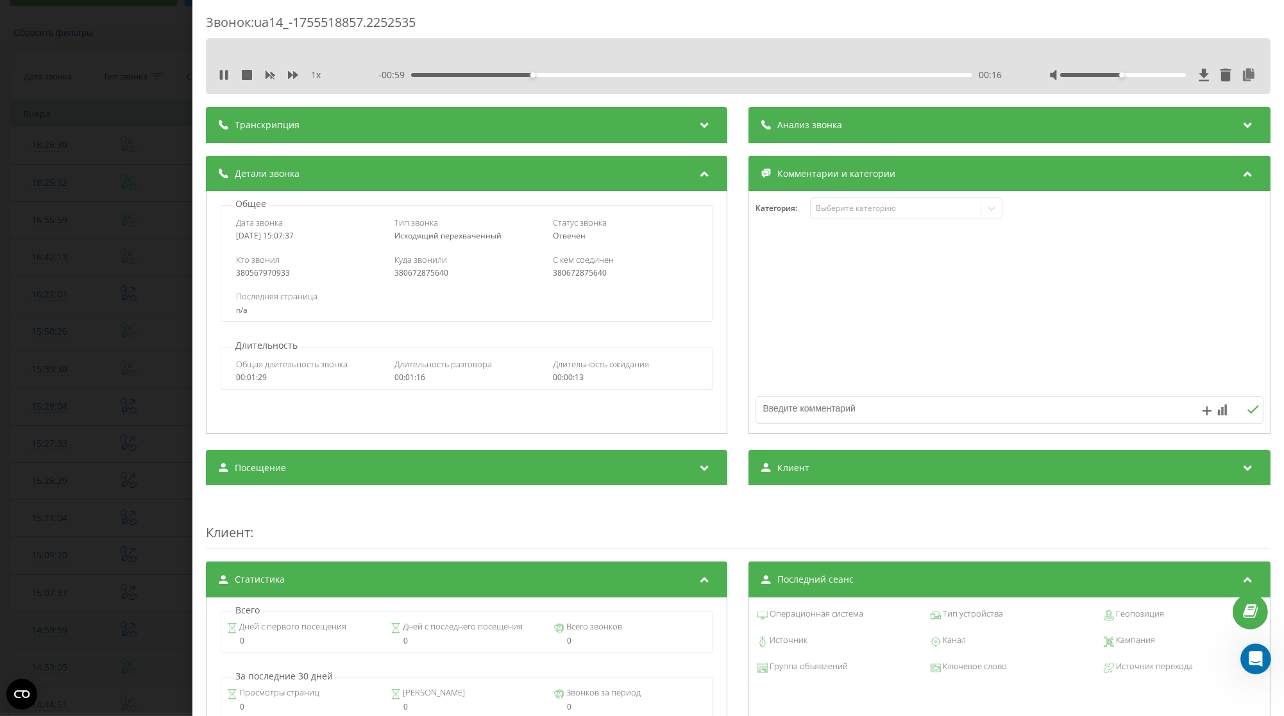
drag, startPoint x: 328, startPoint y: 239, endPoint x: 233, endPoint y: 241, distance: 95.0
click at [233, 241] on div "Дата звонка [DATE] 15:07:37 Тип звонка Исходящий перехваченный Статус звонка [P…" at bounding box center [466, 228] width 491 height 37
copy div "[DATE] 15:07:37"
click at [73, 339] on div "Звонок : ua14_-1755518857.2252535 1 x - 00:52 00:24 00:24 Транскрипция Для анал…" at bounding box center [642, 358] width 1284 height 716
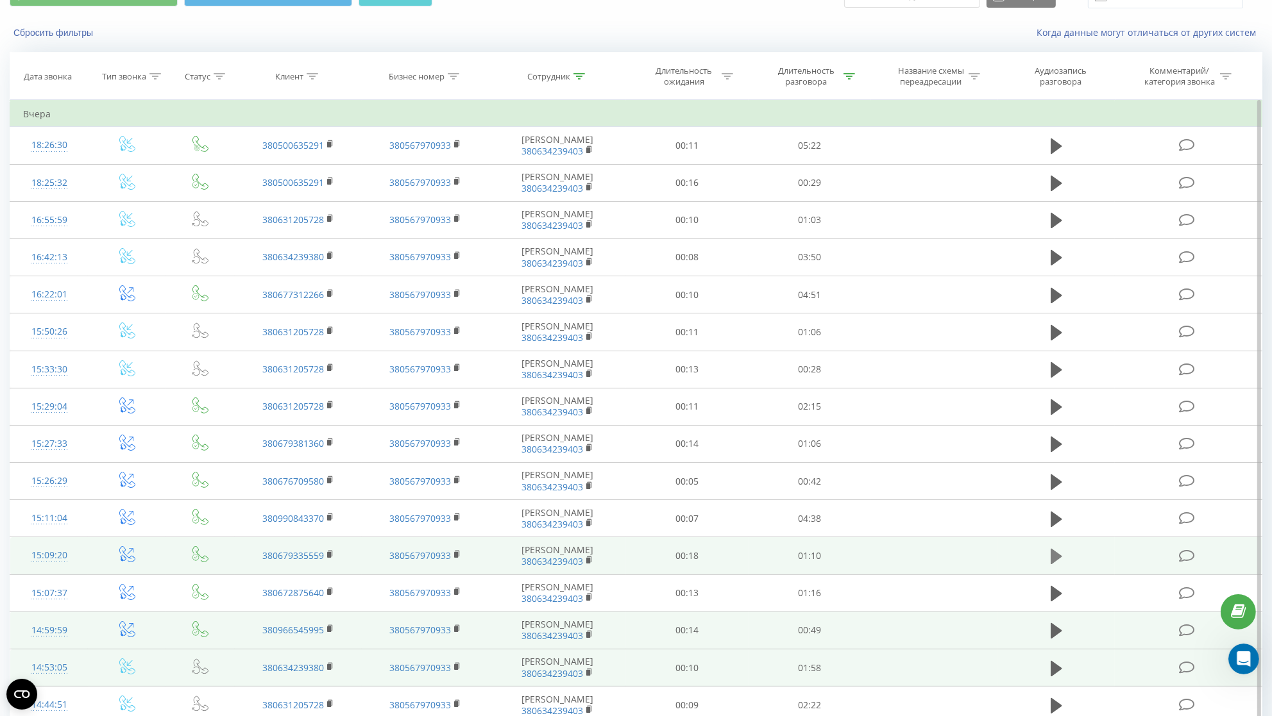
click at [1058, 566] on icon at bounding box center [1057, 557] width 12 height 18
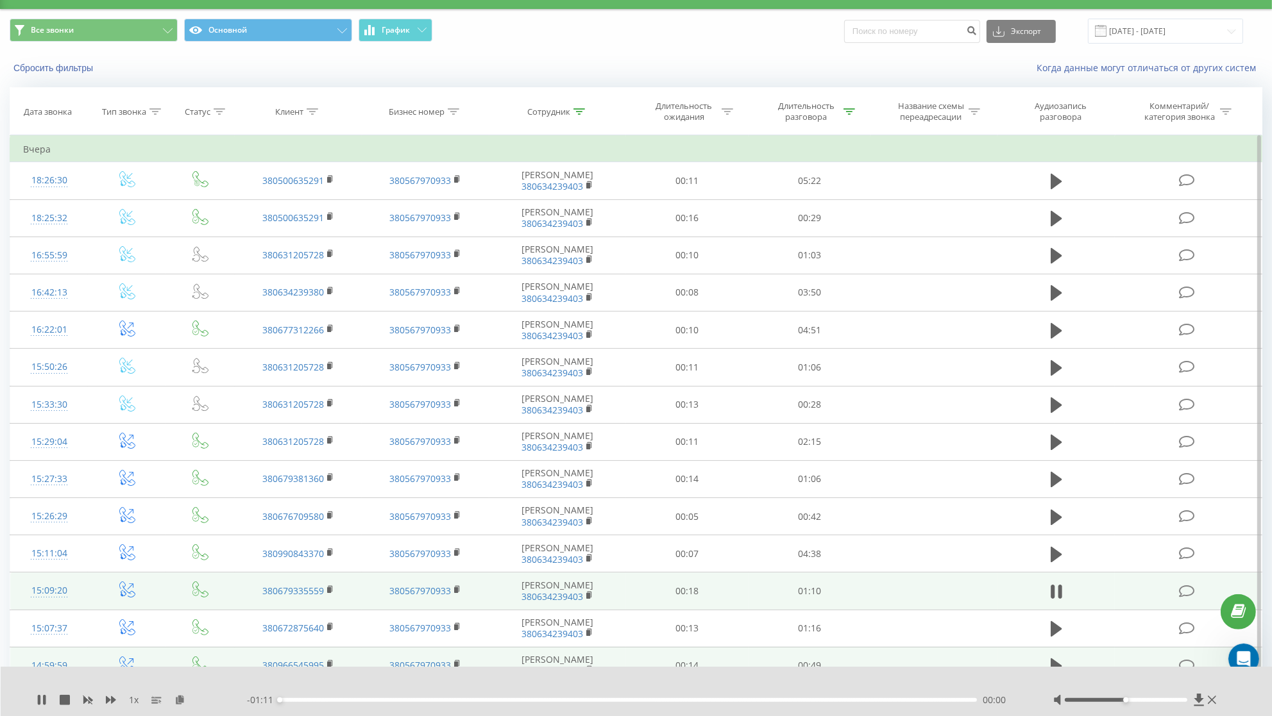
scroll to position [29, 0]
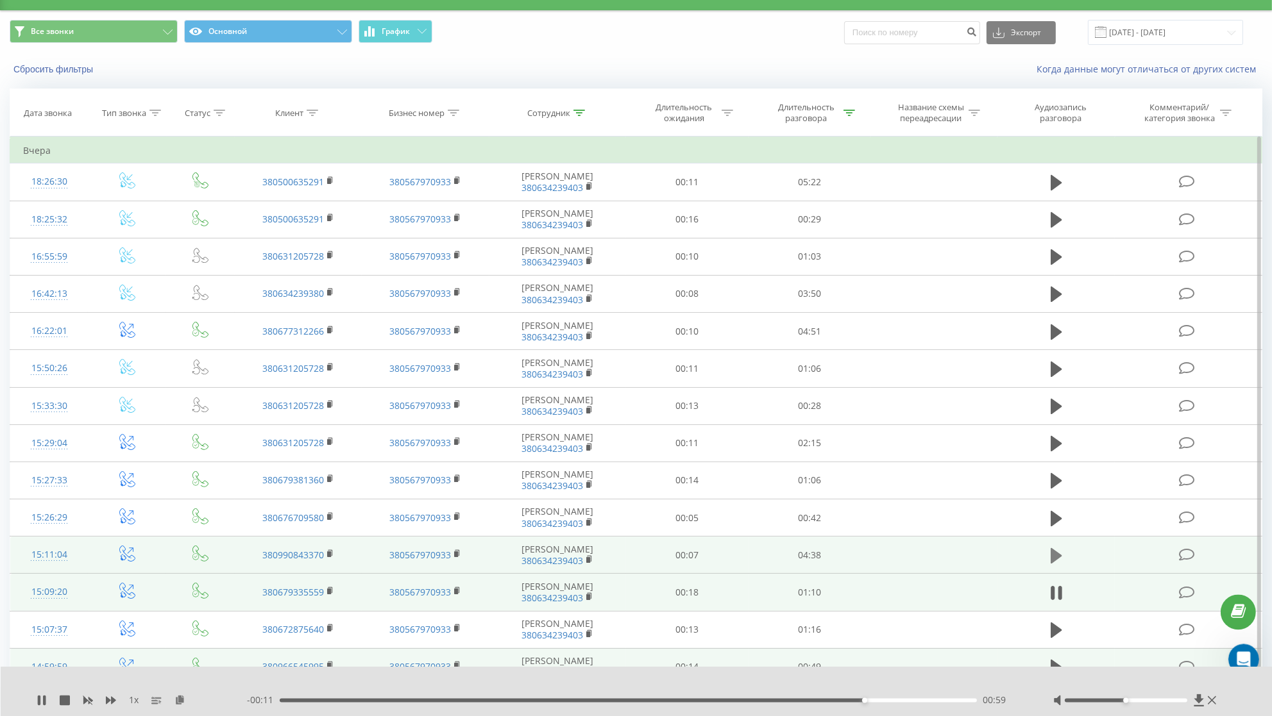
click at [1051, 562] on icon at bounding box center [1057, 555] width 12 height 15
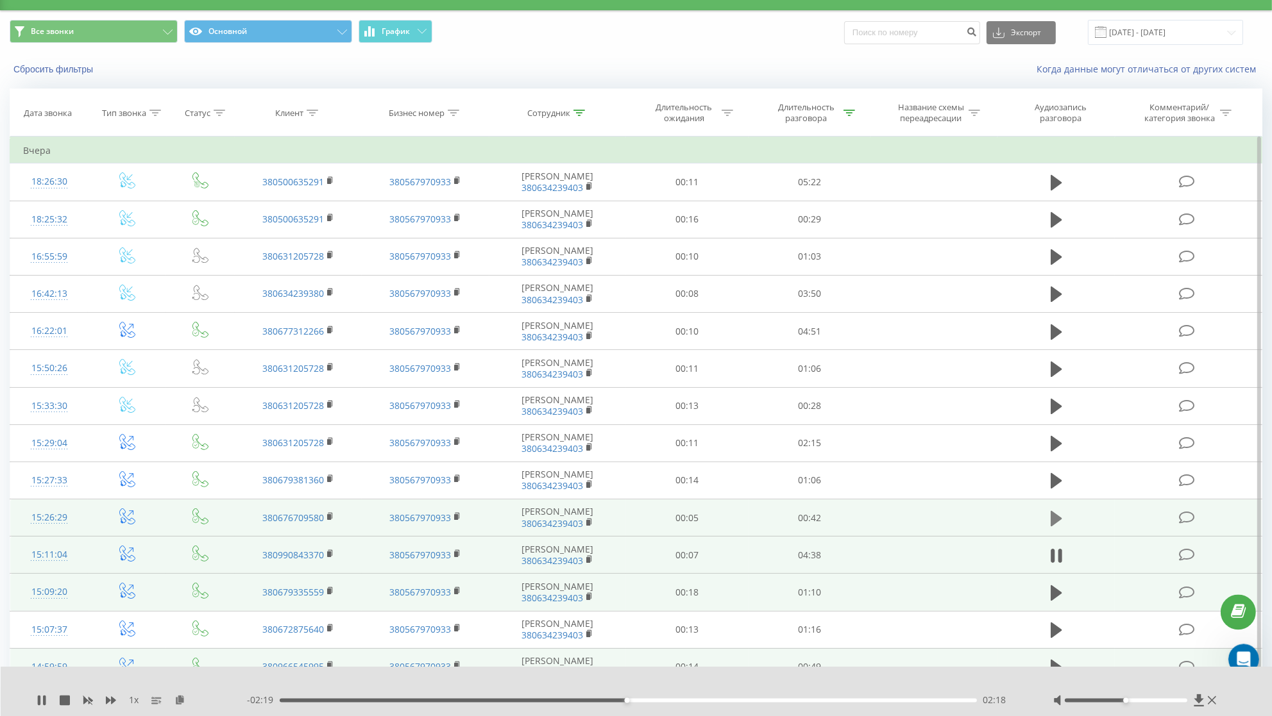
click at [1060, 523] on icon at bounding box center [1057, 518] width 12 height 18
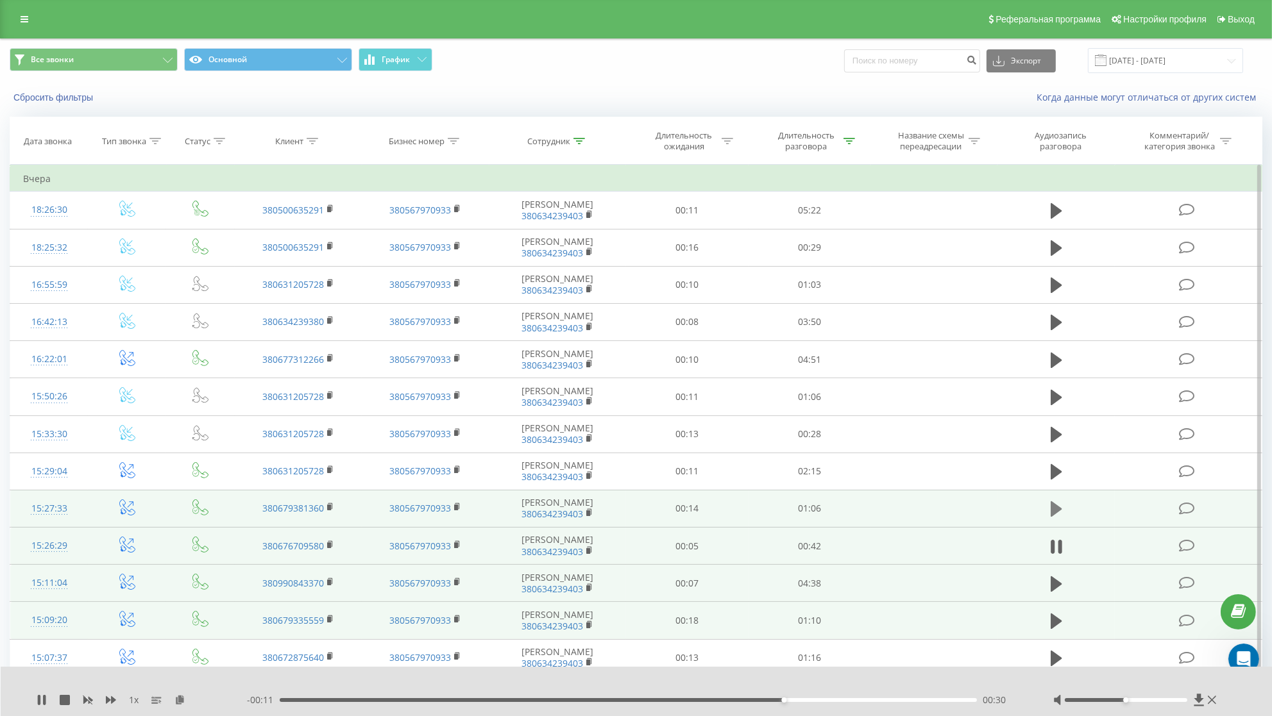
click at [1053, 517] on icon at bounding box center [1057, 509] width 12 height 15
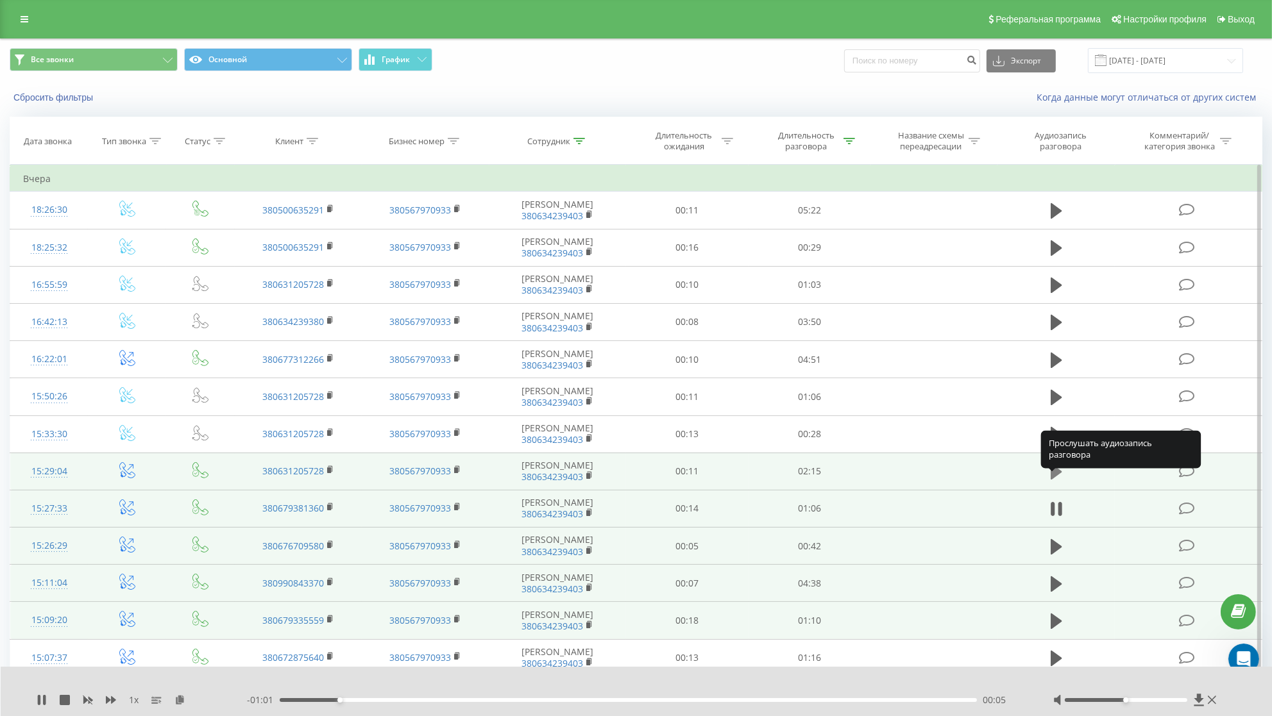
click at [1057, 477] on icon at bounding box center [1057, 472] width 12 height 18
click at [1215, 700] on icon at bounding box center [1212, 700] width 8 height 10
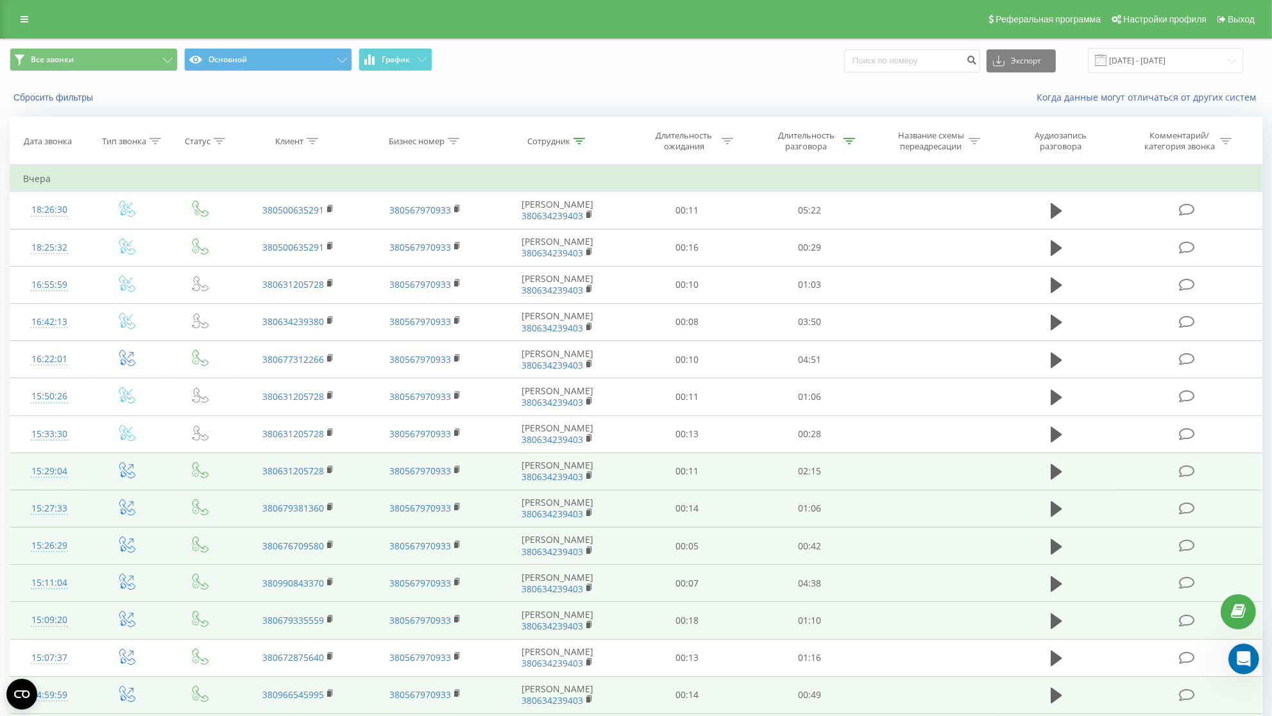
click at [1062, 481] on icon at bounding box center [1057, 472] width 12 height 18
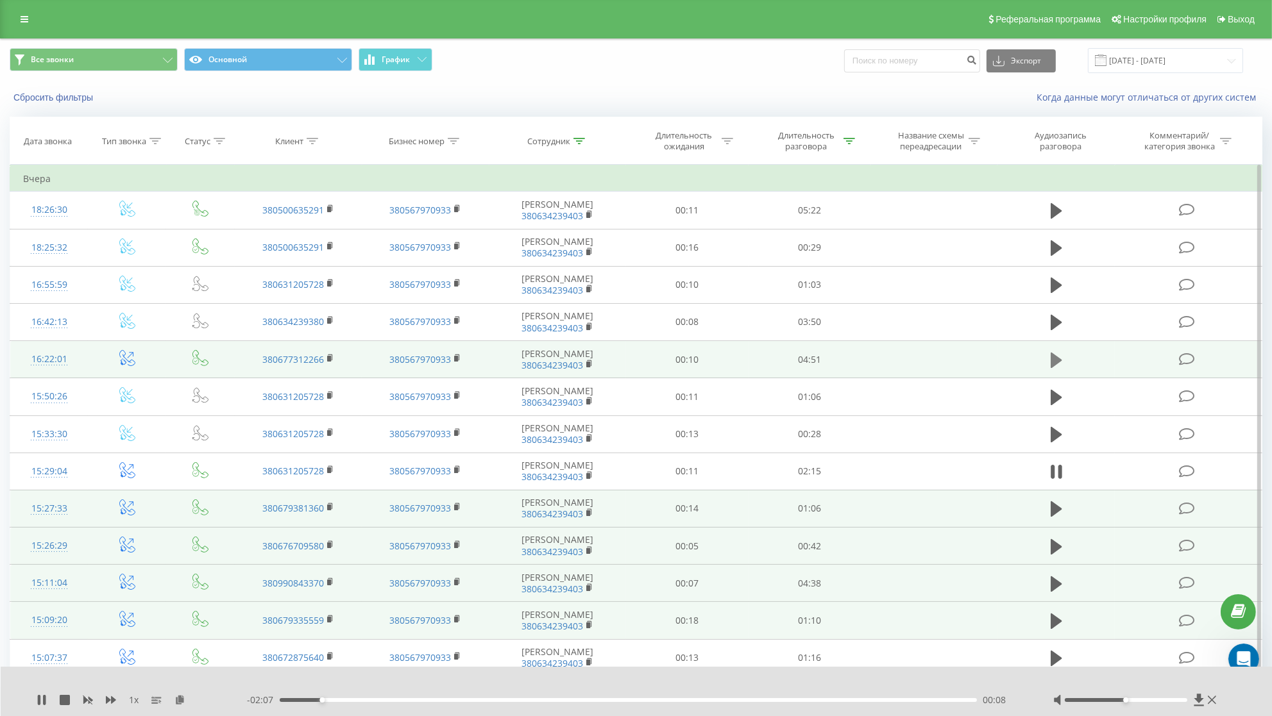
click at [1054, 368] on icon at bounding box center [1057, 359] width 12 height 15
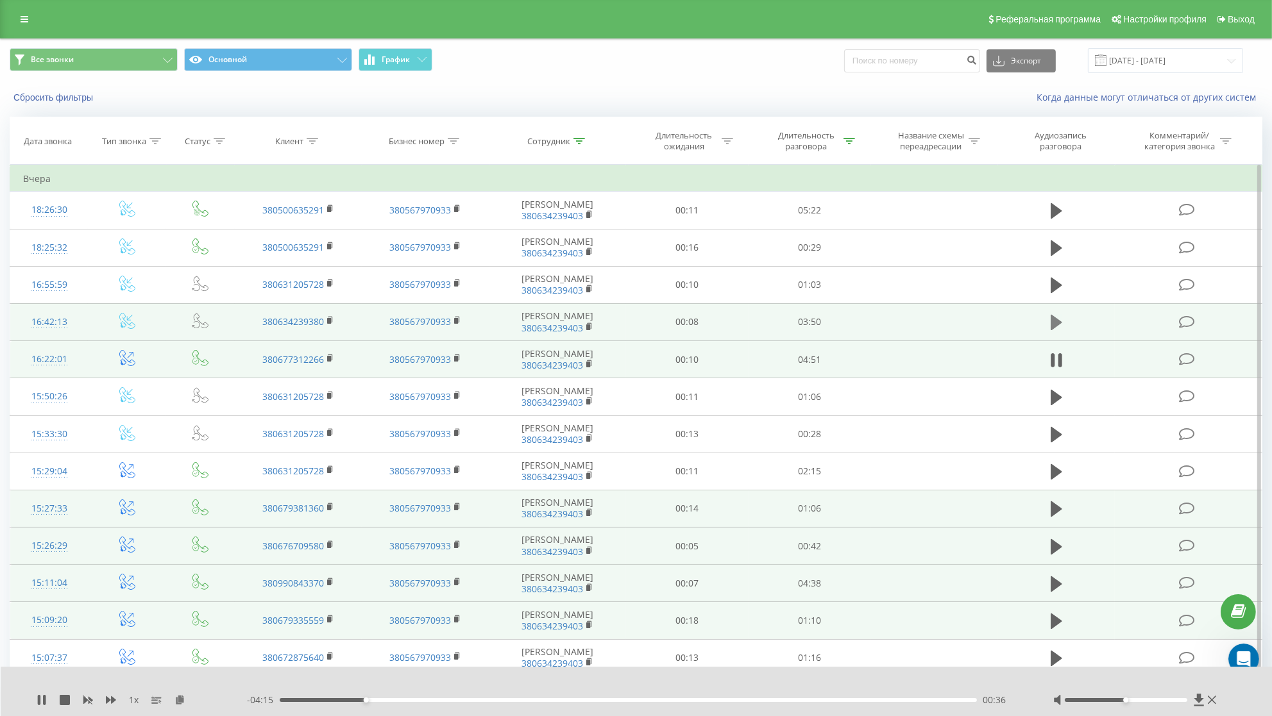
click at [1061, 332] on icon at bounding box center [1057, 323] width 12 height 18
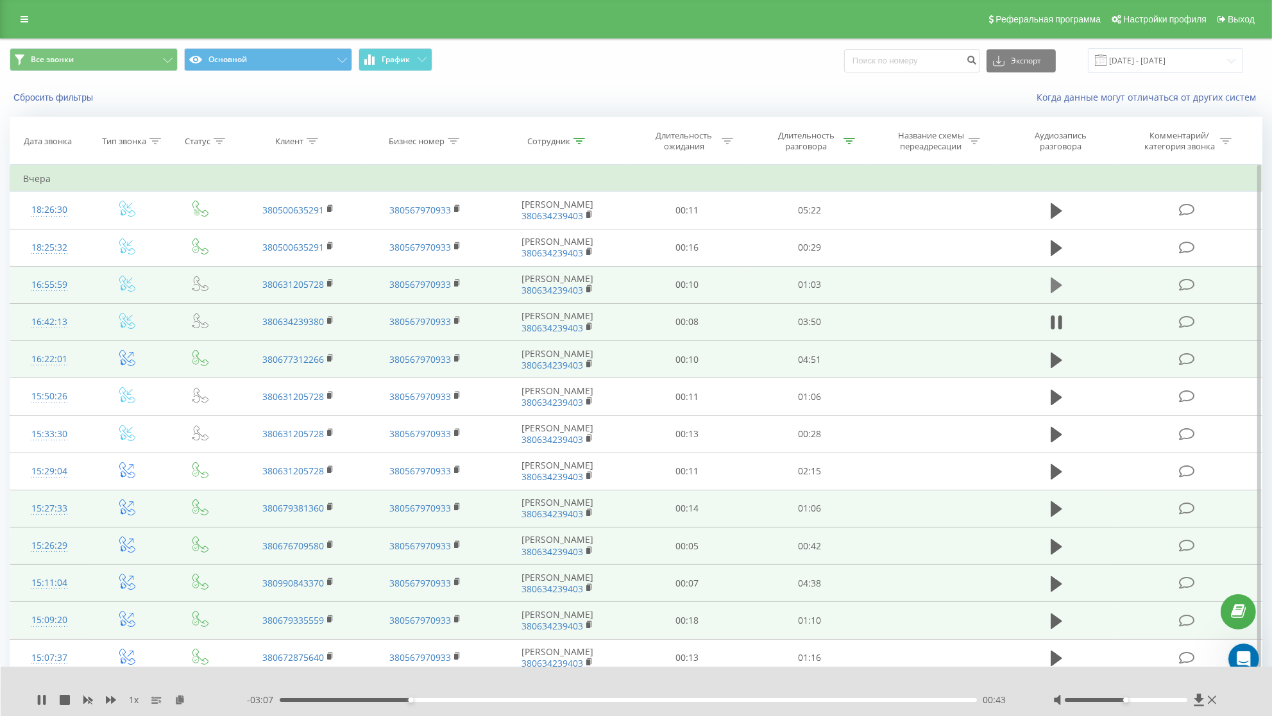
click at [1060, 294] on button at bounding box center [1056, 285] width 19 height 19
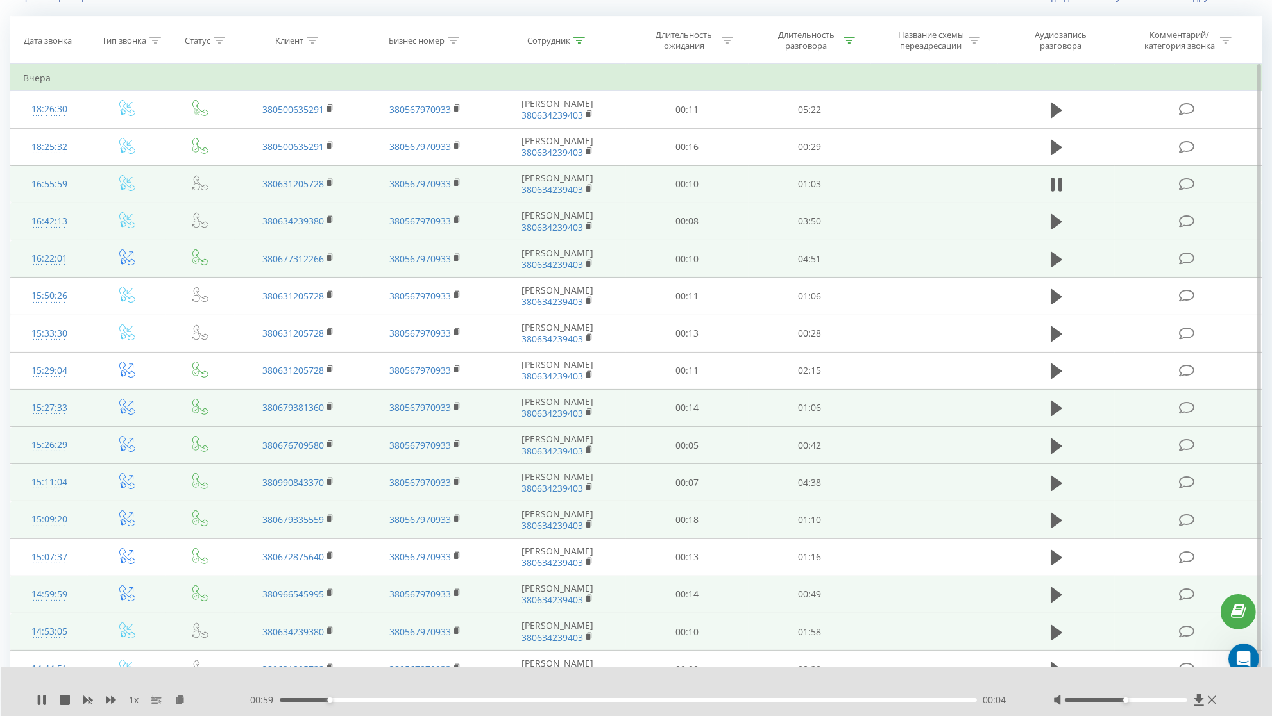
scroll to position [32, 0]
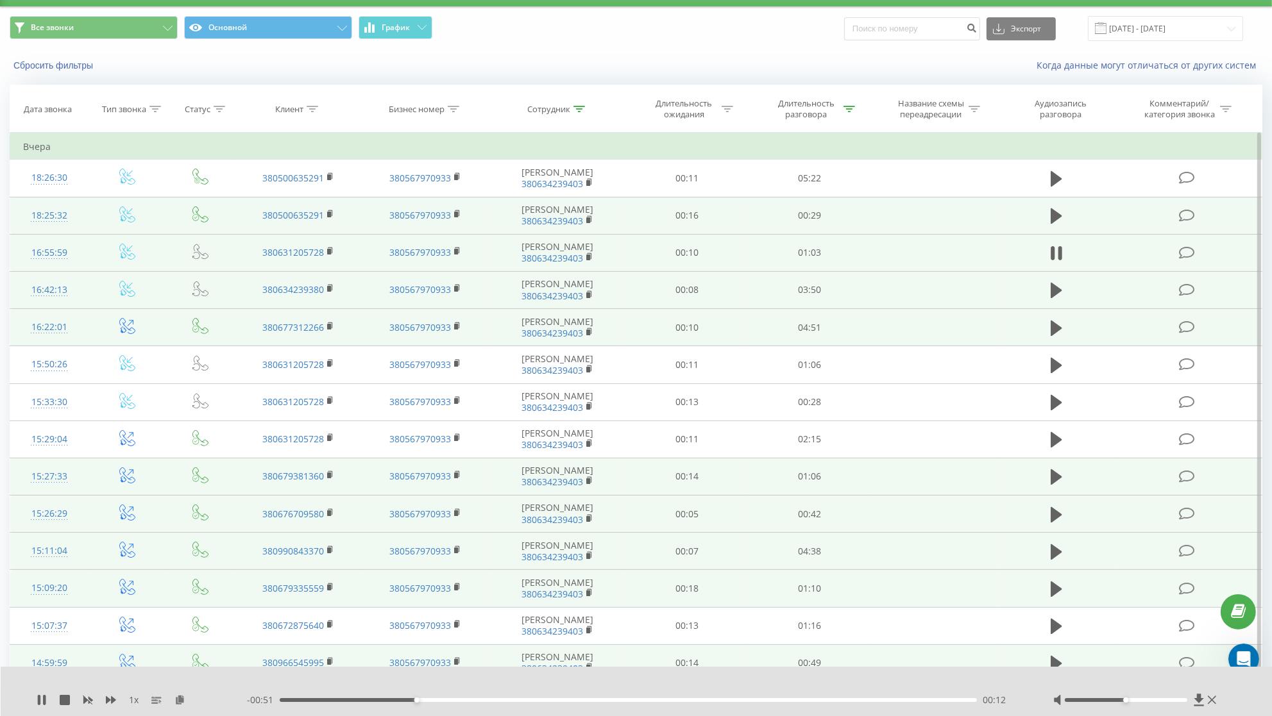
click at [1067, 222] on td at bounding box center [1055, 215] width 117 height 37
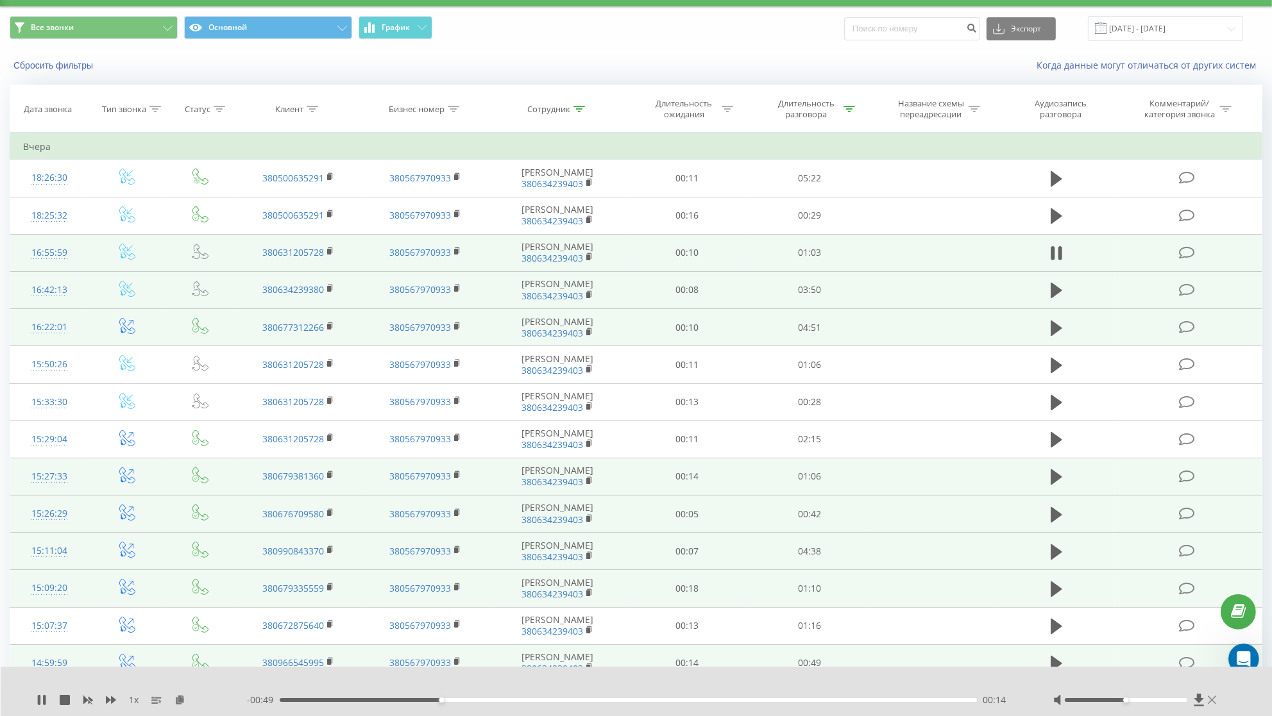
click at [1215, 705] on icon at bounding box center [1212, 700] width 8 height 10
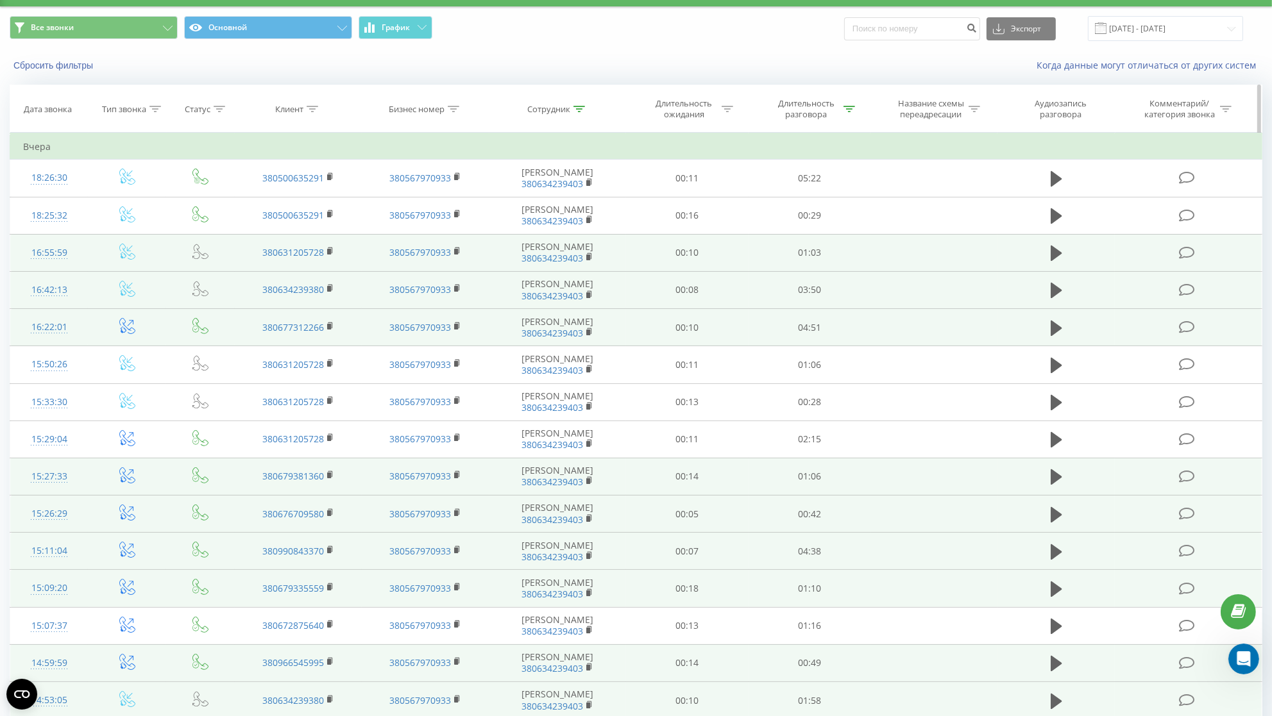
click at [584, 112] on icon at bounding box center [579, 109] width 12 height 6
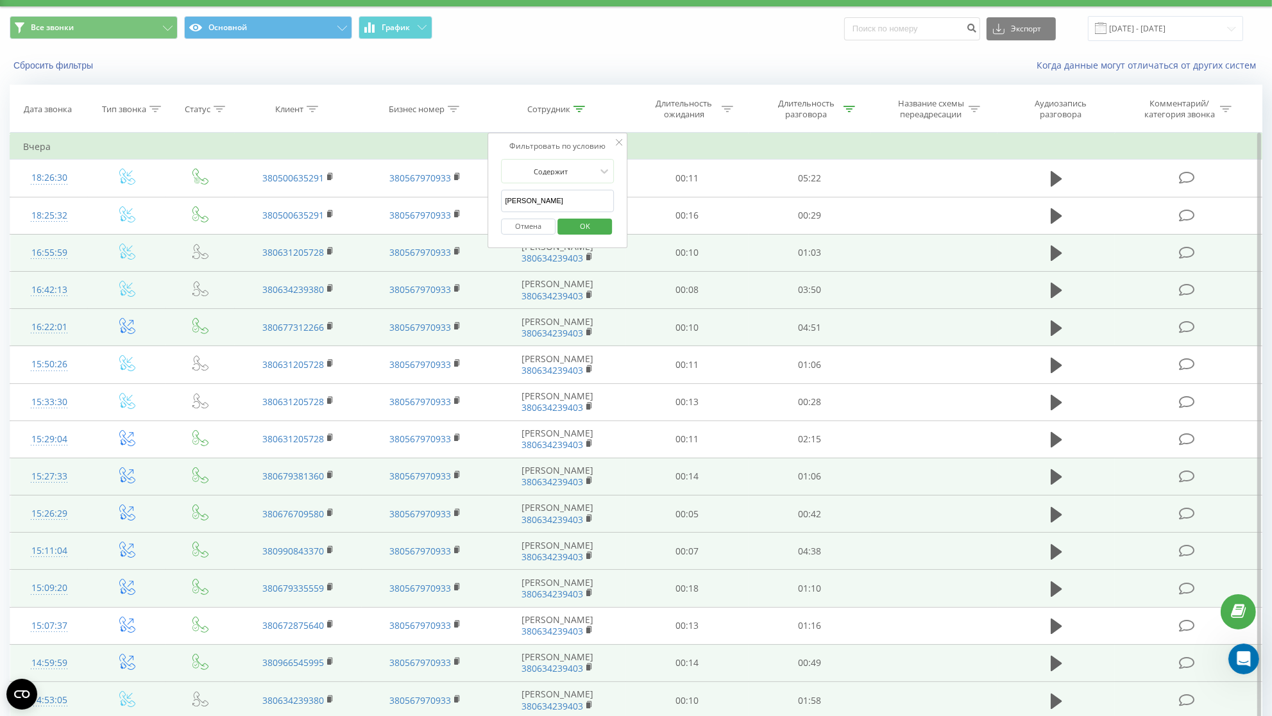
drag, startPoint x: 412, startPoint y: 225, endPoint x: 359, endPoint y: 228, distance: 53.9
click at [502, 212] on input "[PERSON_NAME]" at bounding box center [558, 201] width 113 height 22
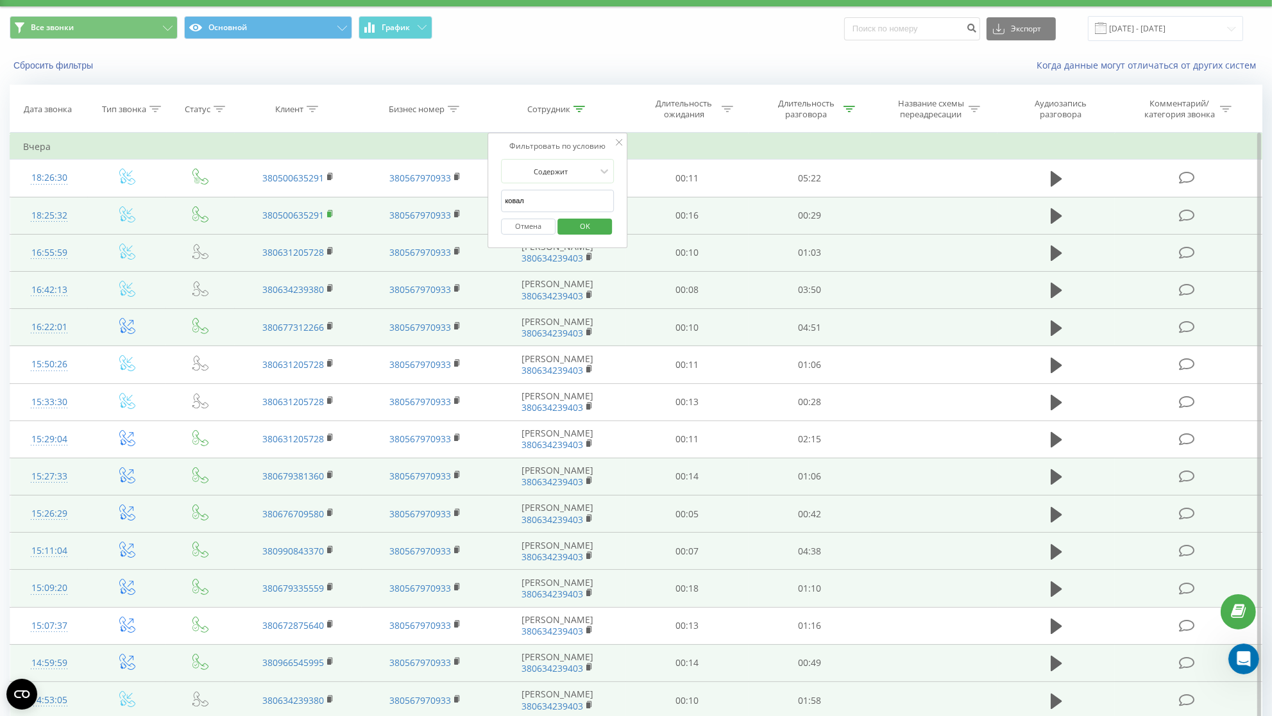
type input "[PERSON_NAME]"
click button "OK" at bounding box center [584, 227] width 55 height 16
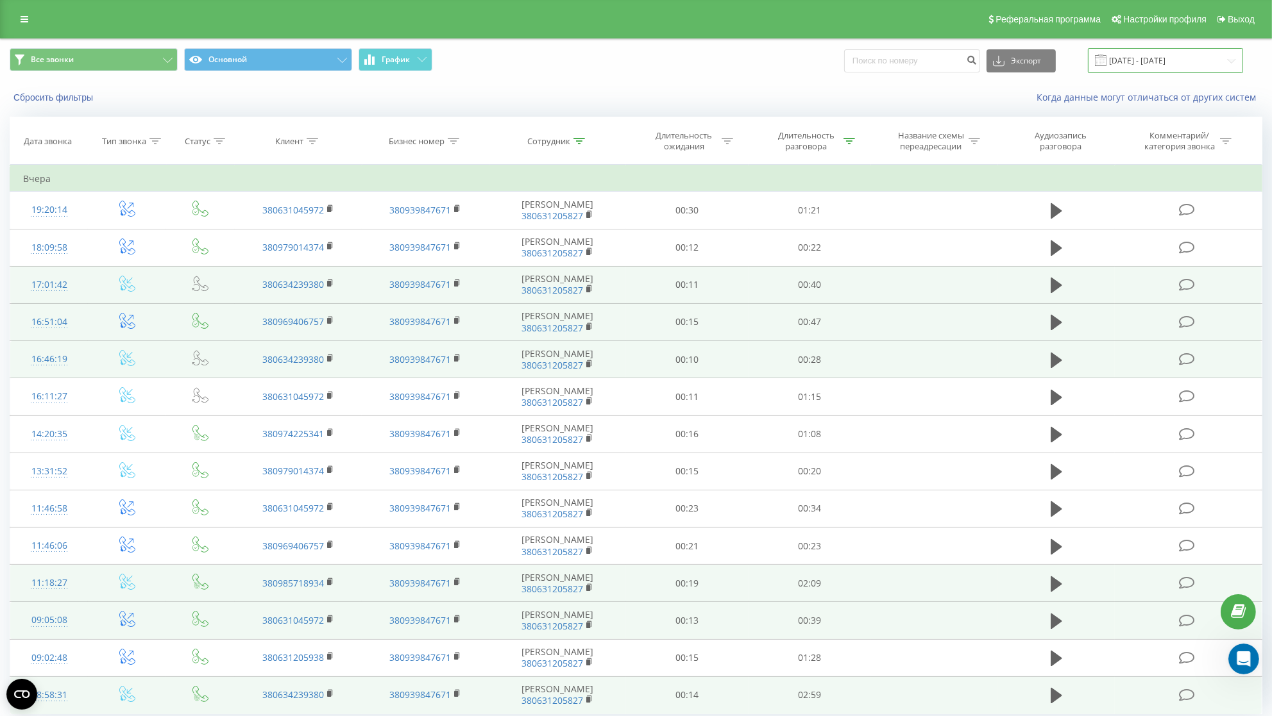
click at [1127, 63] on input "[DATE] - [DATE]" at bounding box center [1165, 60] width 155 height 25
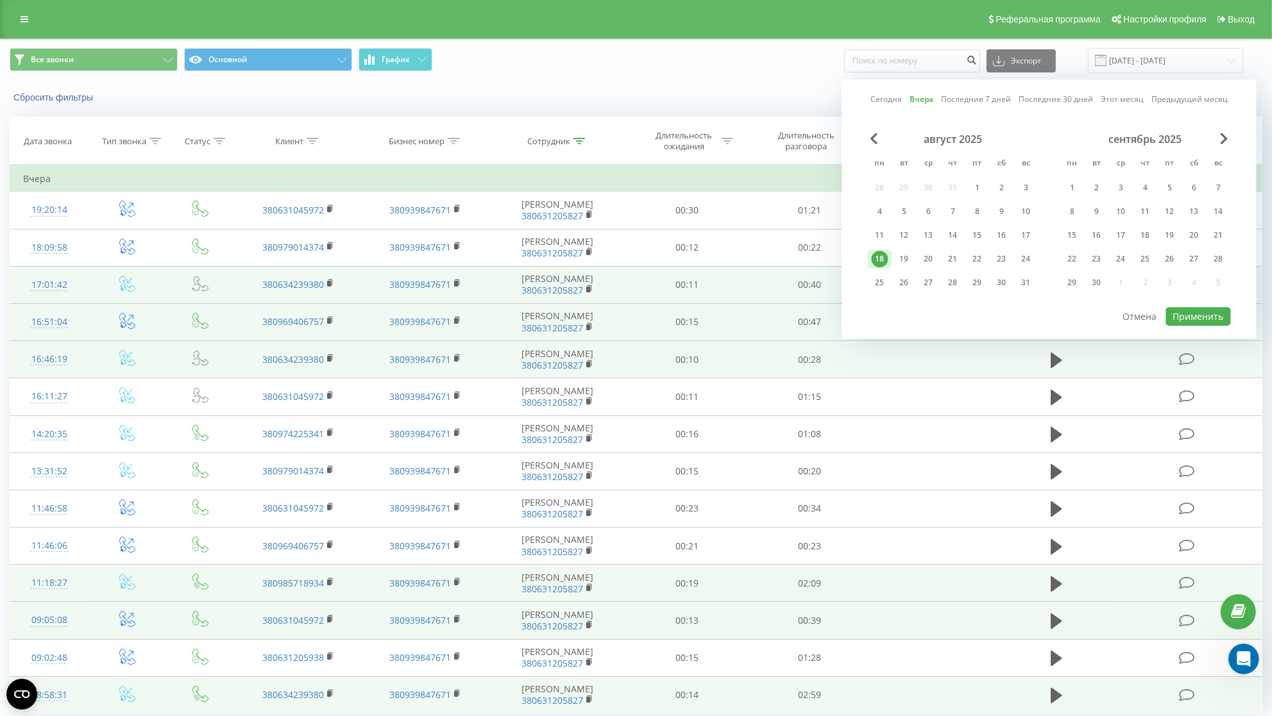
click at [752, 79] on div "Все звонки Основной График Экспорт .csv .xls .xlsx [DATE] - [DATE] Сегодня Вчер…" at bounding box center [636, 60] width 1271 height 43
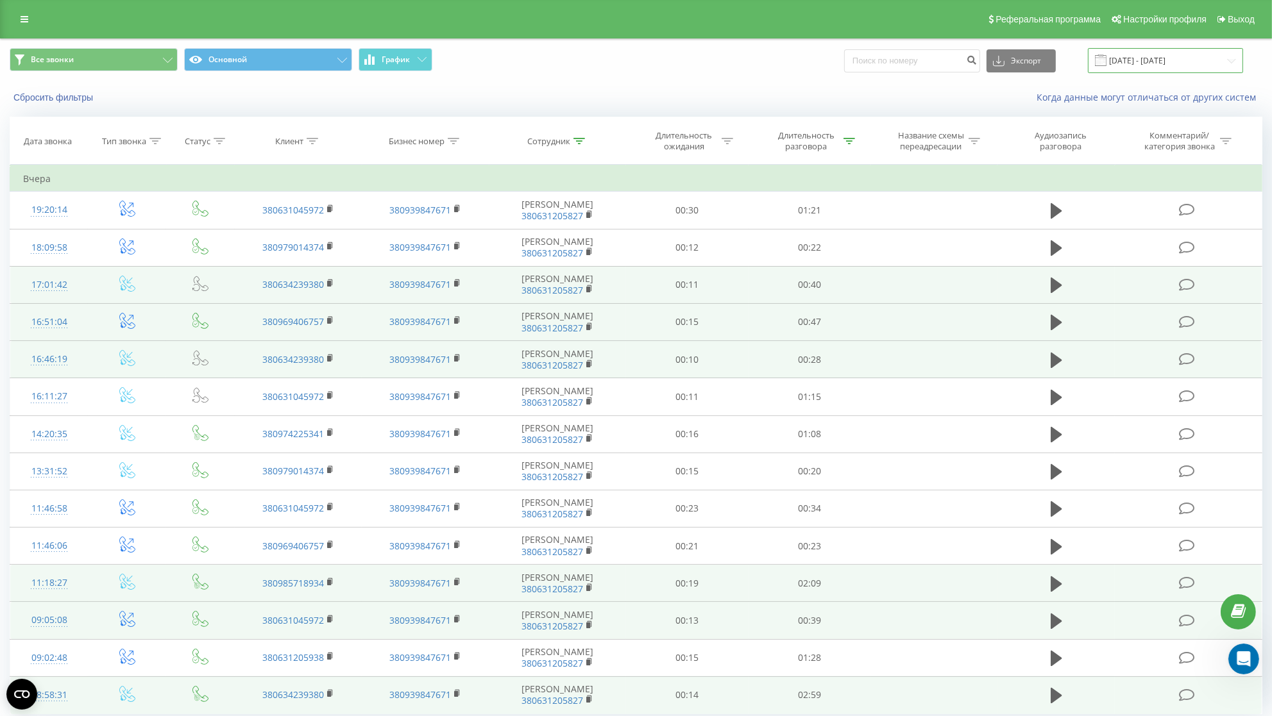
click at [1160, 58] on input "[DATE] - [DATE]" at bounding box center [1165, 60] width 155 height 25
click at [819, 97] on div "Когда данные могут отличаться от других систем" at bounding box center [874, 97] width 794 height 13
click at [1170, 63] on input "[DATE] - [DATE]" at bounding box center [1165, 60] width 155 height 25
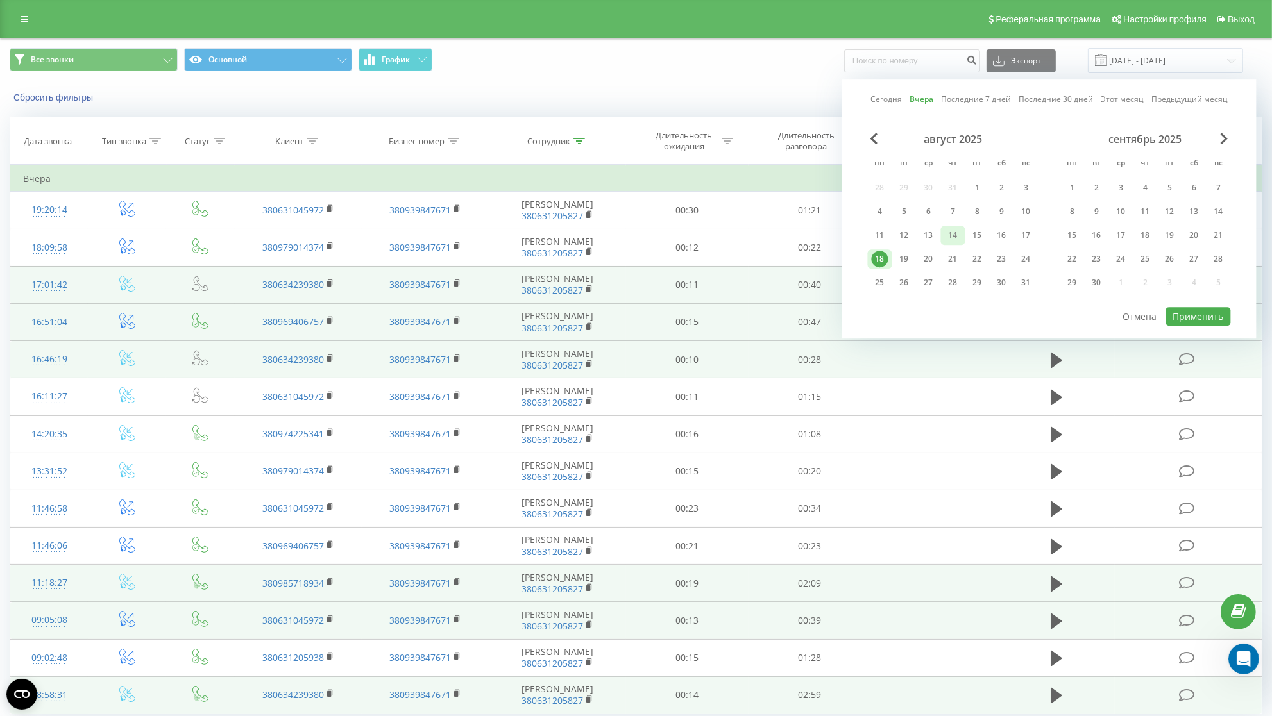
click at [956, 232] on div "14" at bounding box center [953, 235] width 17 height 17
click at [1211, 310] on button "Применить" at bounding box center [1198, 316] width 65 height 19
type input "[DATE] - [DATE]"
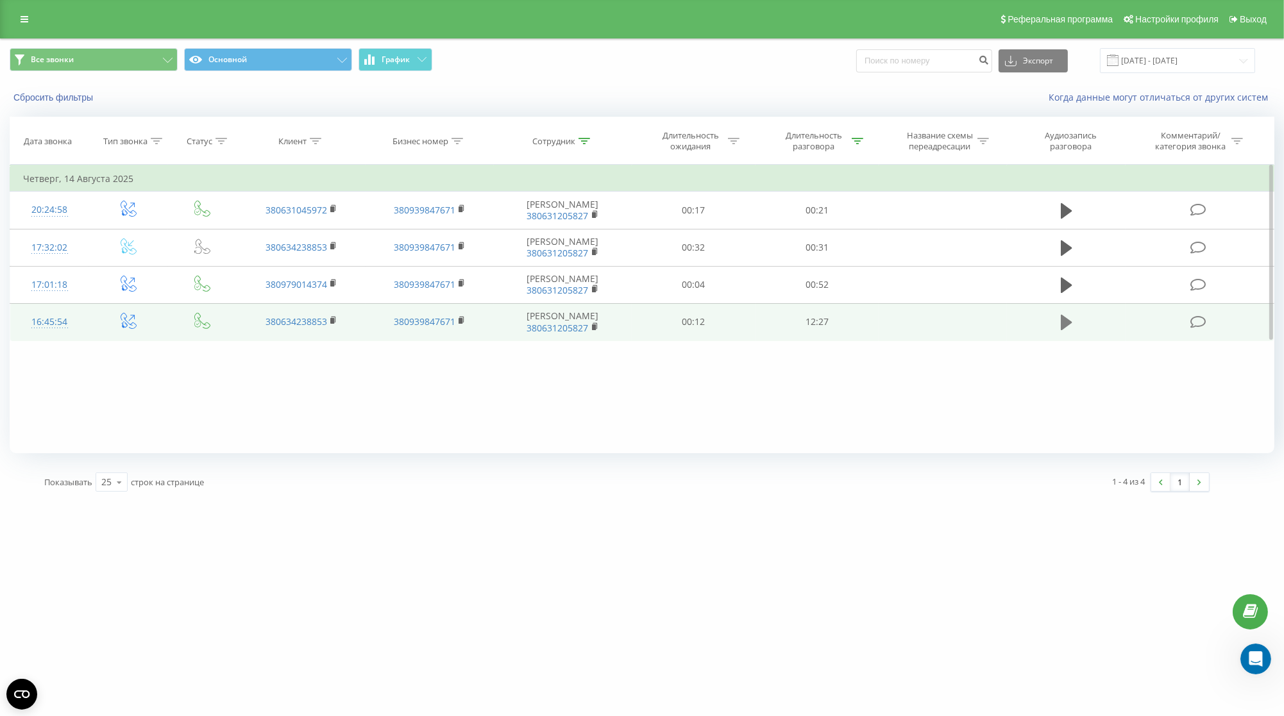
click at [1065, 330] on icon at bounding box center [1067, 322] width 12 height 15
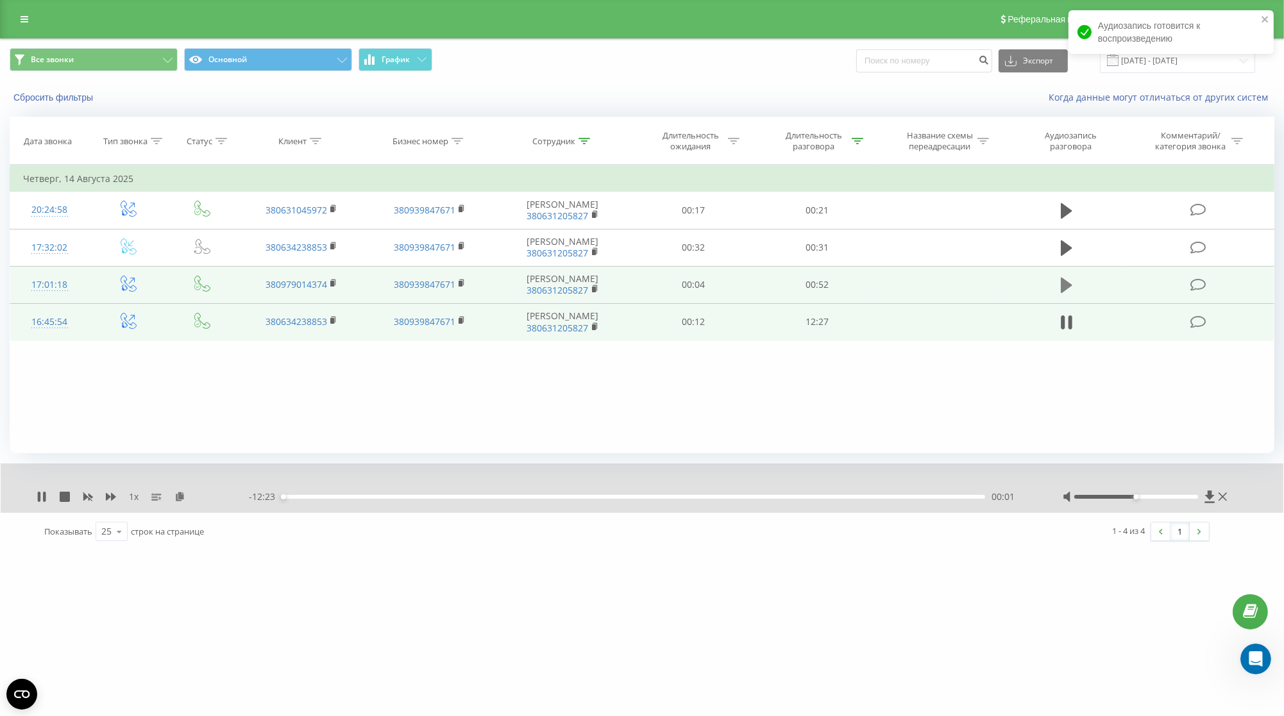
click at [1072, 291] on icon at bounding box center [1067, 285] width 12 height 18
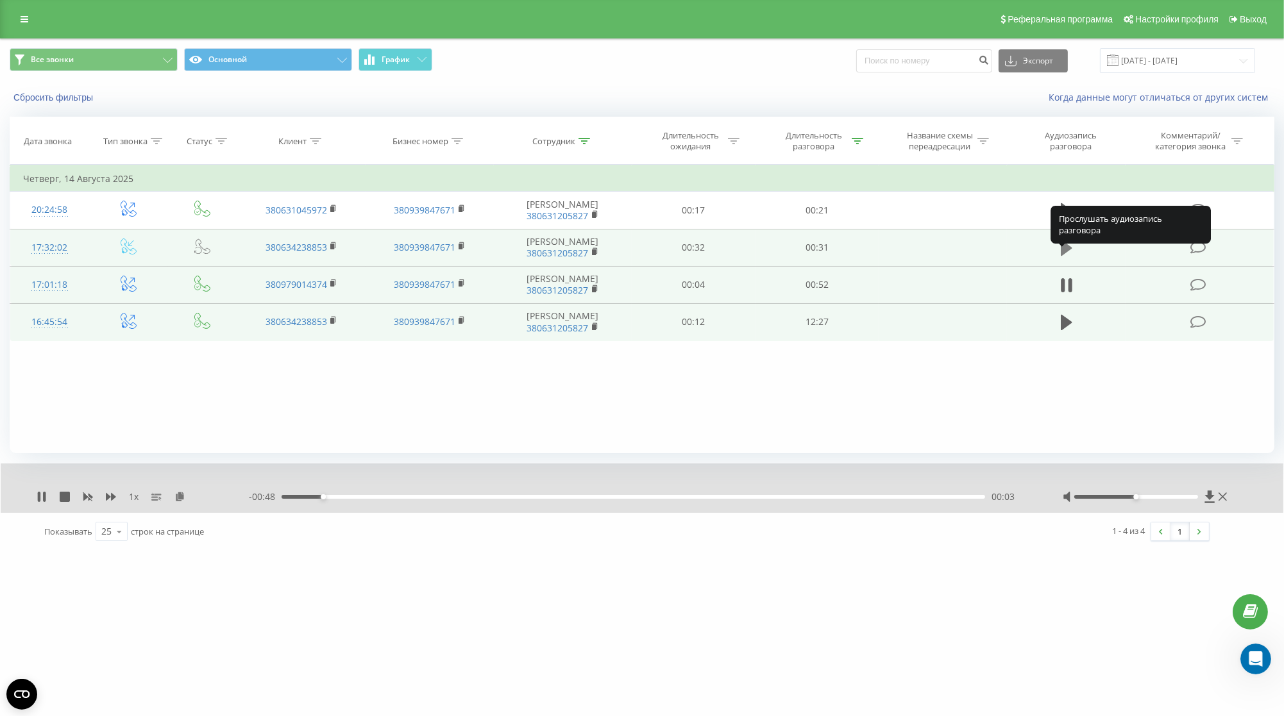
click at [1069, 256] on icon at bounding box center [1067, 248] width 12 height 15
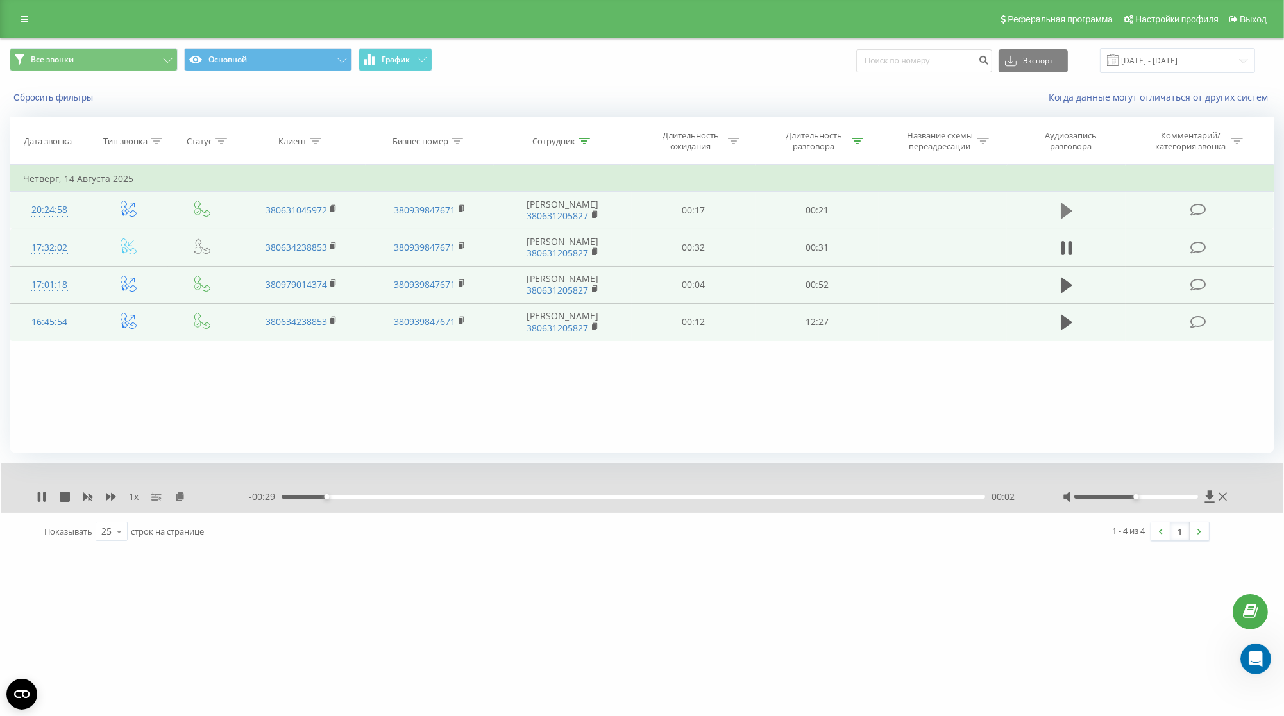
click at [1061, 219] on icon at bounding box center [1067, 210] width 12 height 15
click at [1067, 217] on icon at bounding box center [1067, 211] width 12 height 18
